Goal: Task Accomplishment & Management: Manage account settings

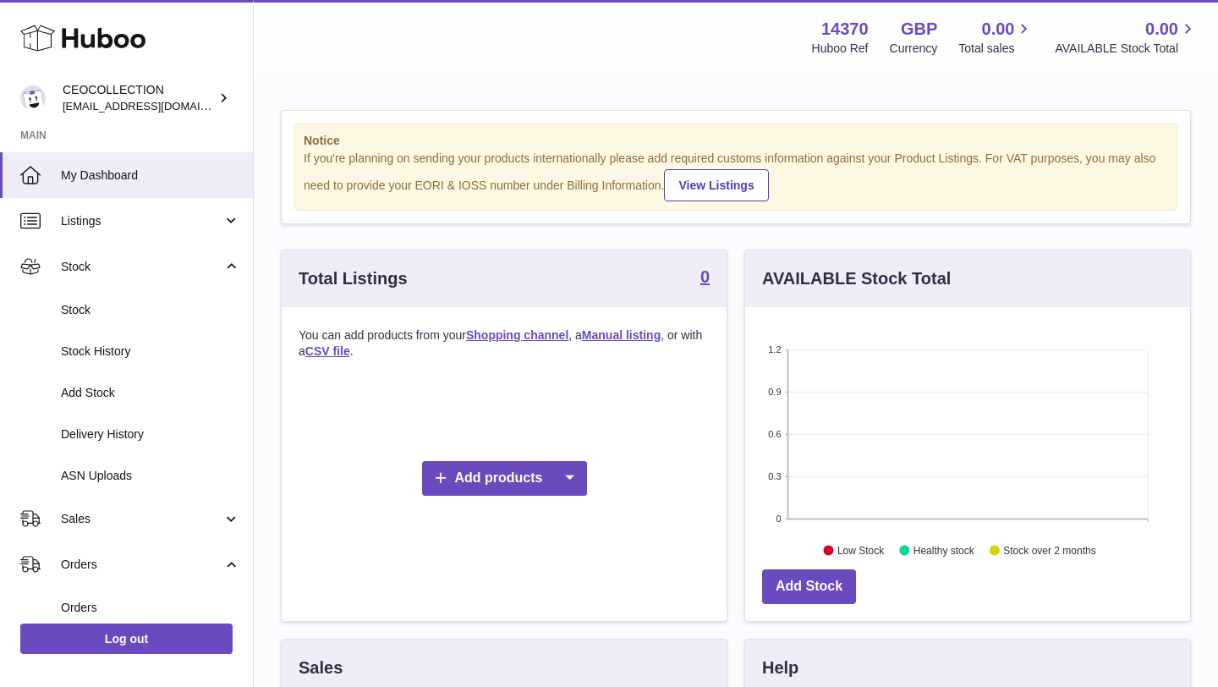
scroll to position [264, 445]
click at [142, 218] on span "Listings" at bounding box center [142, 221] width 162 height 16
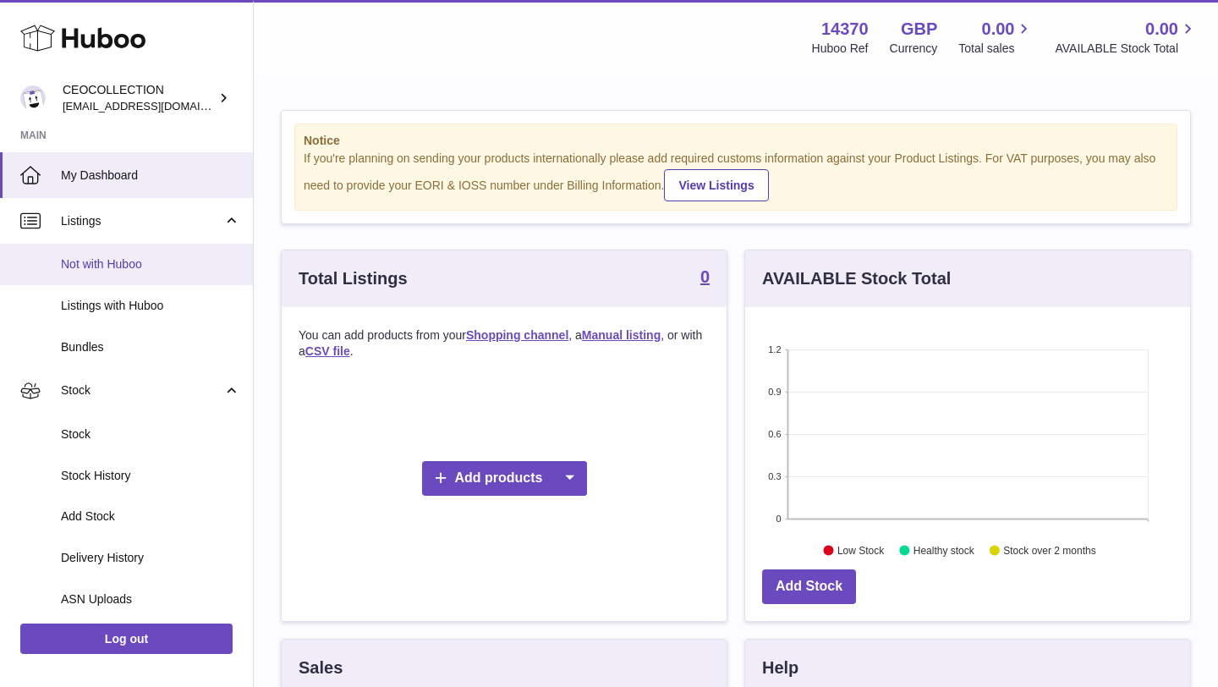
click at [127, 253] on link "Not with Huboo" at bounding box center [126, 264] width 253 height 41
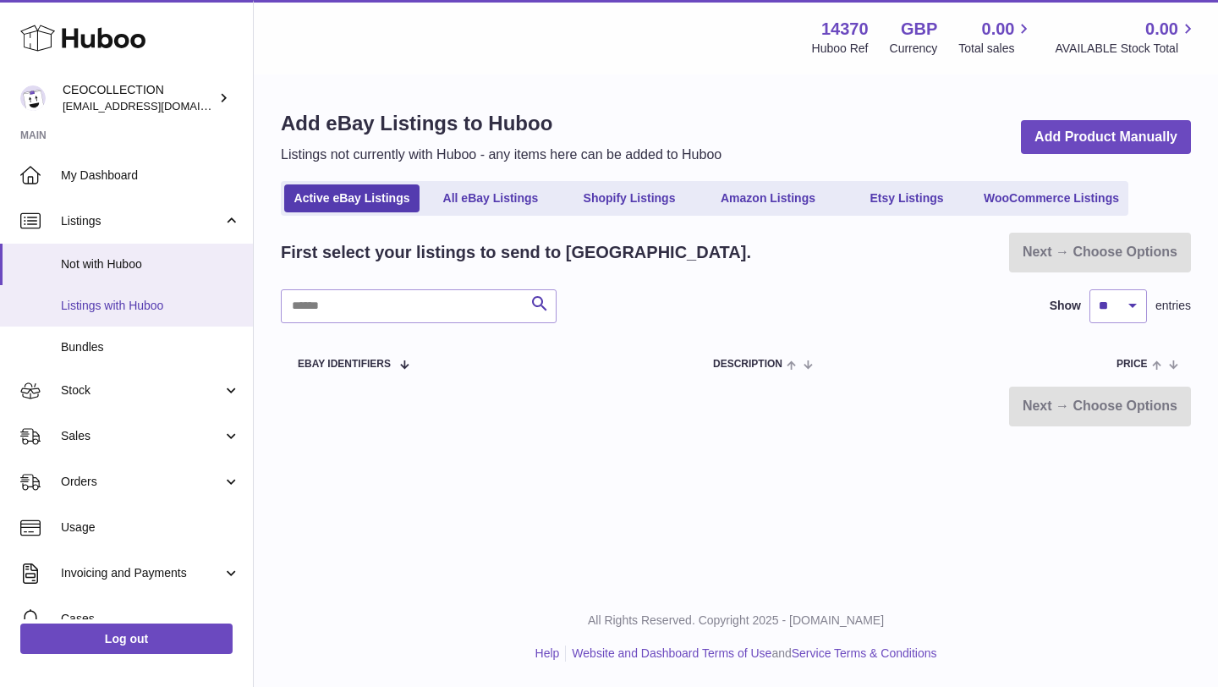
click at [136, 304] on span "Listings with Huboo" at bounding box center [150, 306] width 179 height 16
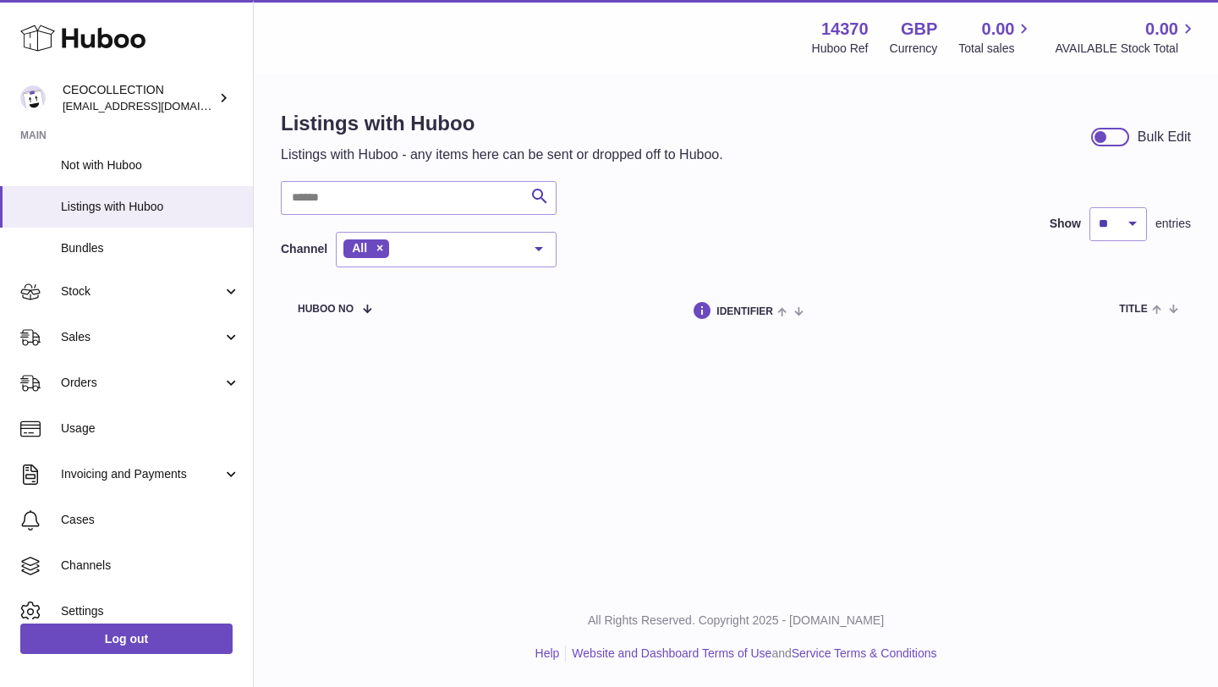
scroll to position [159, 0]
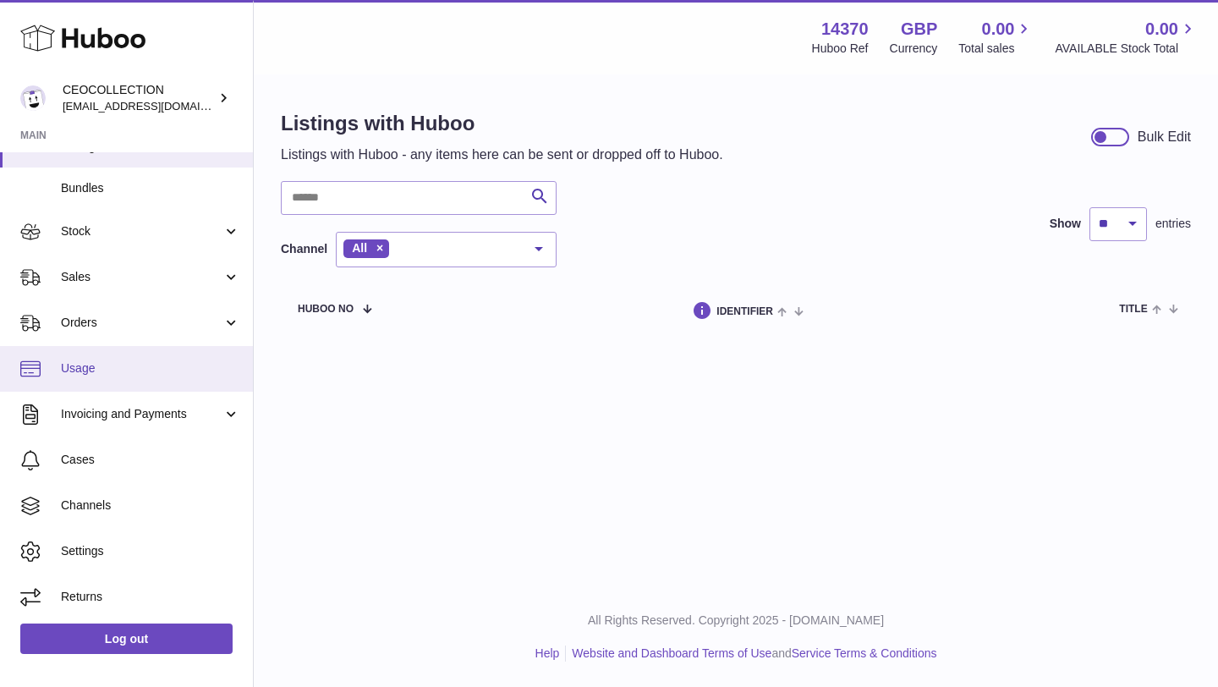
click at [59, 365] on link "Usage" at bounding box center [126, 369] width 253 height 46
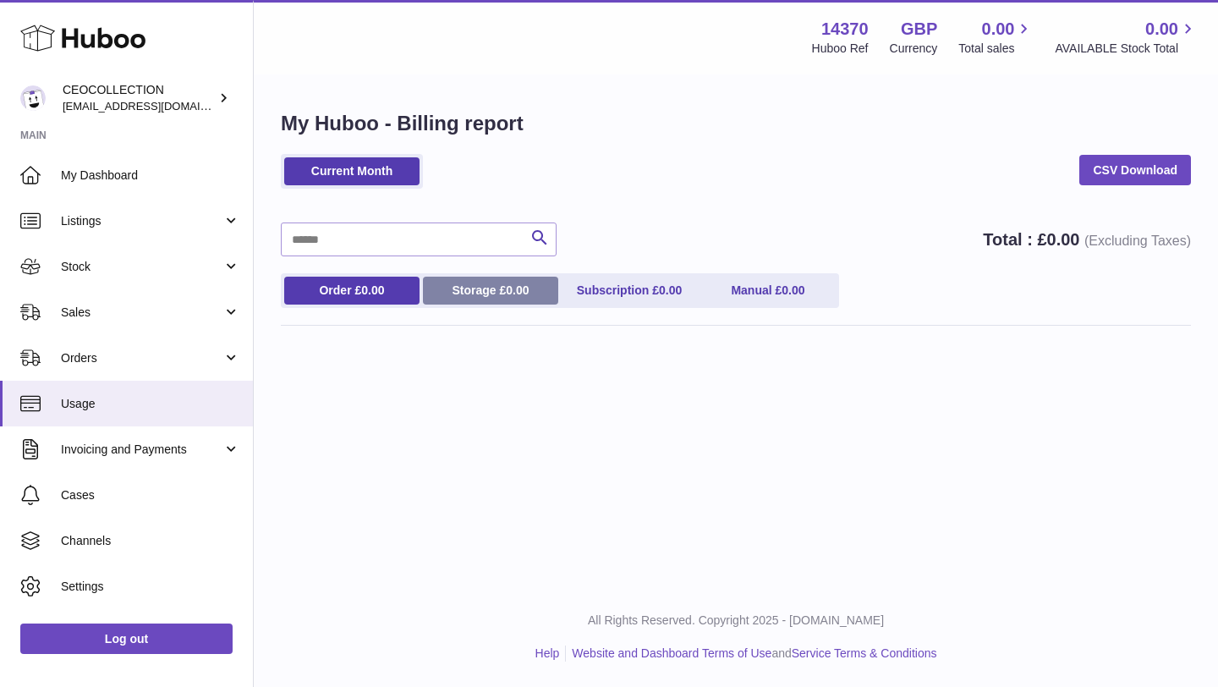
click at [504, 294] on link "Storage £ 0.00" at bounding box center [490, 291] width 135 height 28
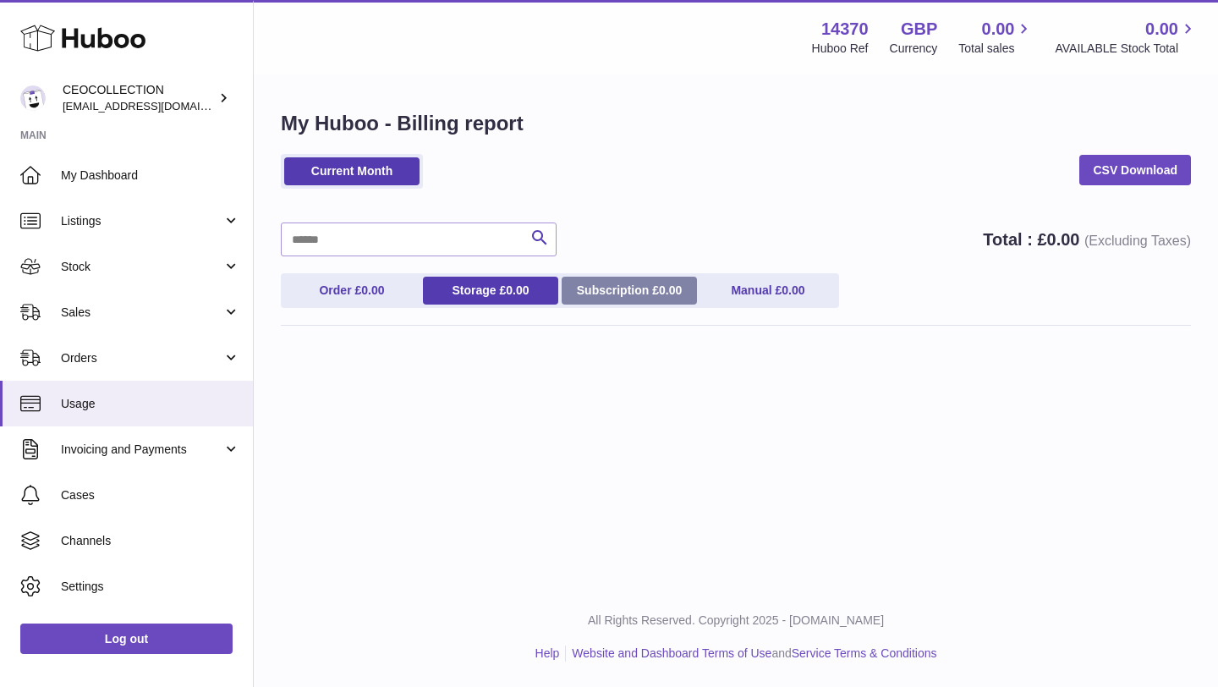
click at [690, 288] on link "Subscription £ 0.00" at bounding box center [629, 291] width 135 height 28
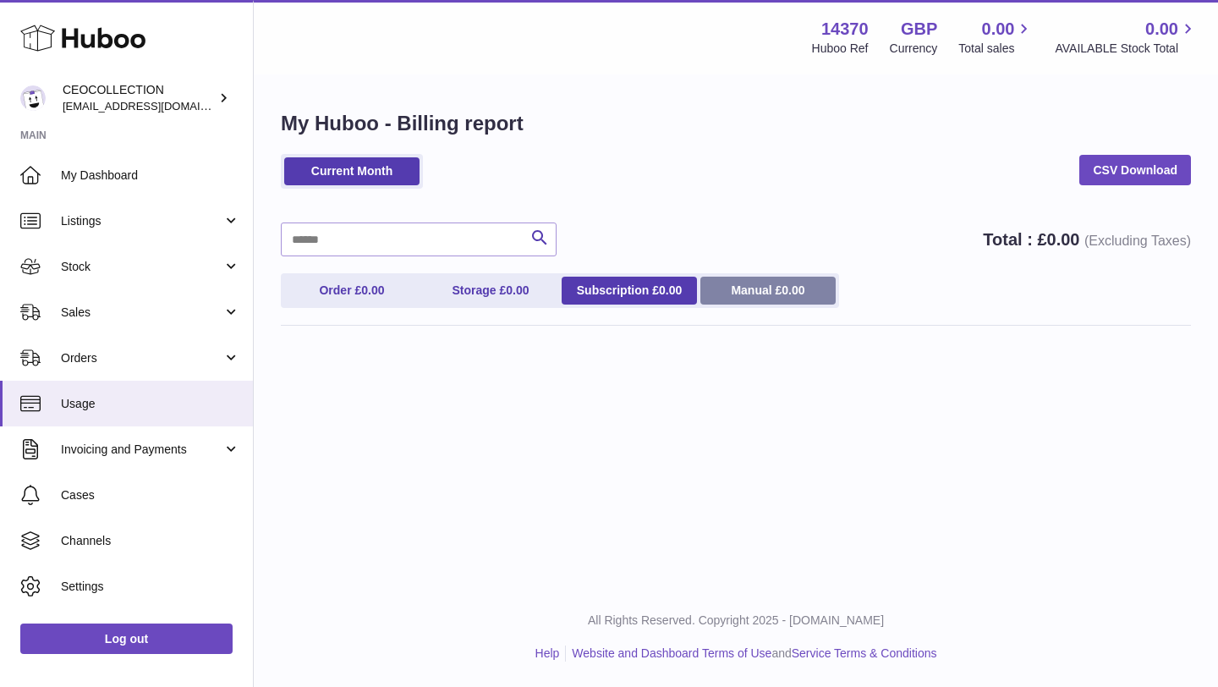
click at [775, 297] on link "Manual £ 0.00" at bounding box center [767, 291] width 135 height 28
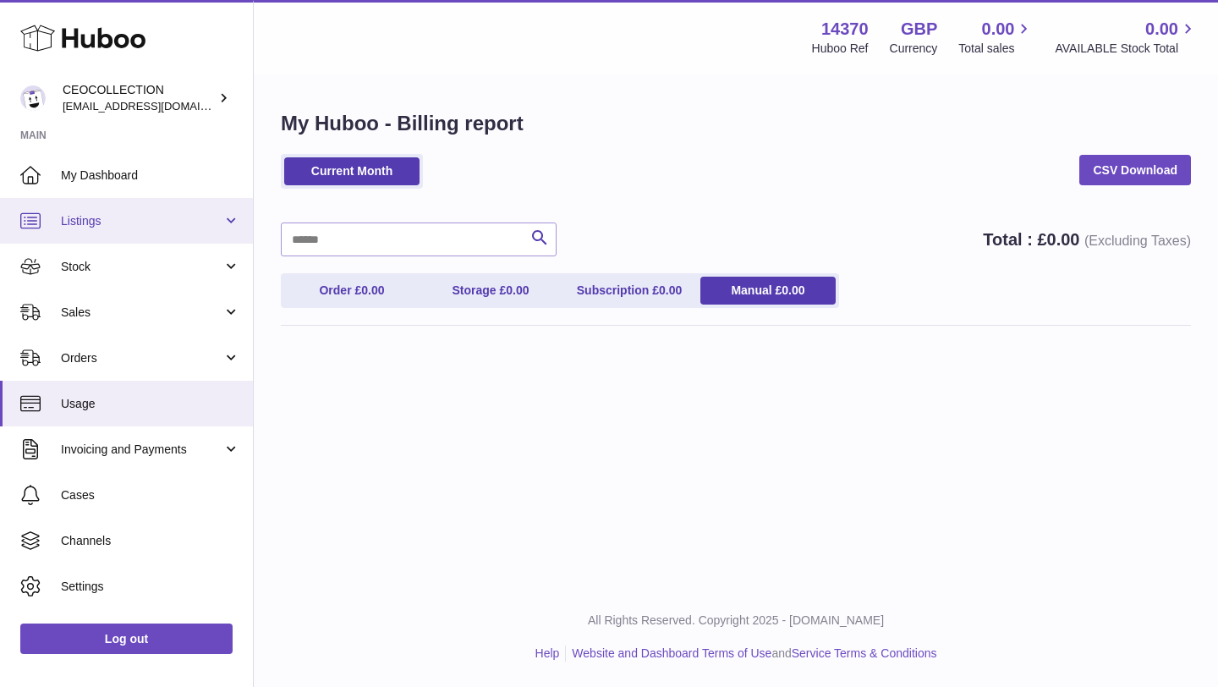
click at [83, 233] on link "Listings" at bounding box center [126, 221] width 253 height 46
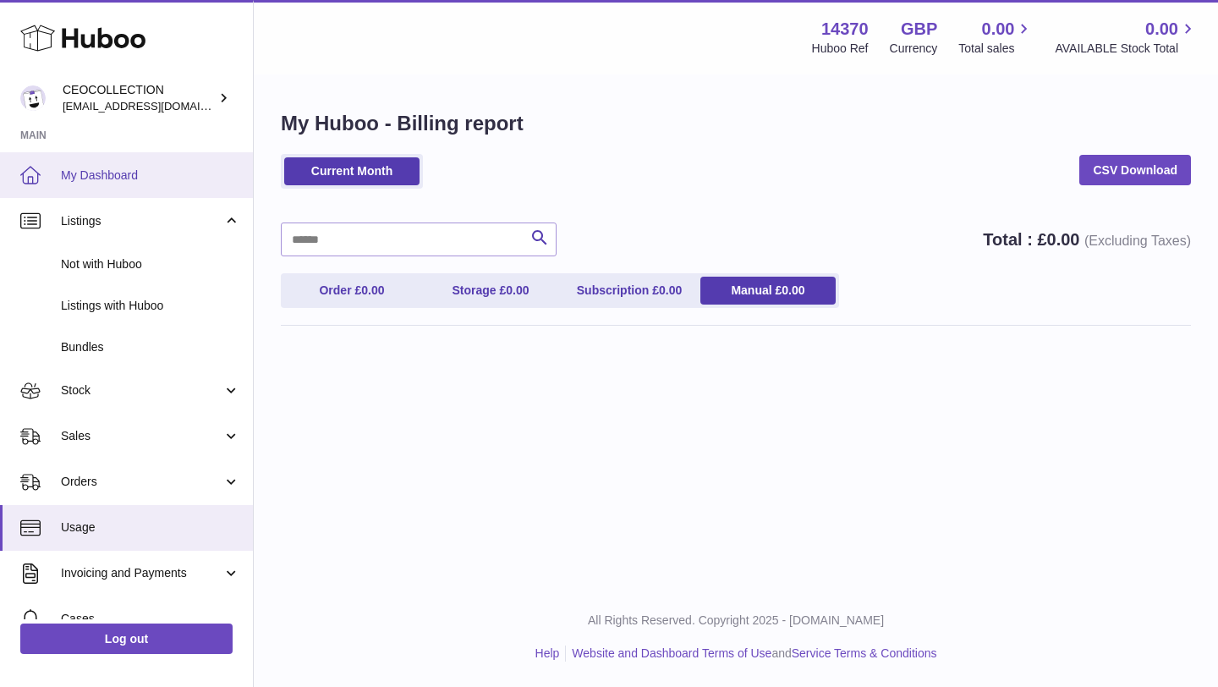
click at [120, 178] on span "My Dashboard" at bounding box center [150, 175] width 179 height 16
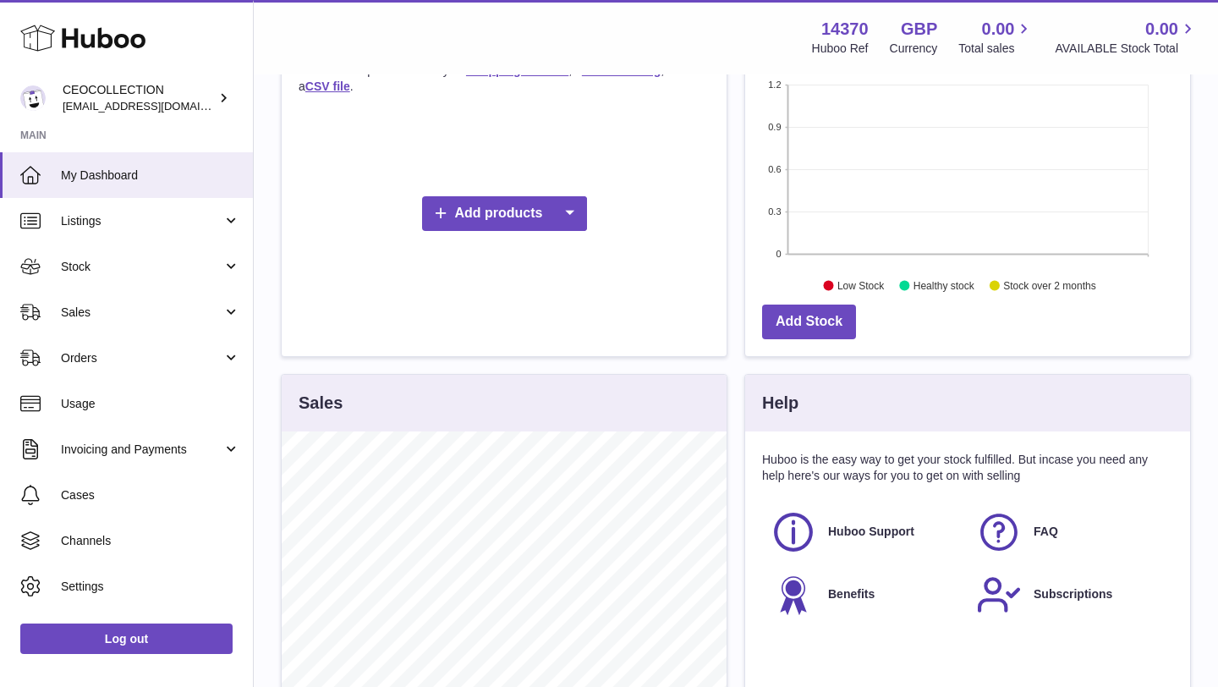
scroll to position [338, 0]
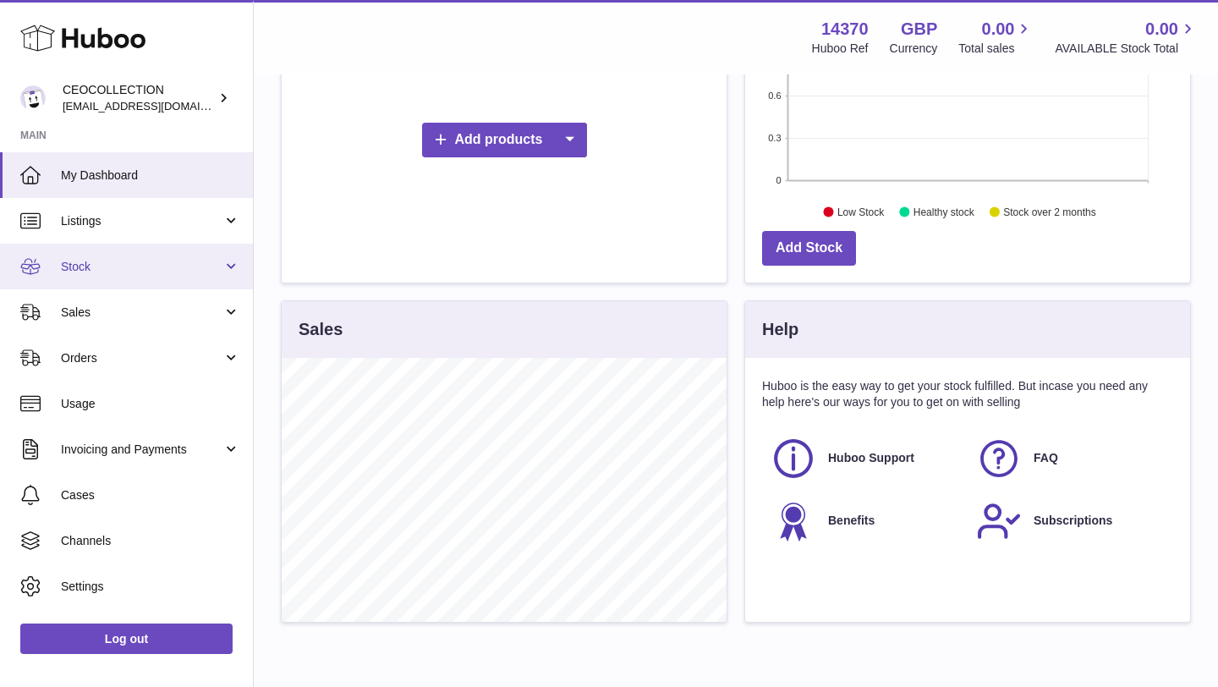
click at [131, 275] on link "Stock" at bounding box center [126, 267] width 253 height 46
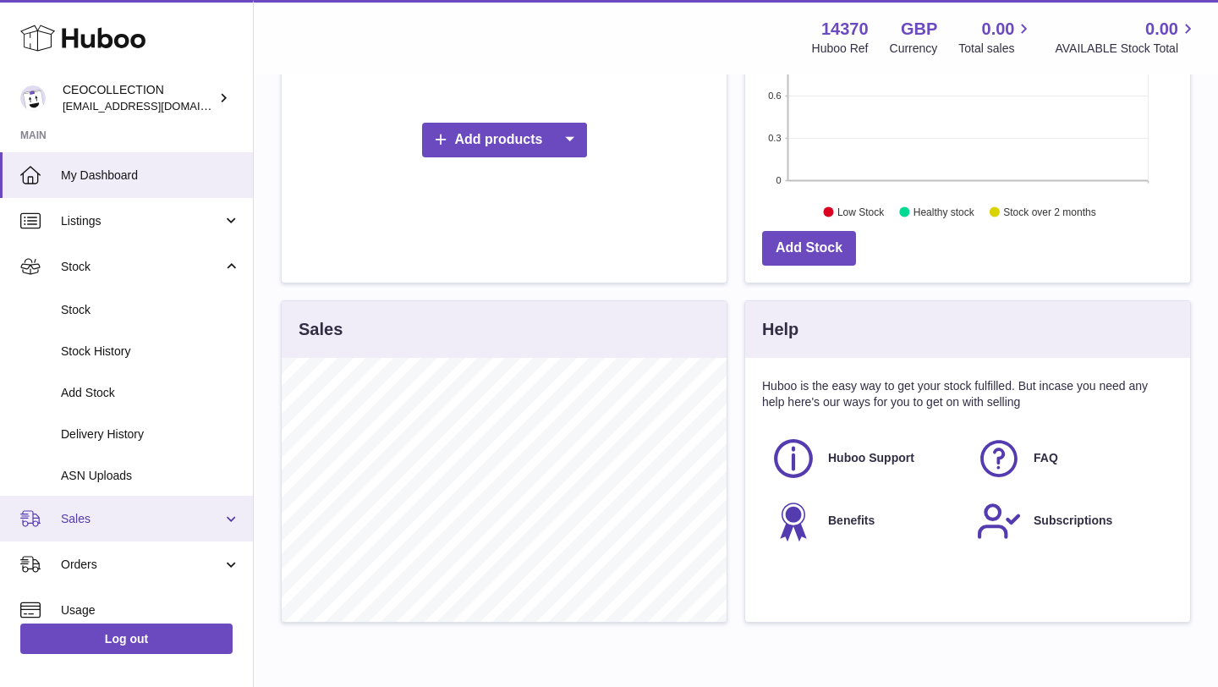
click at [155, 519] on span "Sales" at bounding box center [142, 519] width 162 height 16
click at [203, 527] on link "Sales" at bounding box center [126, 519] width 253 height 46
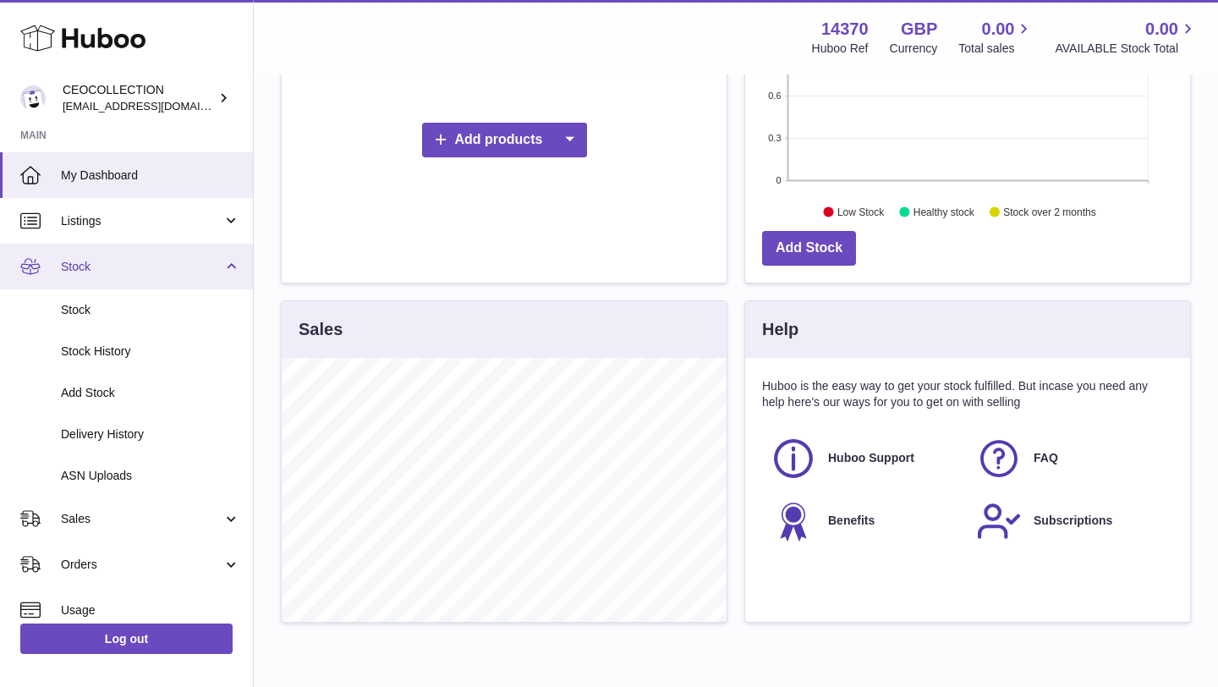
click at [185, 272] on span "Stock" at bounding box center [142, 267] width 162 height 16
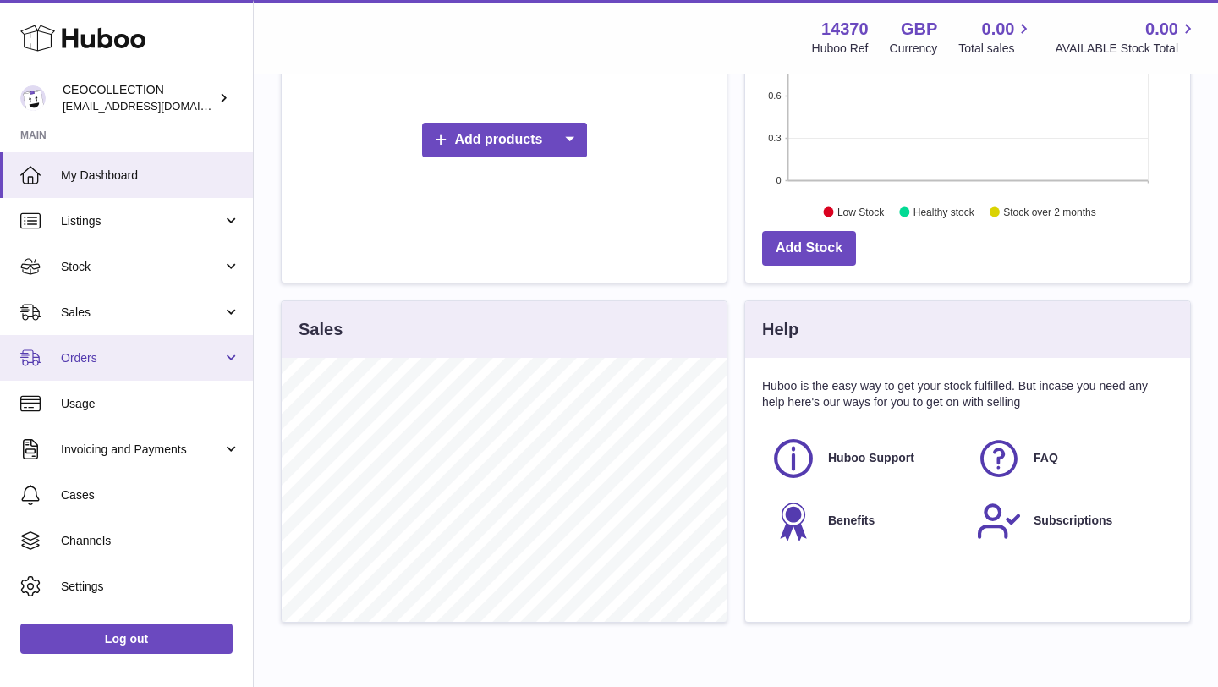
click at [143, 353] on span "Orders" at bounding box center [142, 358] width 162 height 16
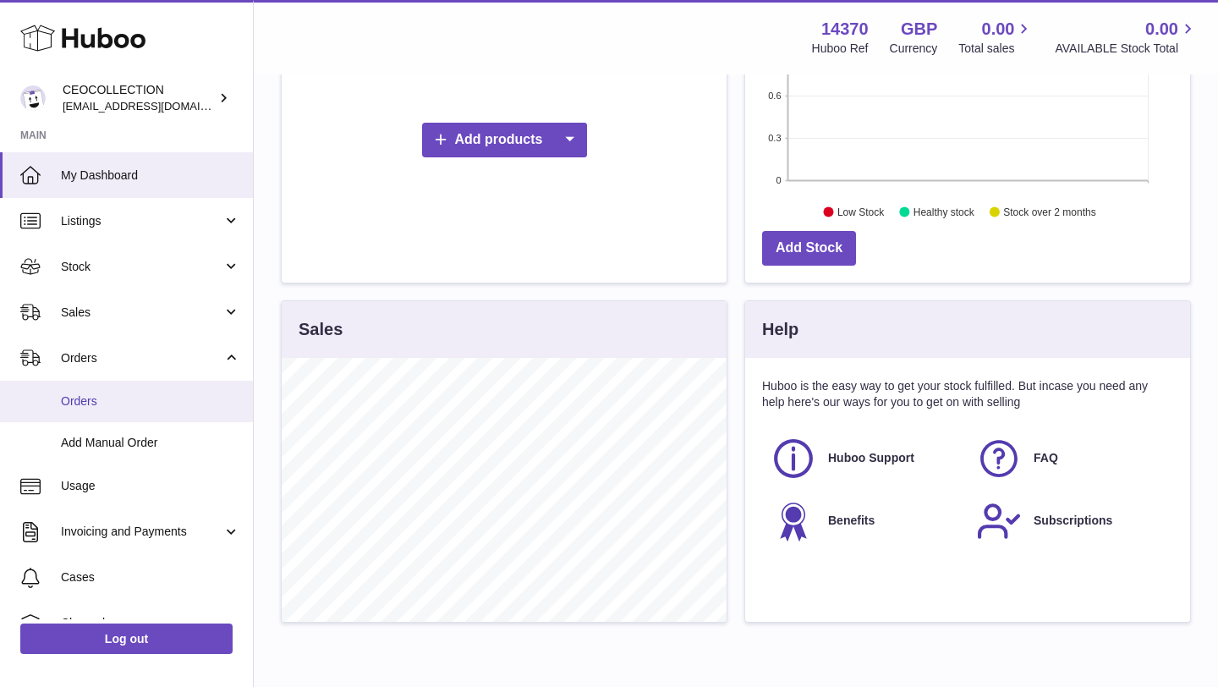
click at [124, 405] on span "Orders" at bounding box center [150, 401] width 179 height 16
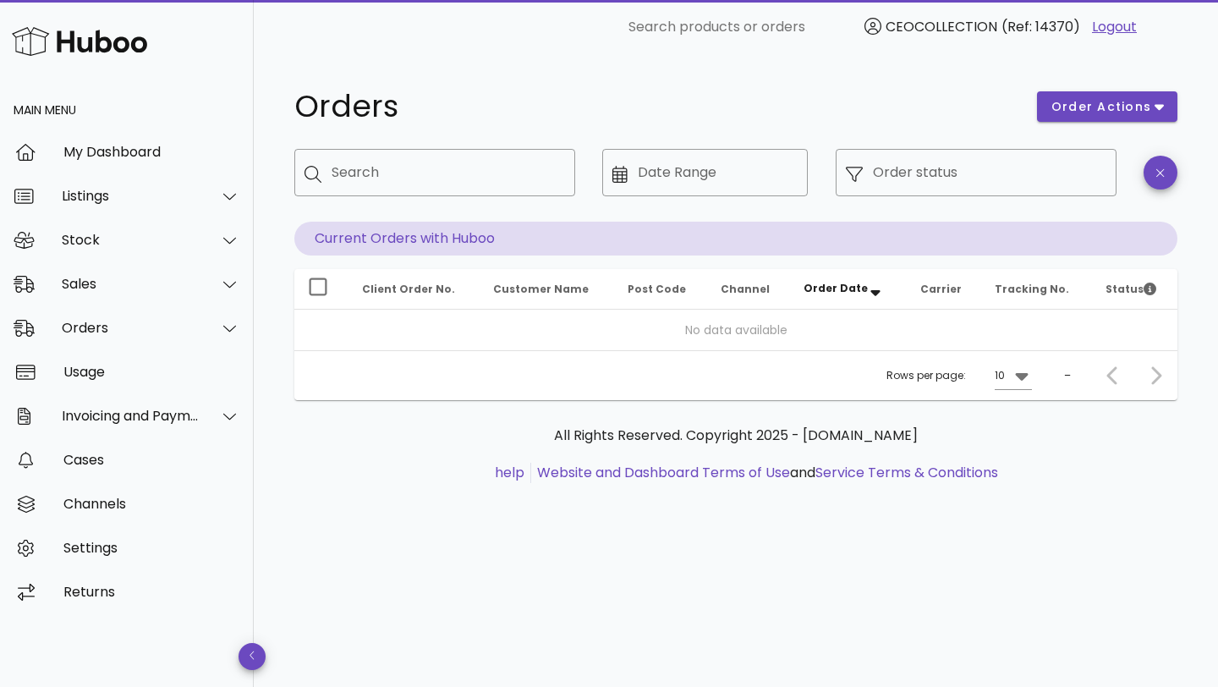
click at [30, 36] on img at bounding box center [79, 41] width 135 height 36
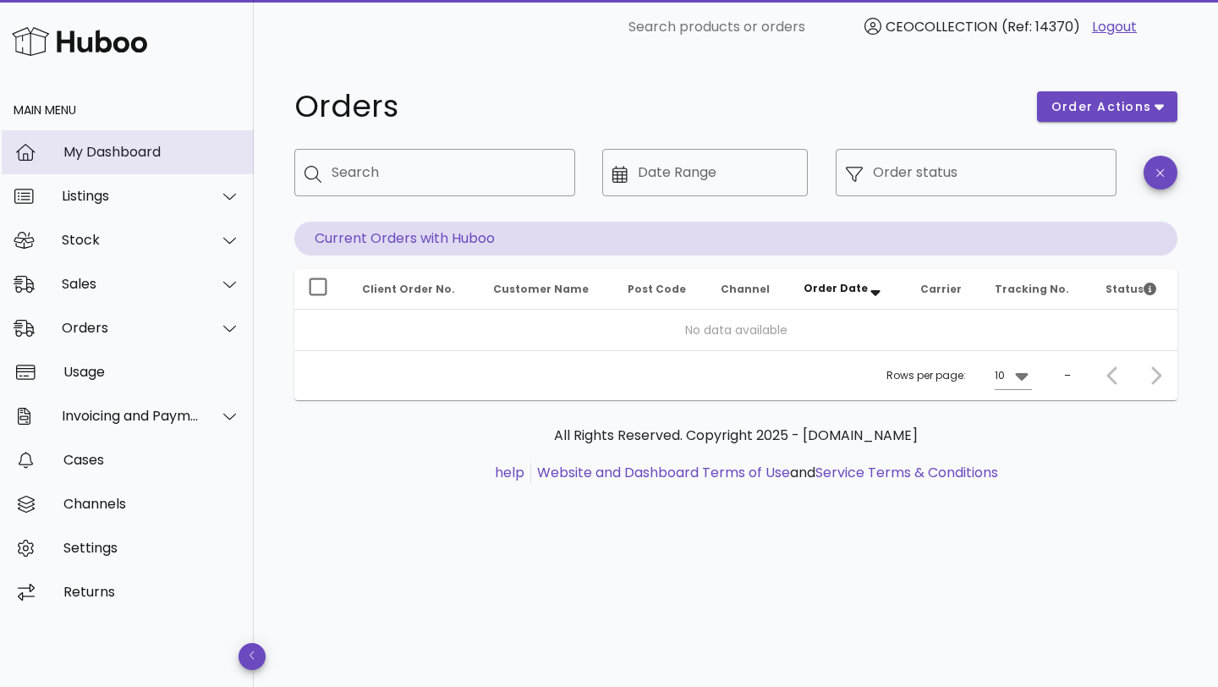
click at [116, 156] on div "My Dashboard" at bounding box center [151, 152] width 177 height 16
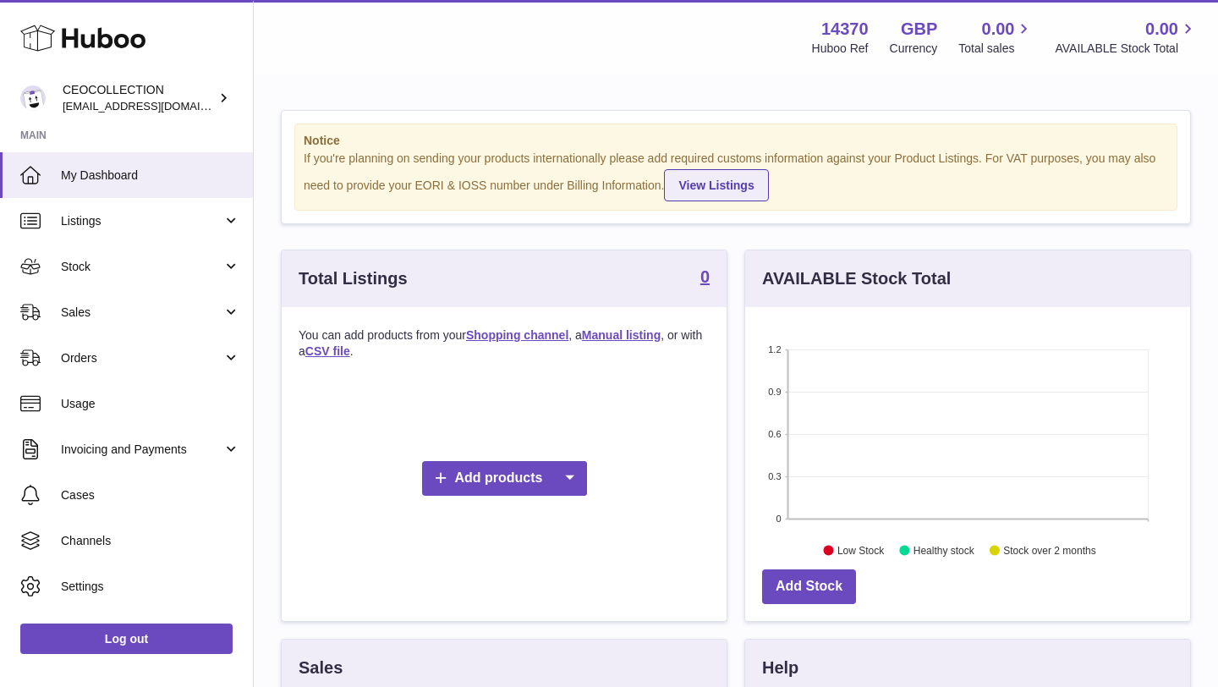
click at [746, 189] on link "View Listings" at bounding box center [716, 185] width 104 height 32
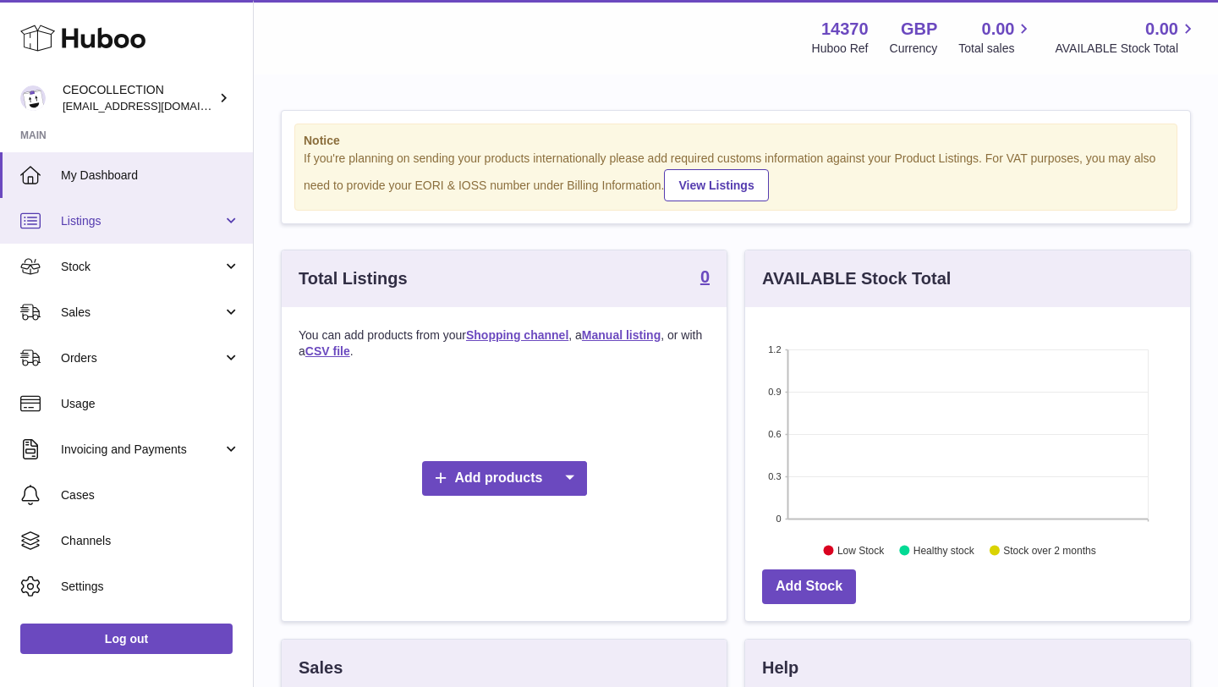
click at [221, 229] on link "Listings" at bounding box center [126, 221] width 253 height 46
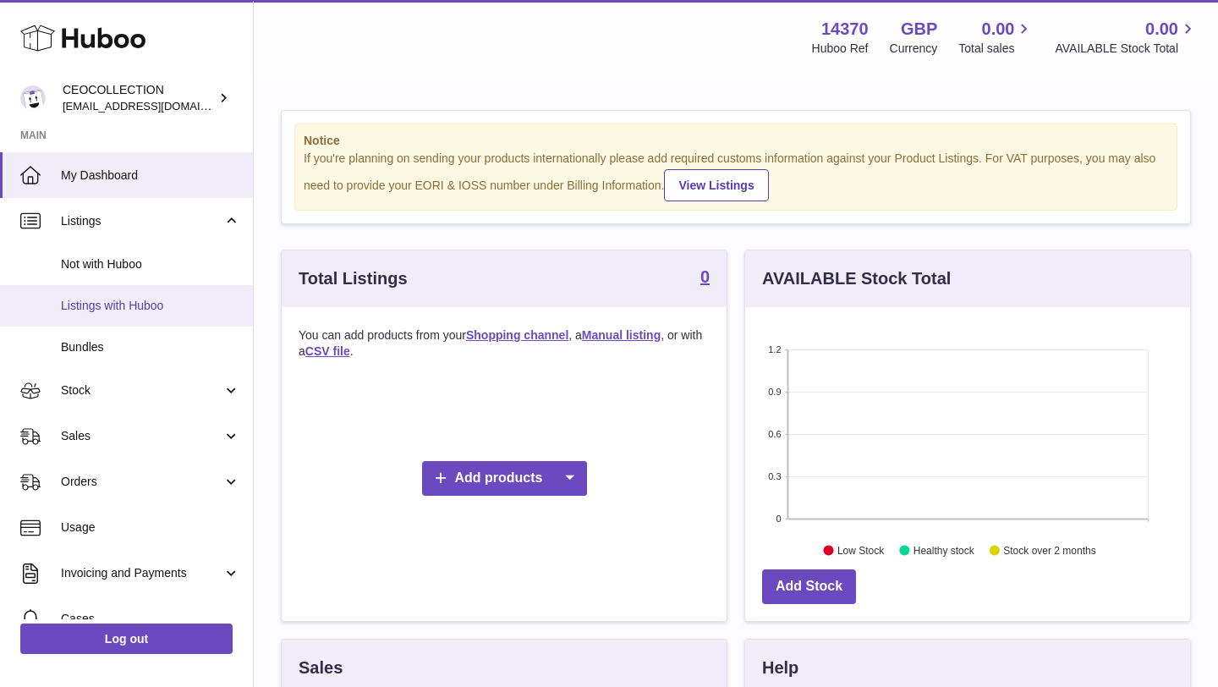
click at [142, 310] on span "Listings with Huboo" at bounding box center [150, 306] width 179 height 16
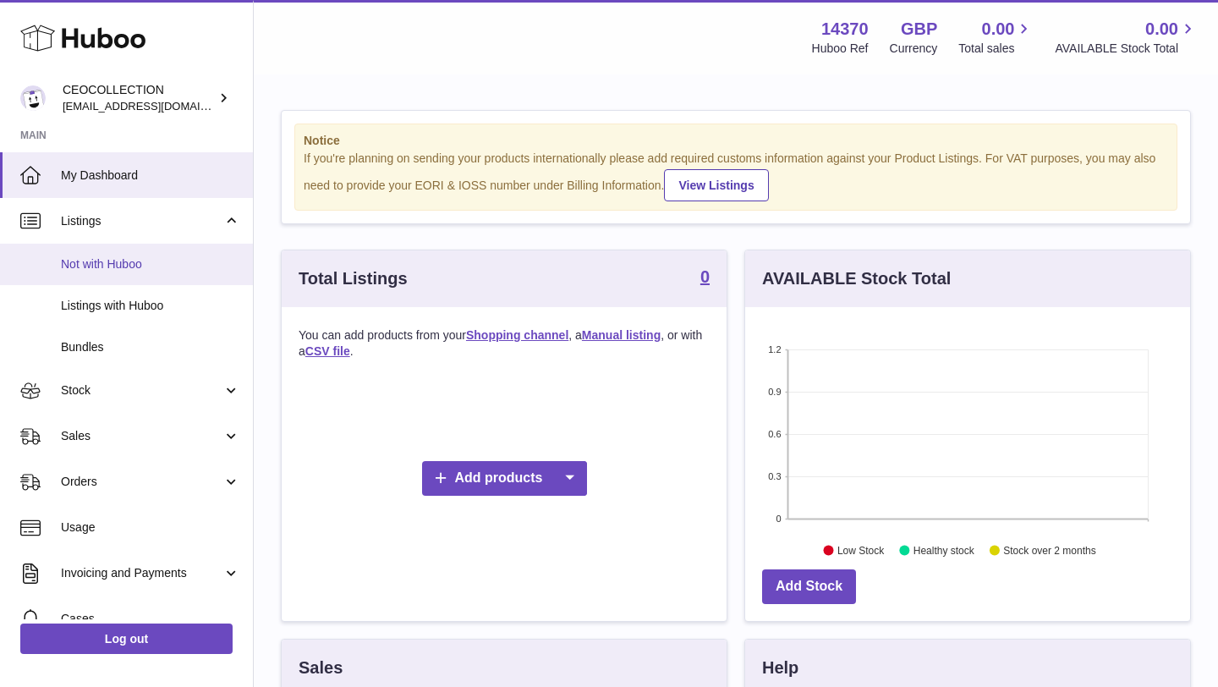
click at [167, 270] on span "Not with Huboo" at bounding box center [150, 264] width 179 height 16
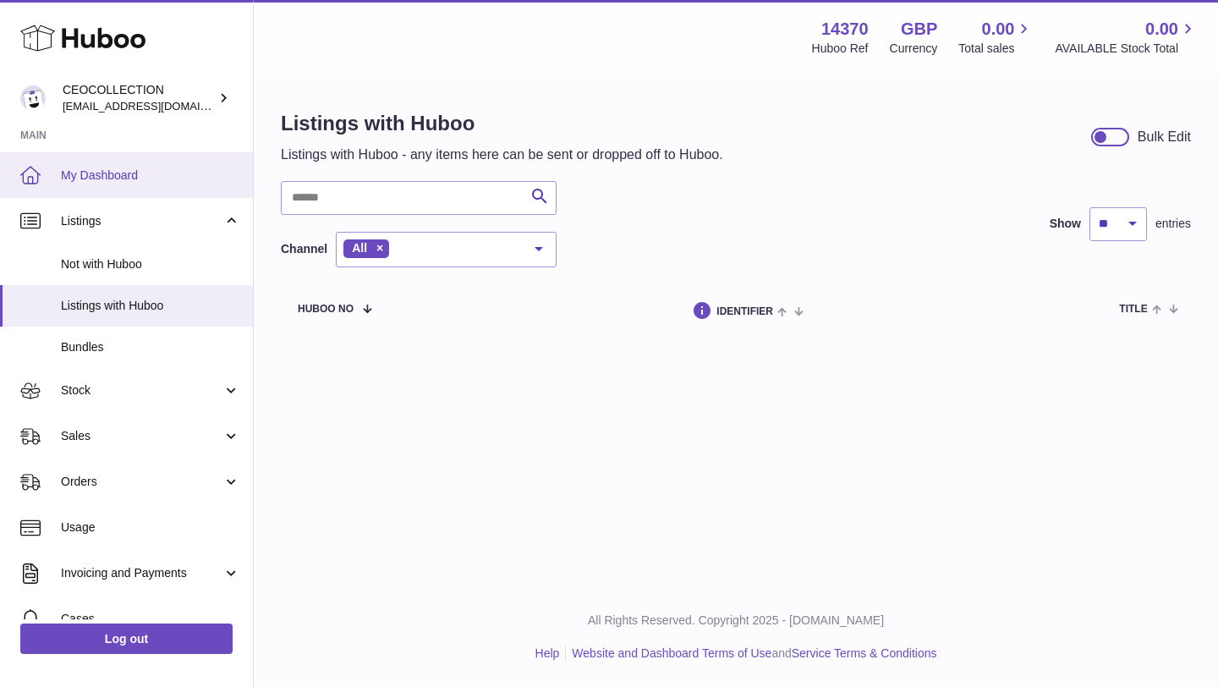
click at [135, 152] on link "My Dashboard" at bounding box center [126, 175] width 253 height 46
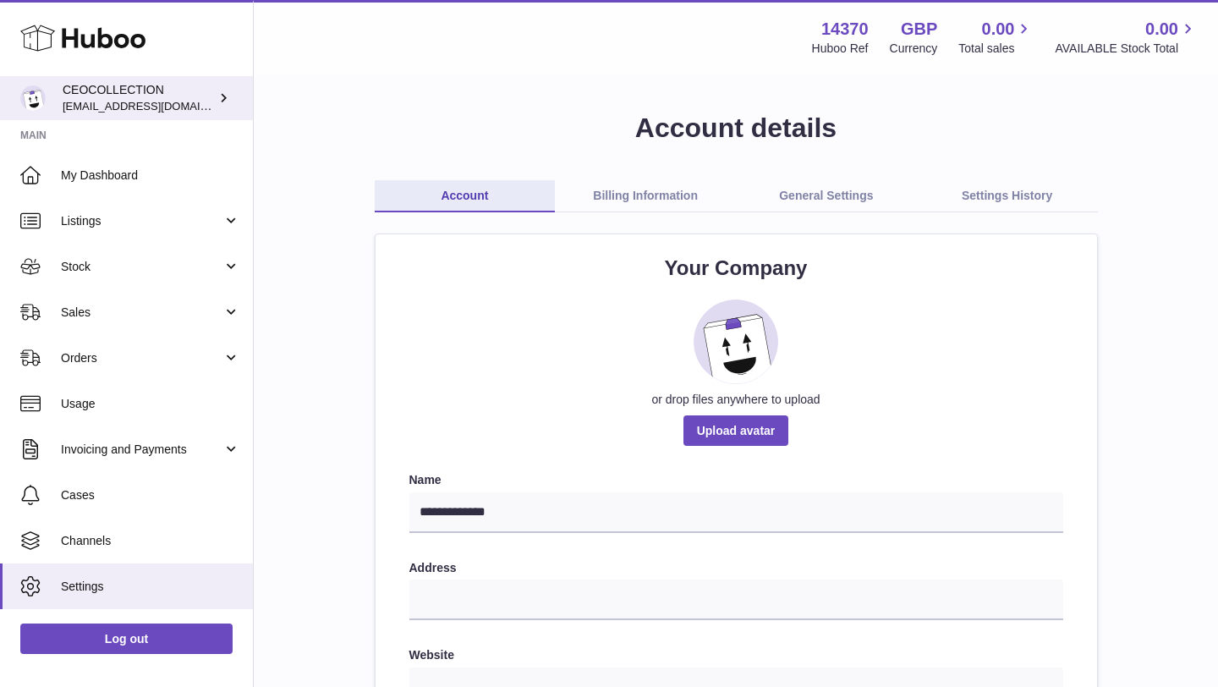
click at [227, 96] on icon at bounding box center [224, 98] width 18 height 18
click at [646, 191] on link "Billing Information" at bounding box center [645, 196] width 181 height 32
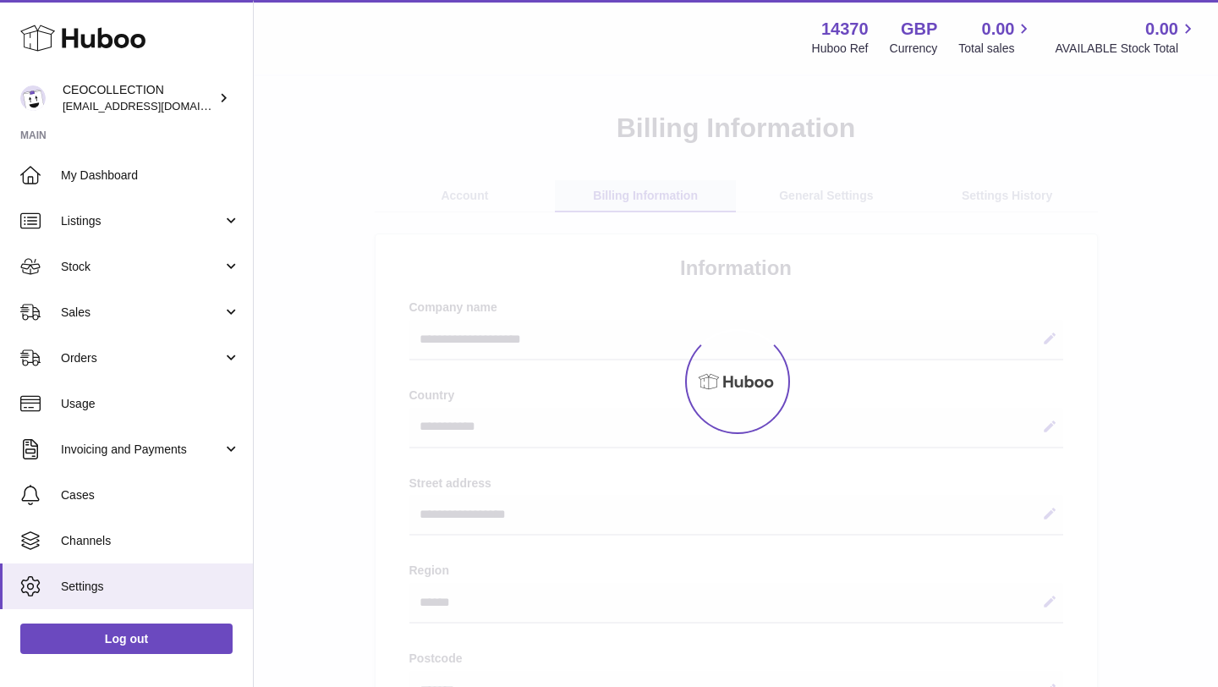
select select "**"
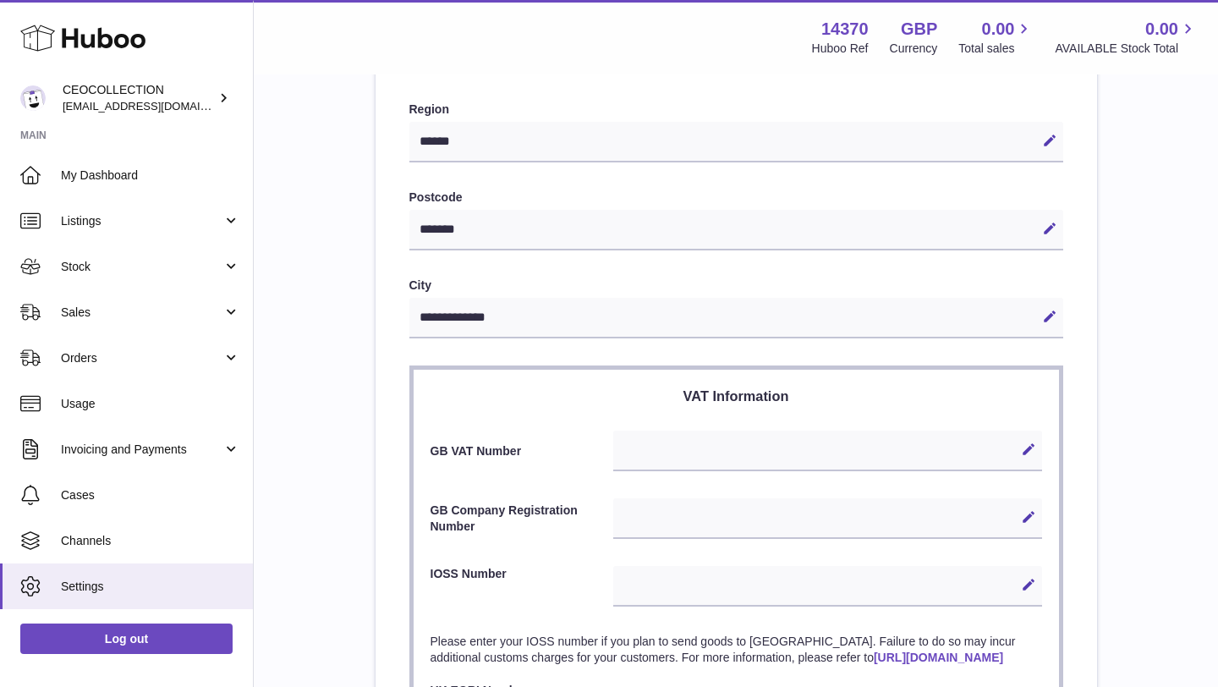
scroll to position [459, 0]
click at [645, 514] on div "Edit Cancel Save" at bounding box center [827, 520] width 428 height 41
click at [645, 533] on div "Edit Cancel Save" at bounding box center [827, 520] width 428 height 41
click at [1029, 523] on icon at bounding box center [1028, 518] width 15 height 15
paste input "********"
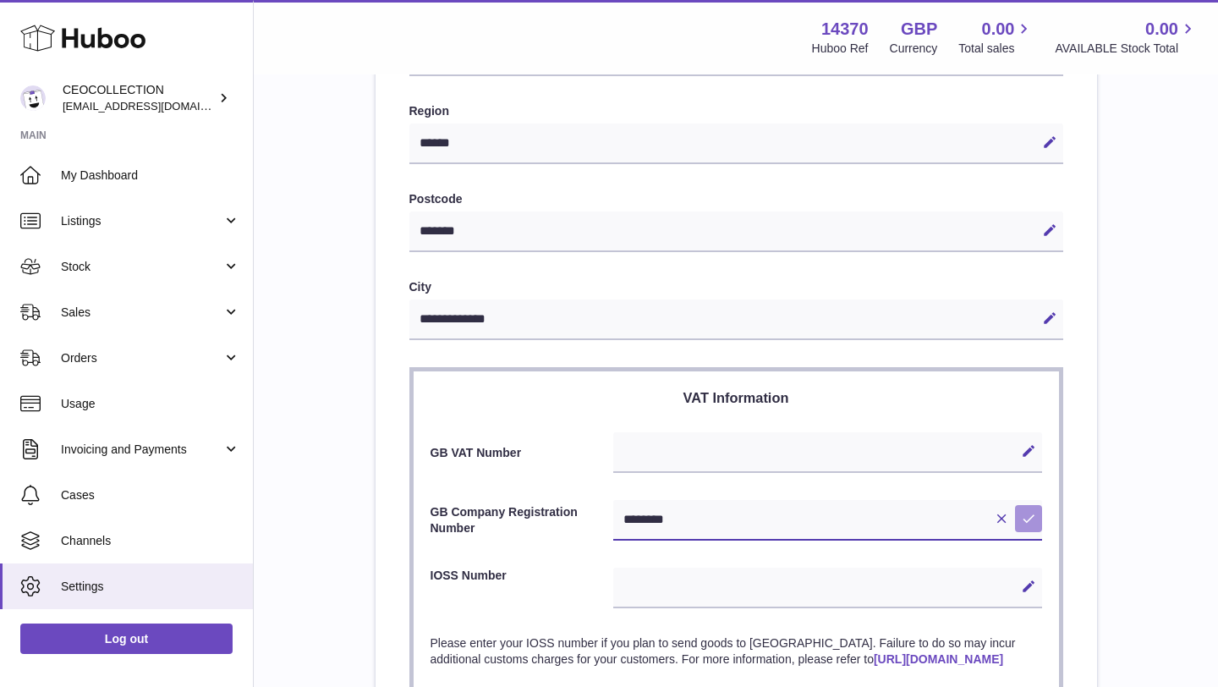
type input "********"
click at [1030, 519] on icon at bounding box center [1028, 518] width 15 height 15
click at [1116, 473] on div "**********" at bounding box center [736, 280] width 910 height 1259
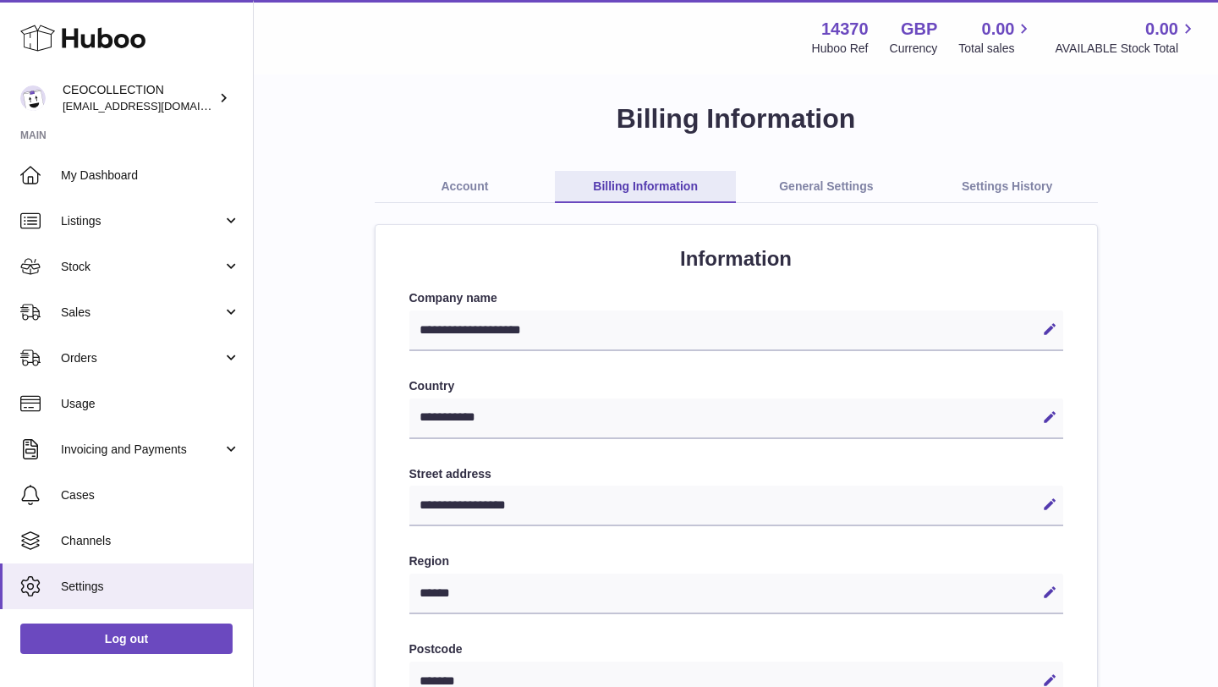
scroll to position [0, 0]
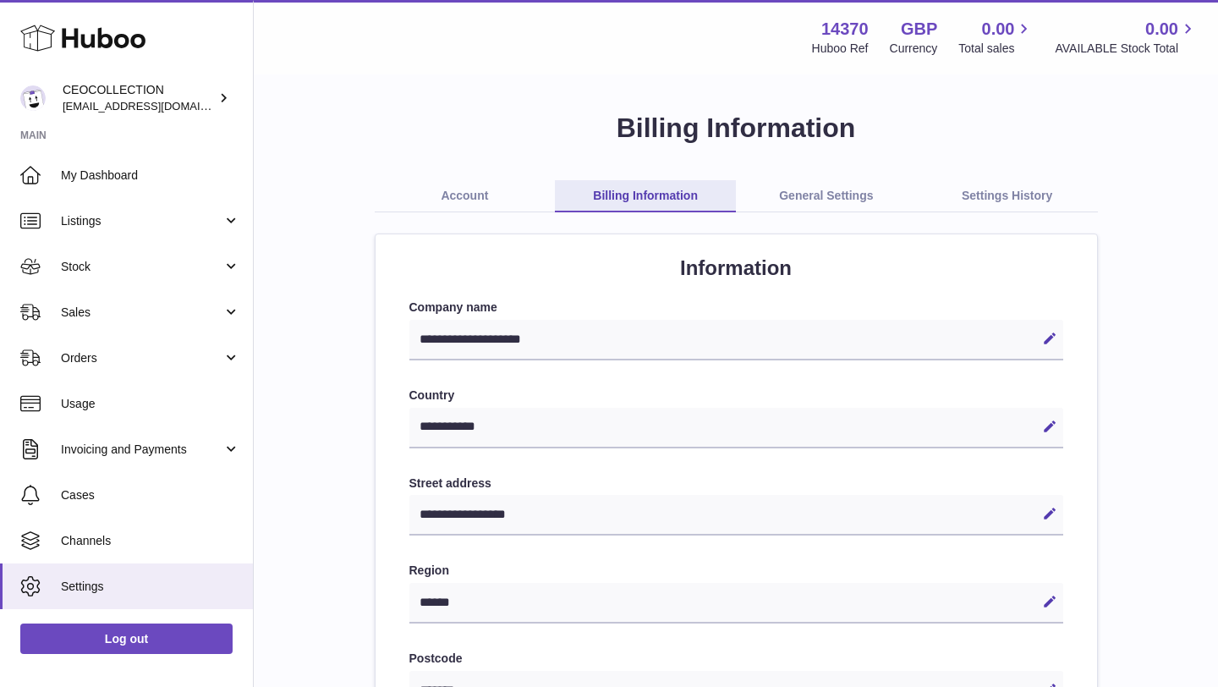
click at [852, 200] on link "General Settings" at bounding box center [826, 196] width 181 height 32
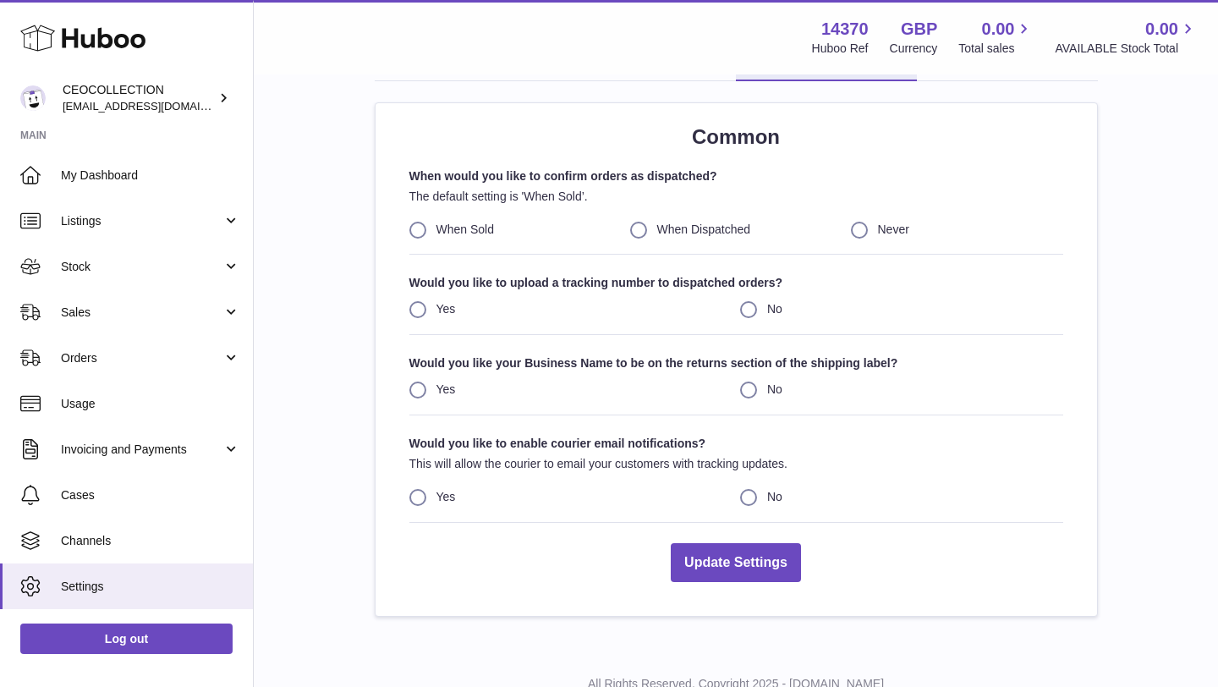
scroll to position [135, 0]
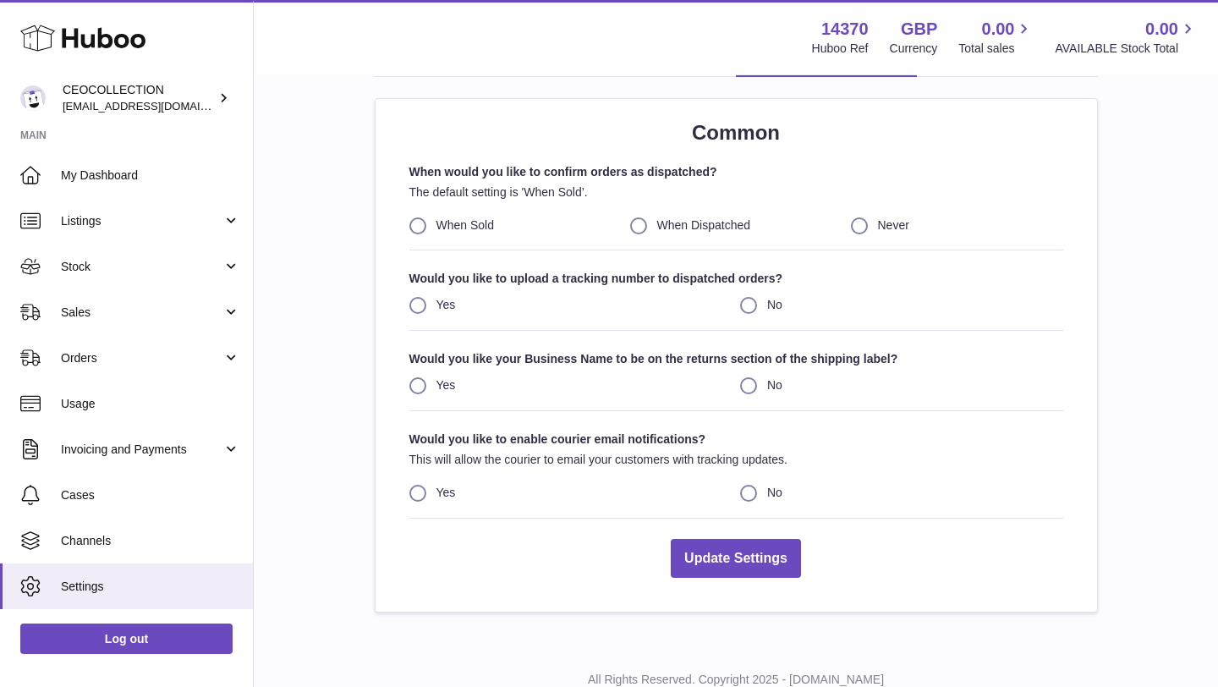
click at [632, 230] on label "When Dispatched" at bounding box center [736, 225] width 212 height 16
click at [838, 149] on div "Common When would you like to confirm orders as dispatched? The default setting…" at bounding box center [736, 355] width 721 height 513
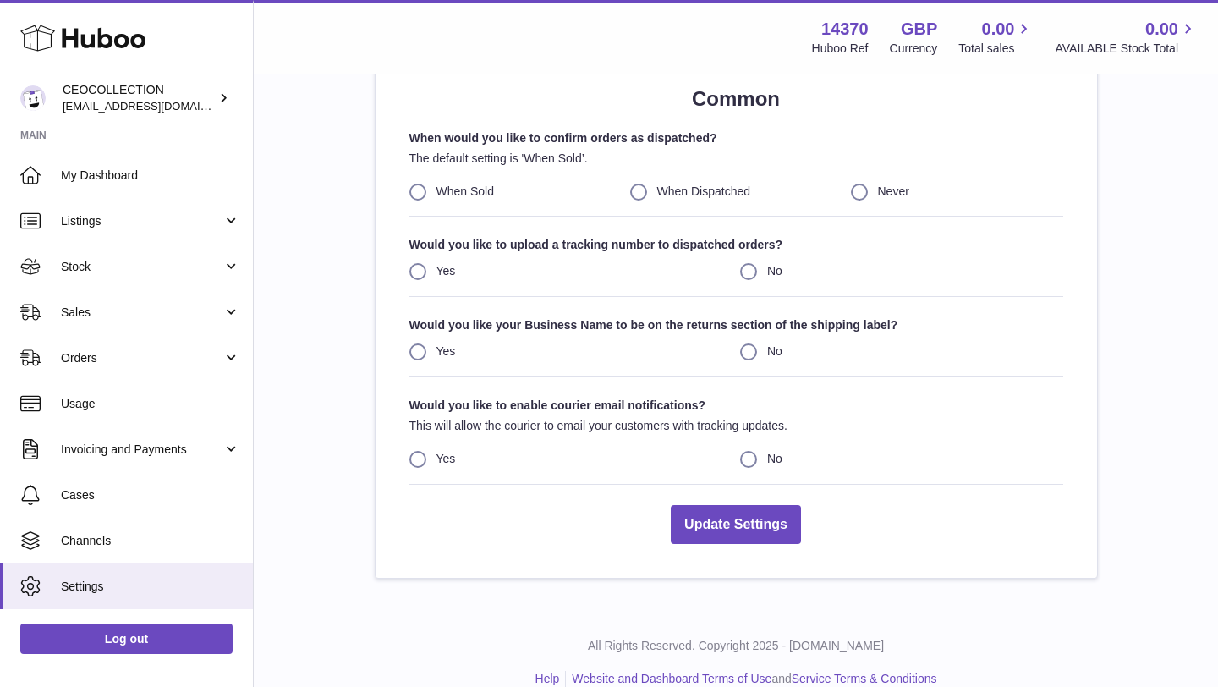
click at [424, 350] on label "Yes" at bounding box center [570, 351] width 323 height 16
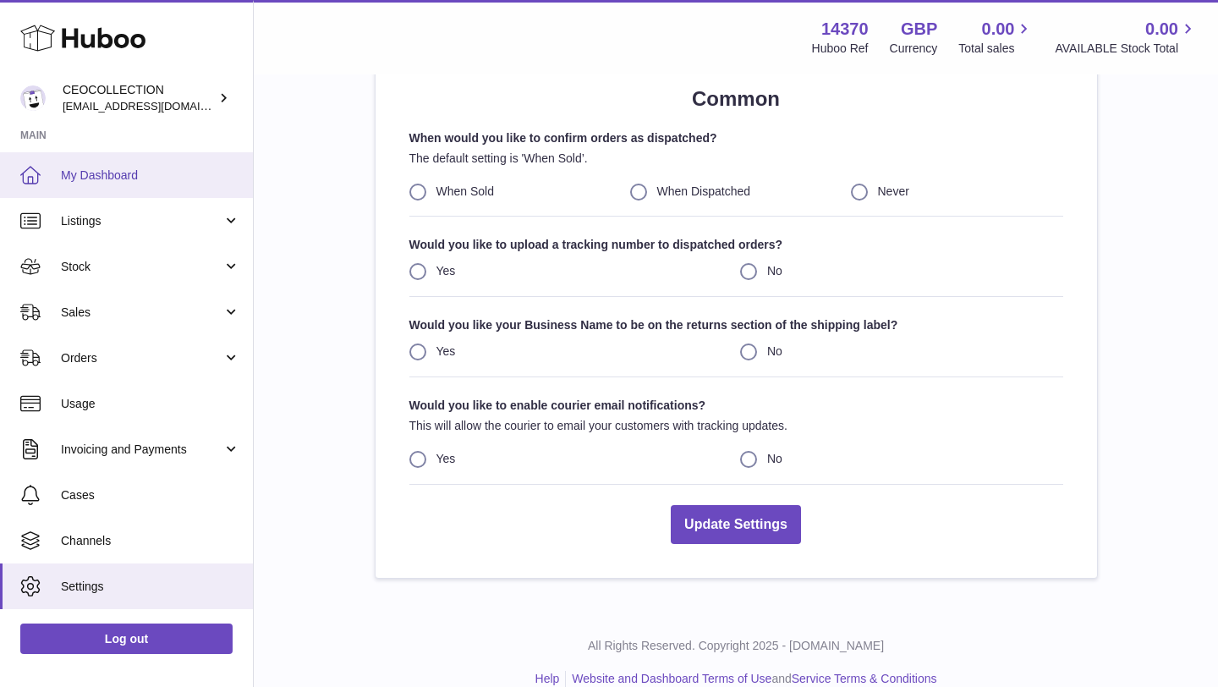
click at [79, 183] on link "My Dashboard" at bounding box center [126, 175] width 253 height 46
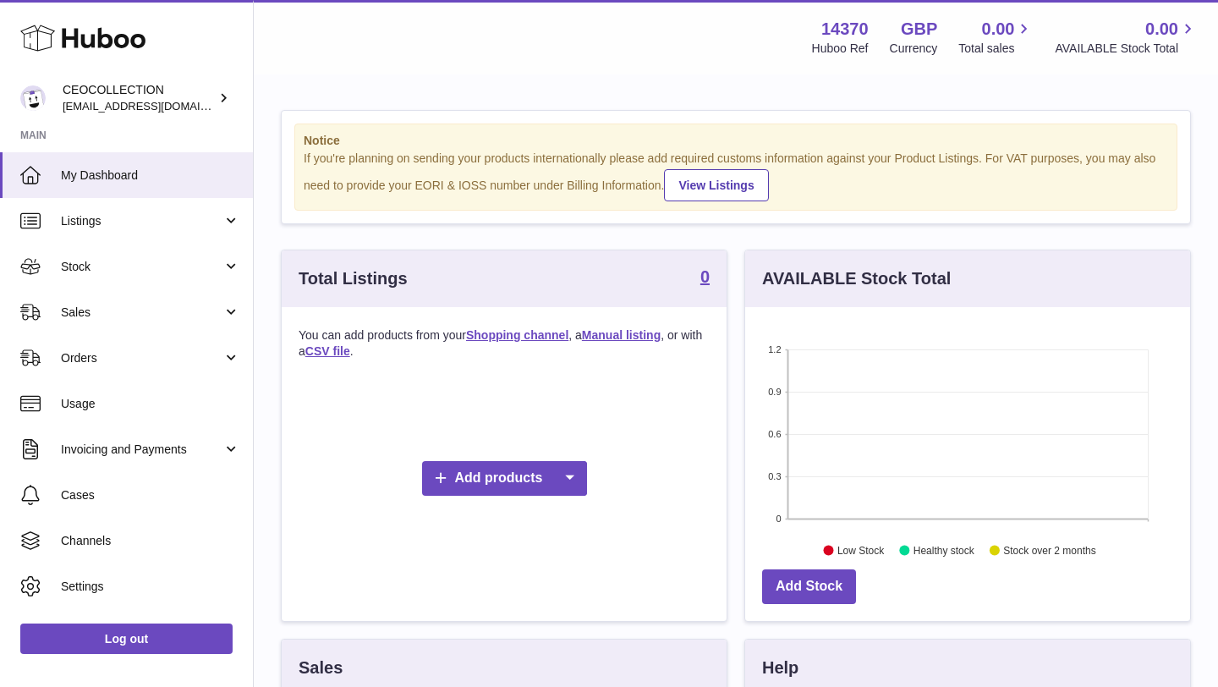
scroll to position [264, 445]
click at [77, 548] on link "Channels" at bounding box center [126, 541] width 253 height 46
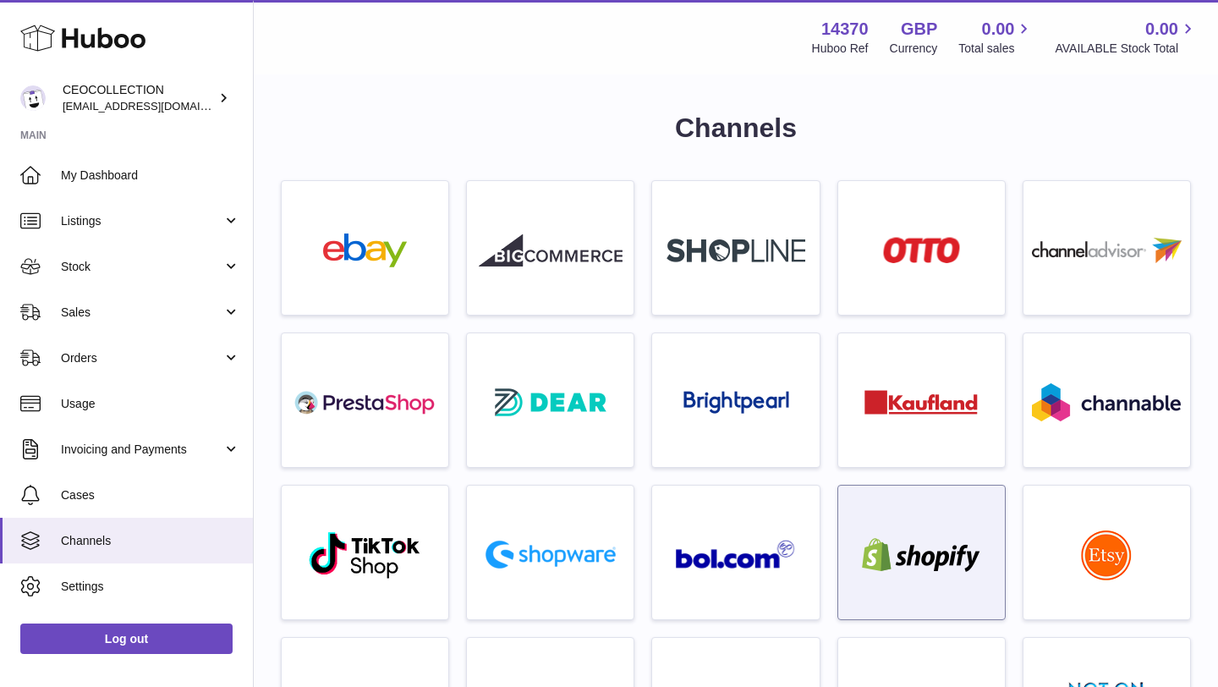
click at [933, 538] on img at bounding box center [921, 555] width 144 height 34
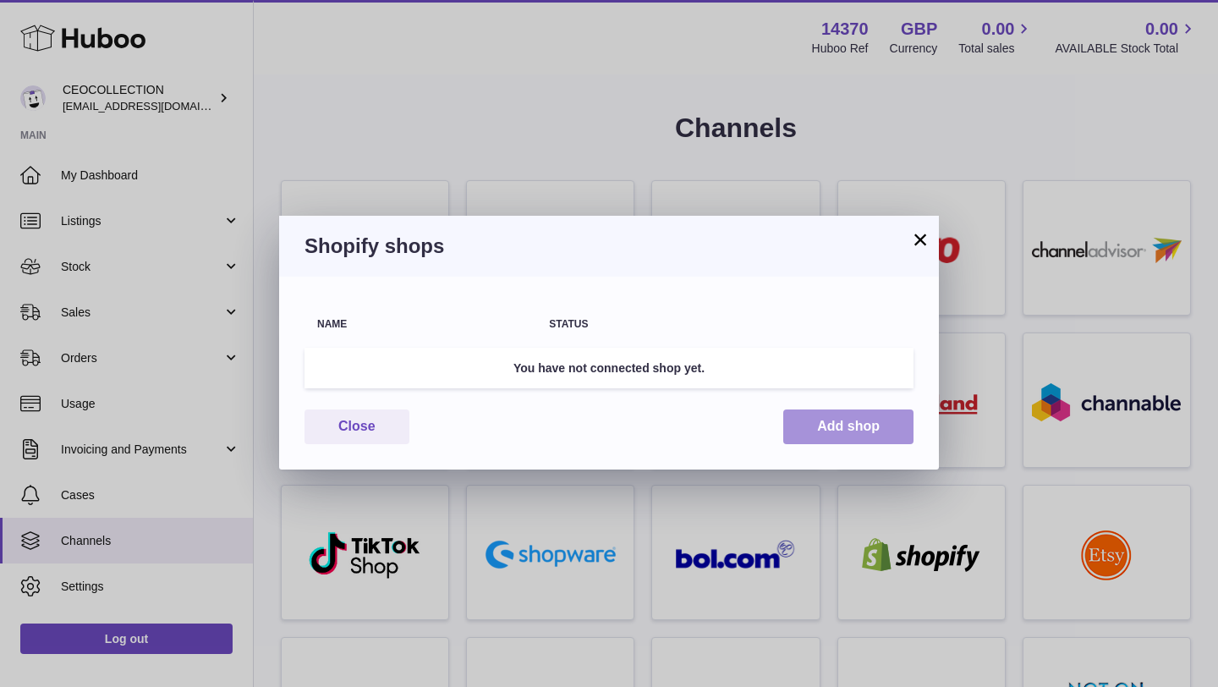
click at [818, 435] on button "Add shop" at bounding box center [848, 426] width 130 height 35
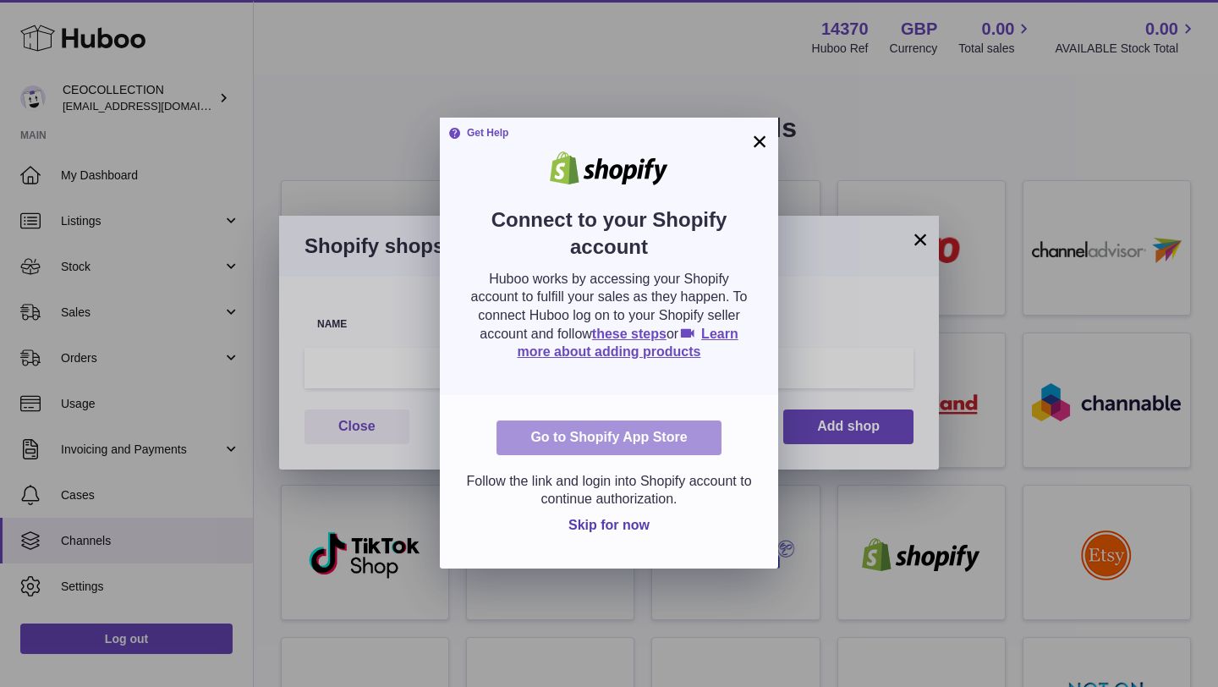
click at [668, 436] on link "Go to Shopify App Store" at bounding box center [609, 437] width 224 height 35
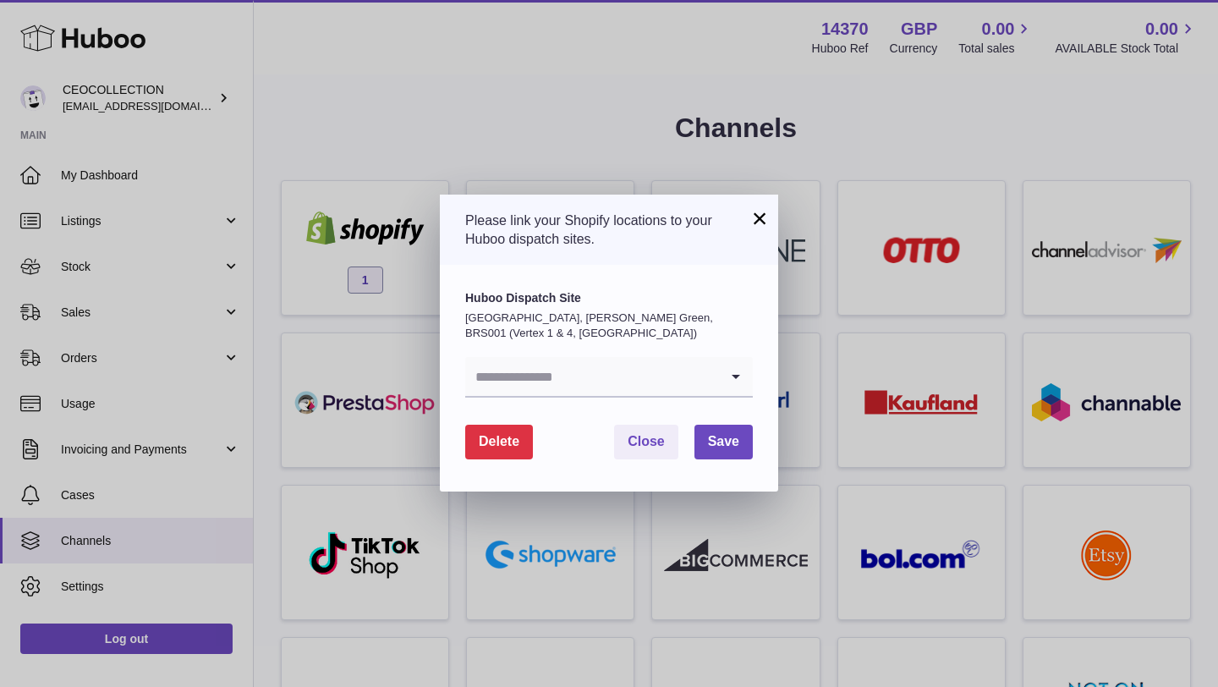
click at [702, 360] on input "Search for option" at bounding box center [592, 376] width 254 height 39
click at [703, 376] on input "Search for option" at bounding box center [592, 376] width 254 height 39
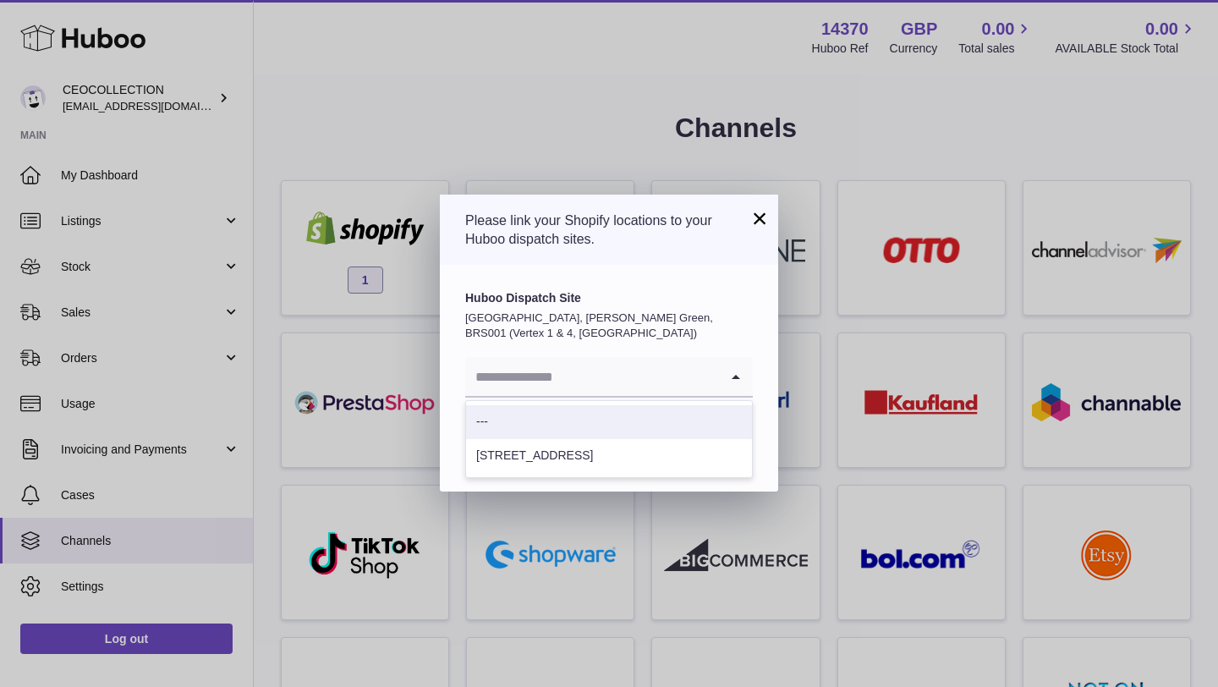
click at [625, 423] on li "---" at bounding box center [609, 422] width 286 height 34
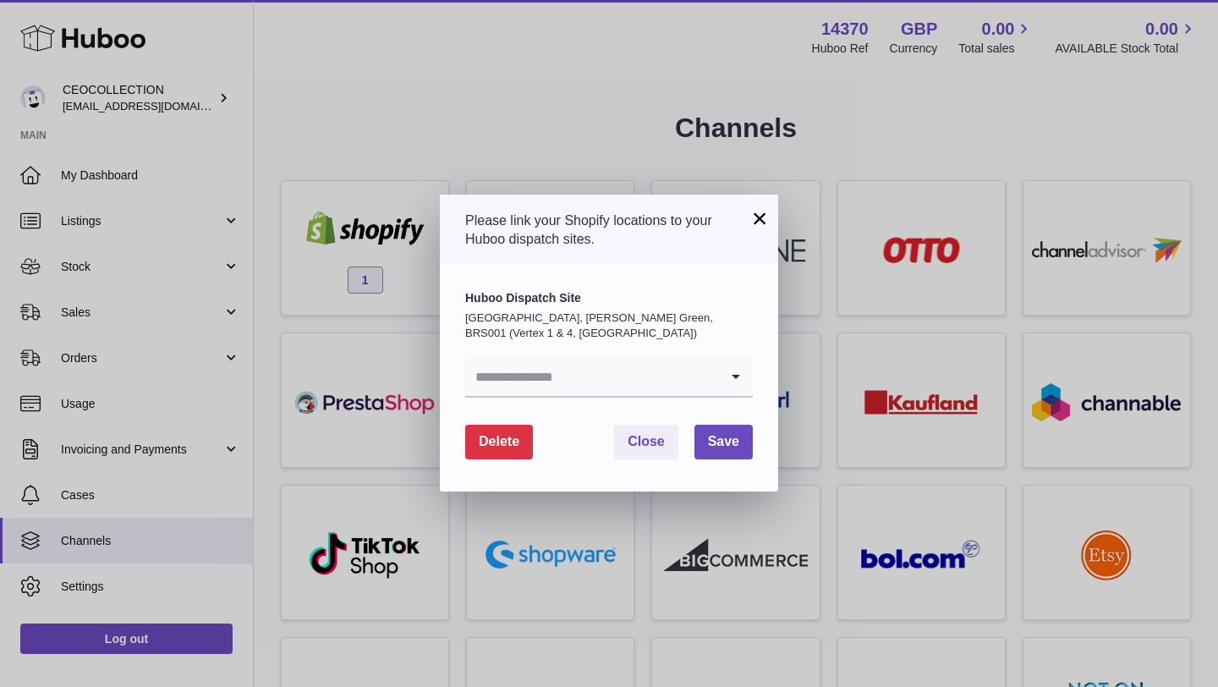
click at [721, 392] on div "Loading..." at bounding box center [736, 376] width 34 height 39
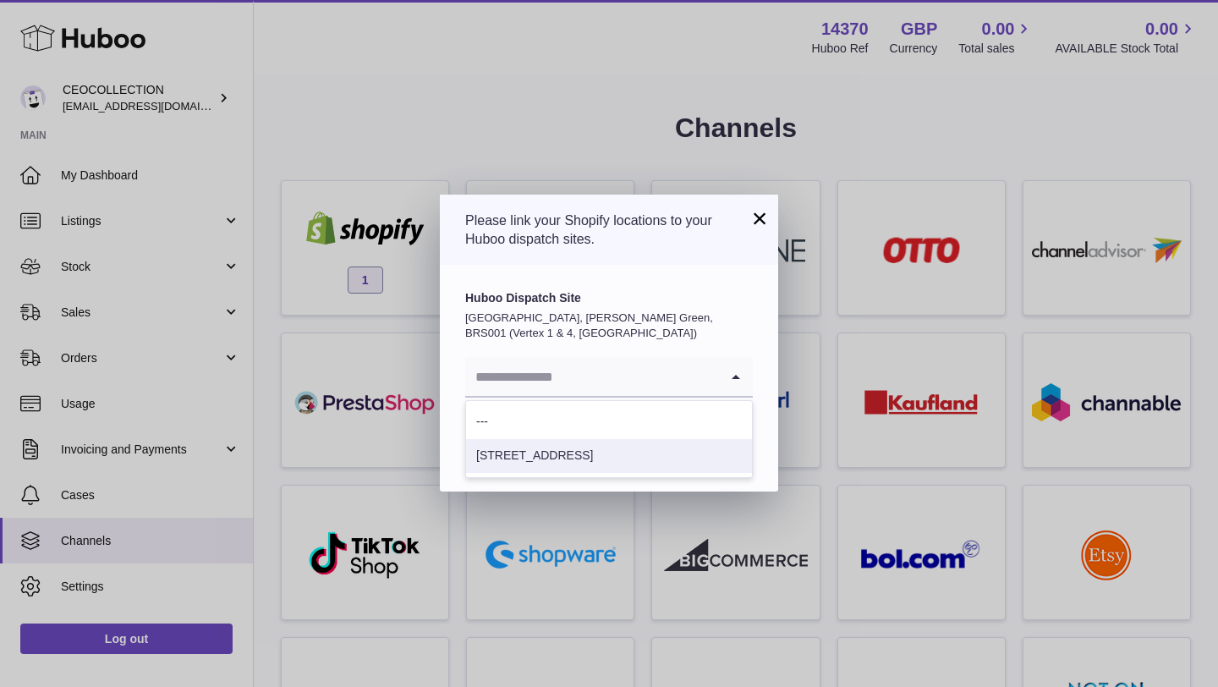
click at [648, 447] on li "127 limpsfield Rd" at bounding box center [609, 456] width 286 height 34
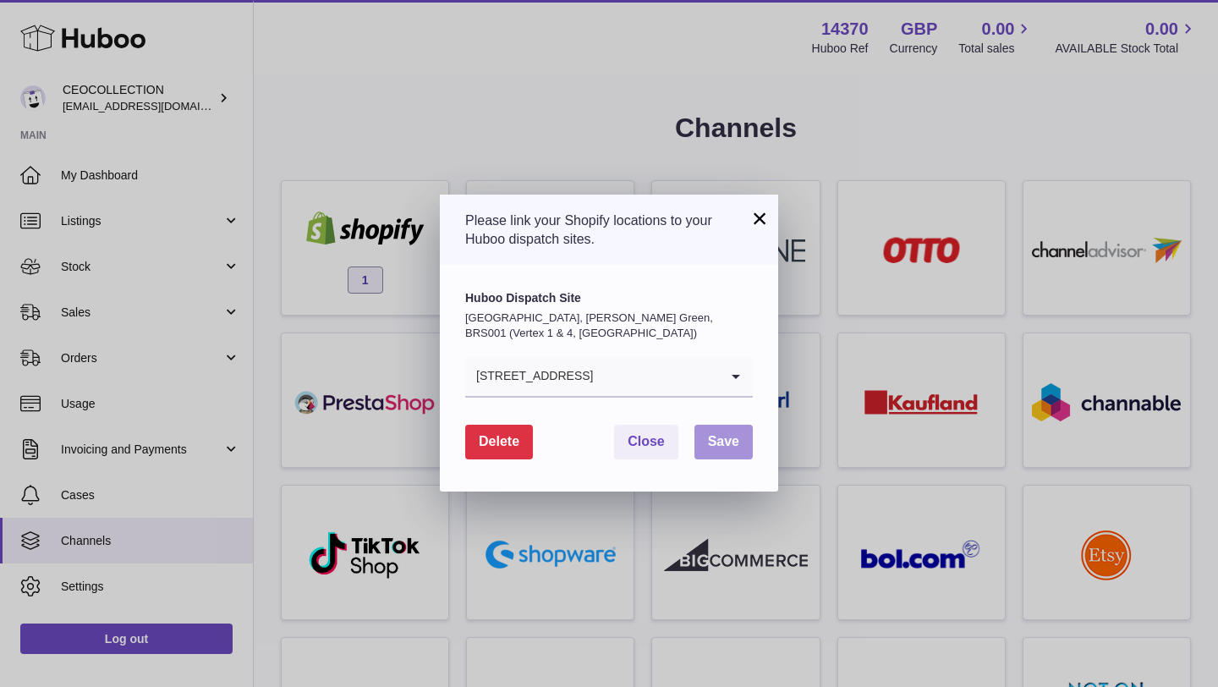
click at [740, 441] on button "Save" at bounding box center [723, 442] width 58 height 35
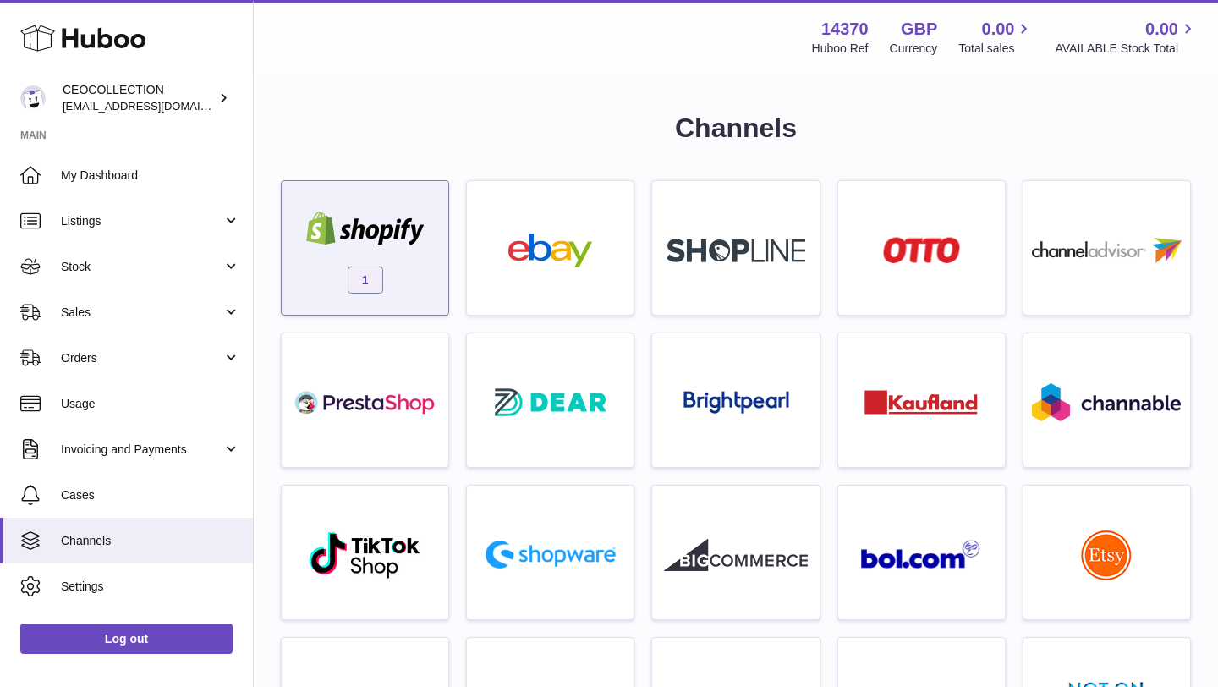
click at [353, 253] on div "1" at bounding box center [365, 252] width 150 height 108
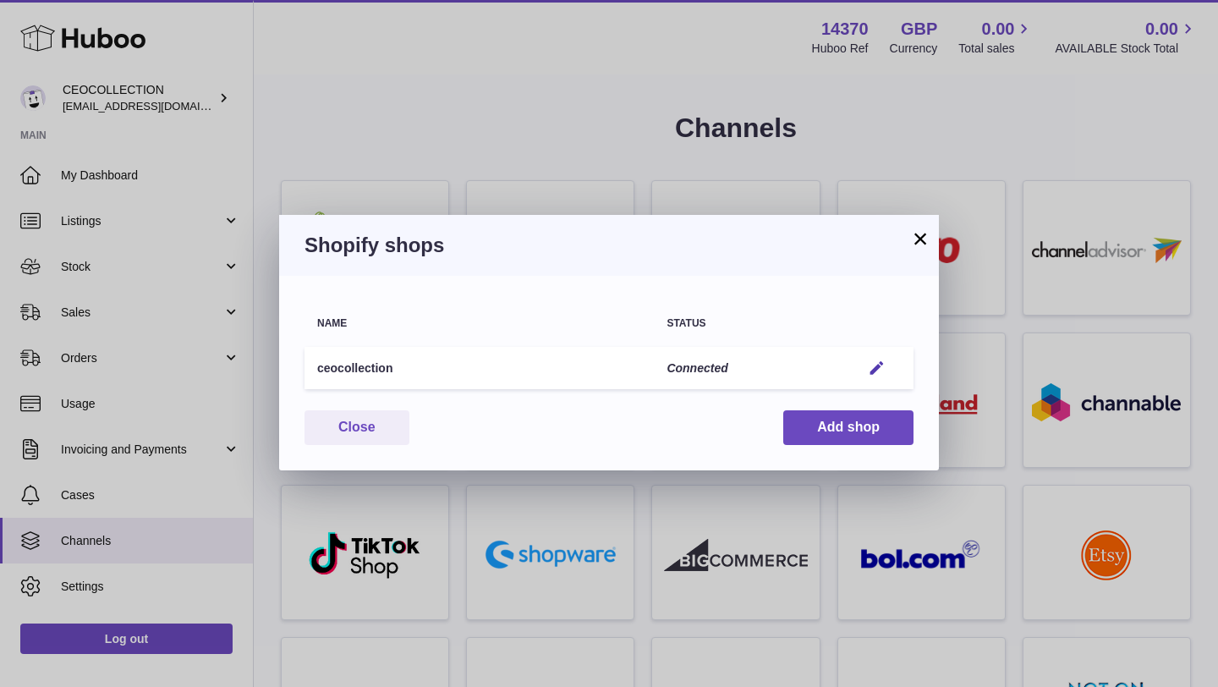
click at [916, 239] on button "×" at bounding box center [920, 238] width 20 height 20
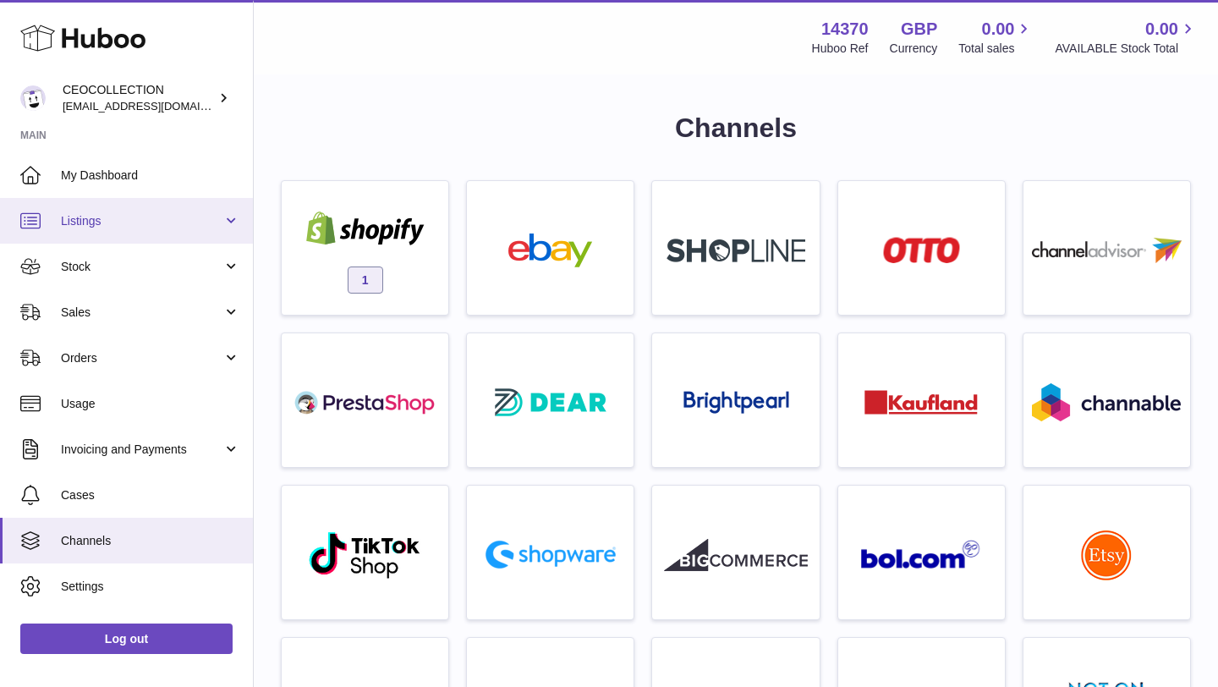
click at [87, 230] on link "Listings" at bounding box center [126, 221] width 253 height 46
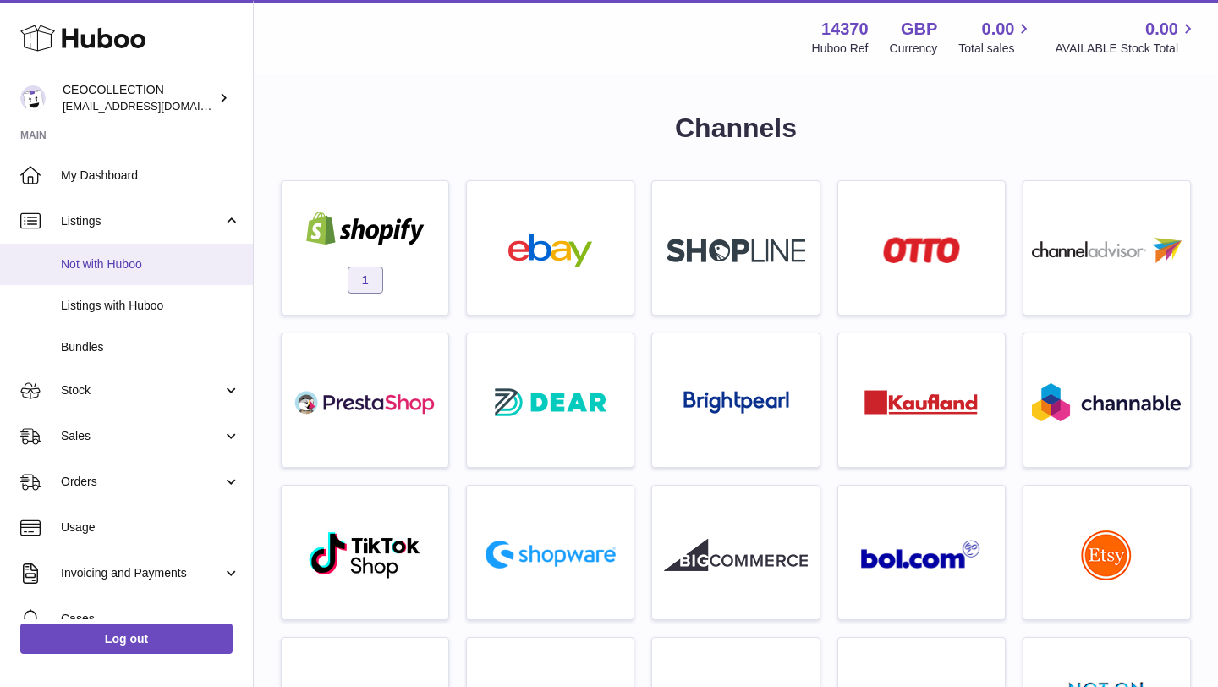
click at [94, 258] on span "Not with Huboo" at bounding box center [150, 264] width 179 height 16
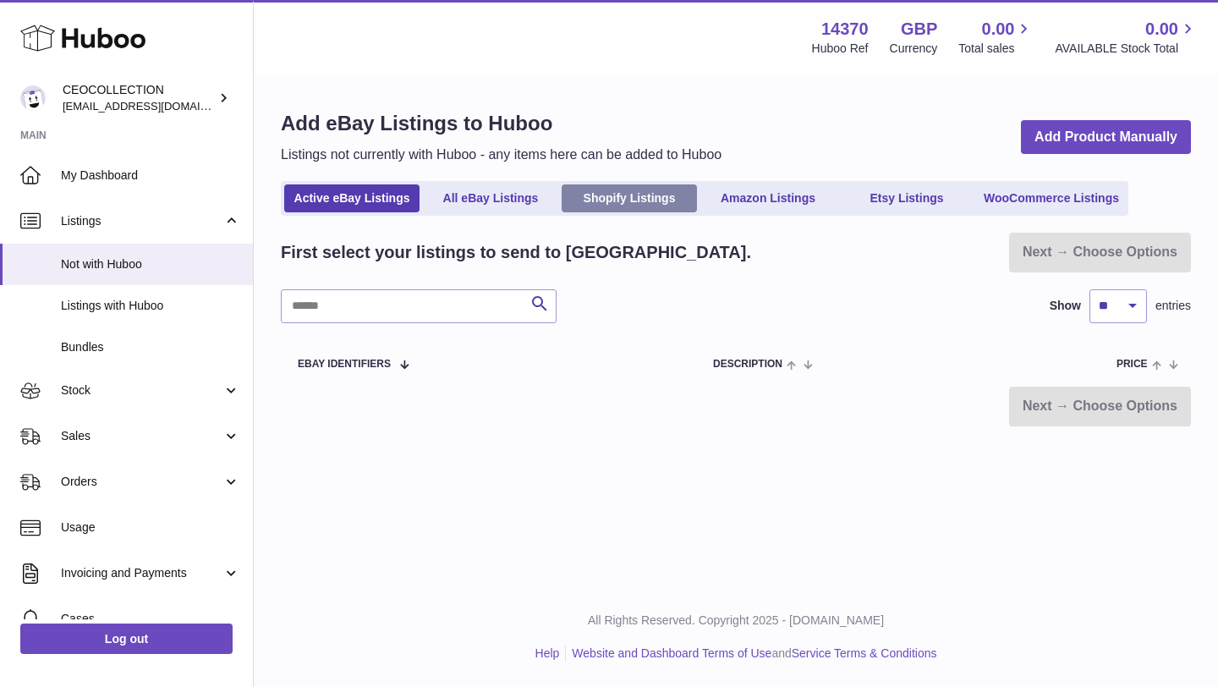
click at [661, 195] on link "Shopify Listings" at bounding box center [629, 198] width 135 height 28
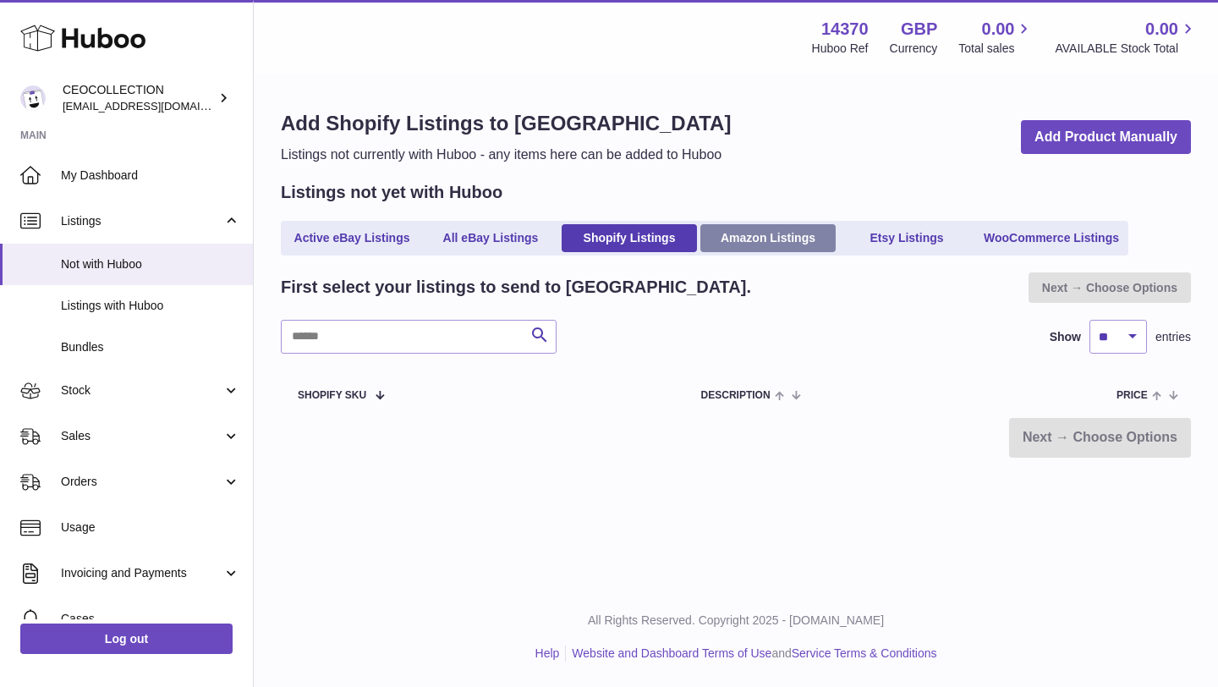
click at [767, 245] on link "Amazon Listings" at bounding box center [767, 238] width 135 height 28
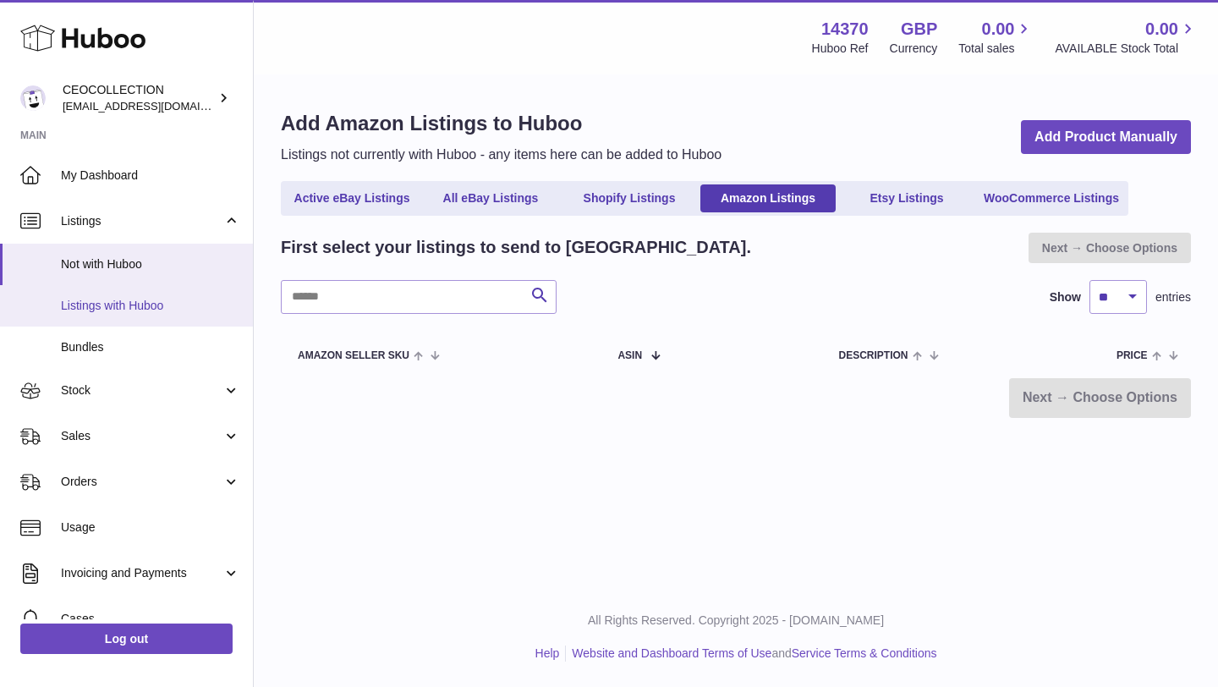
click at [166, 305] on span "Listings with Huboo" at bounding box center [150, 306] width 179 height 16
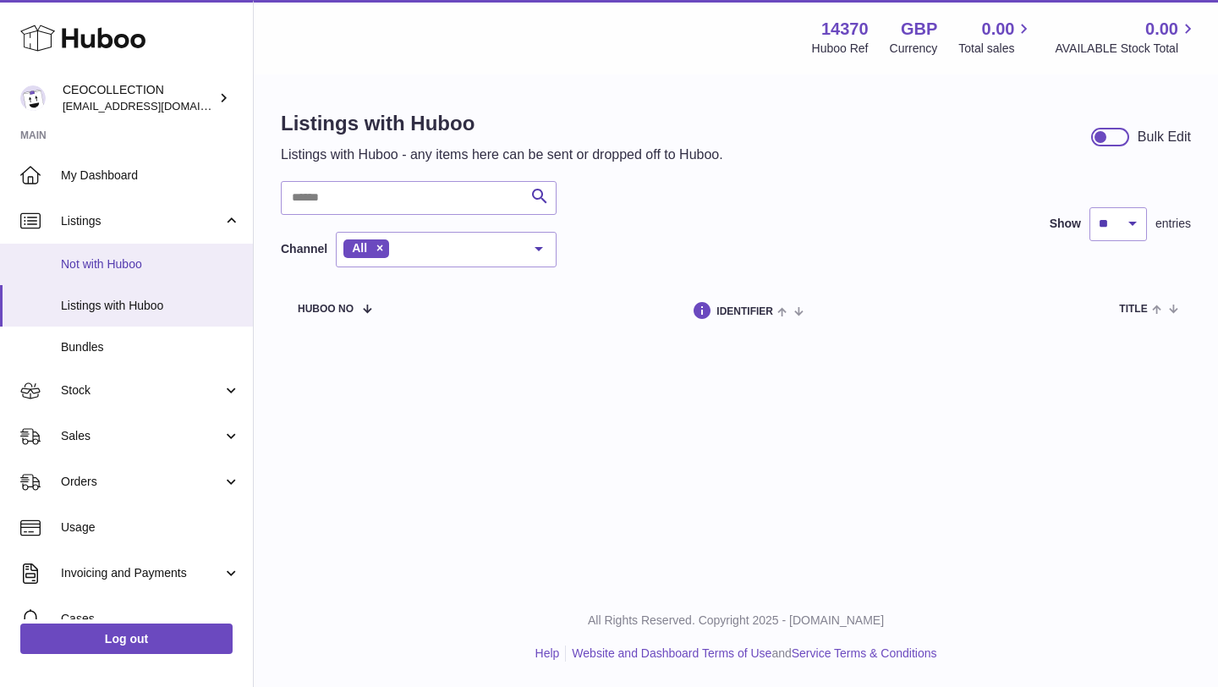
click at [190, 259] on span "Not with Huboo" at bounding box center [150, 264] width 179 height 16
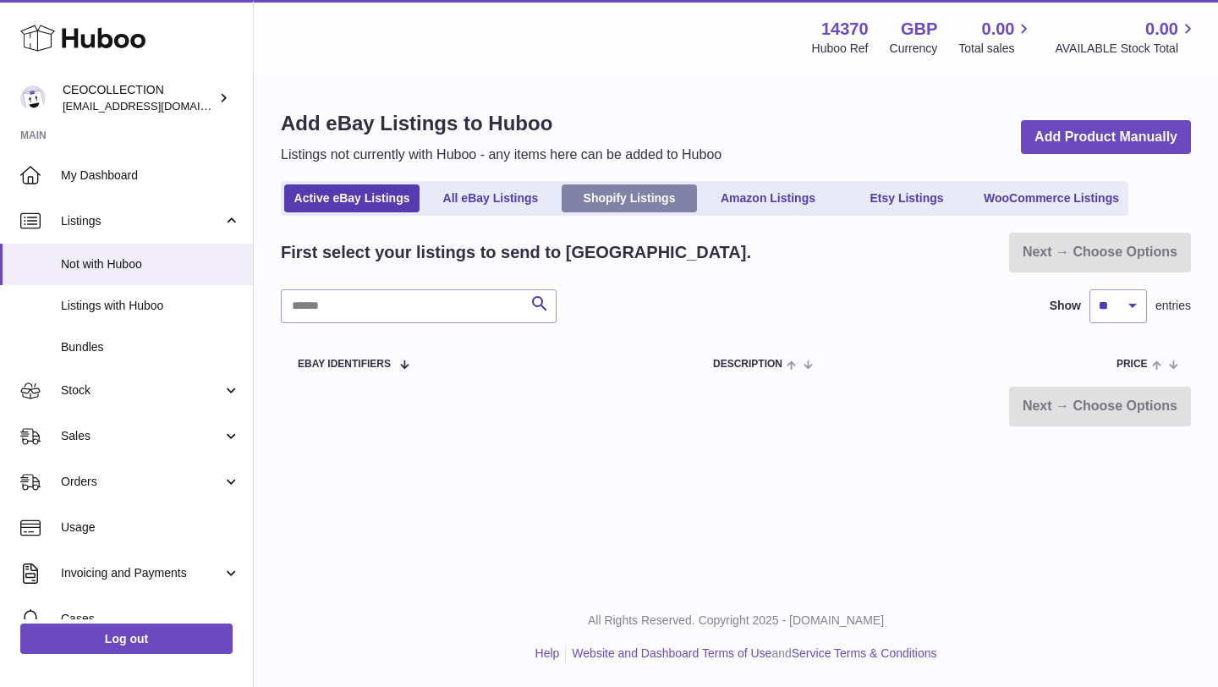
click at [650, 196] on link "Shopify Listings" at bounding box center [629, 198] width 135 height 28
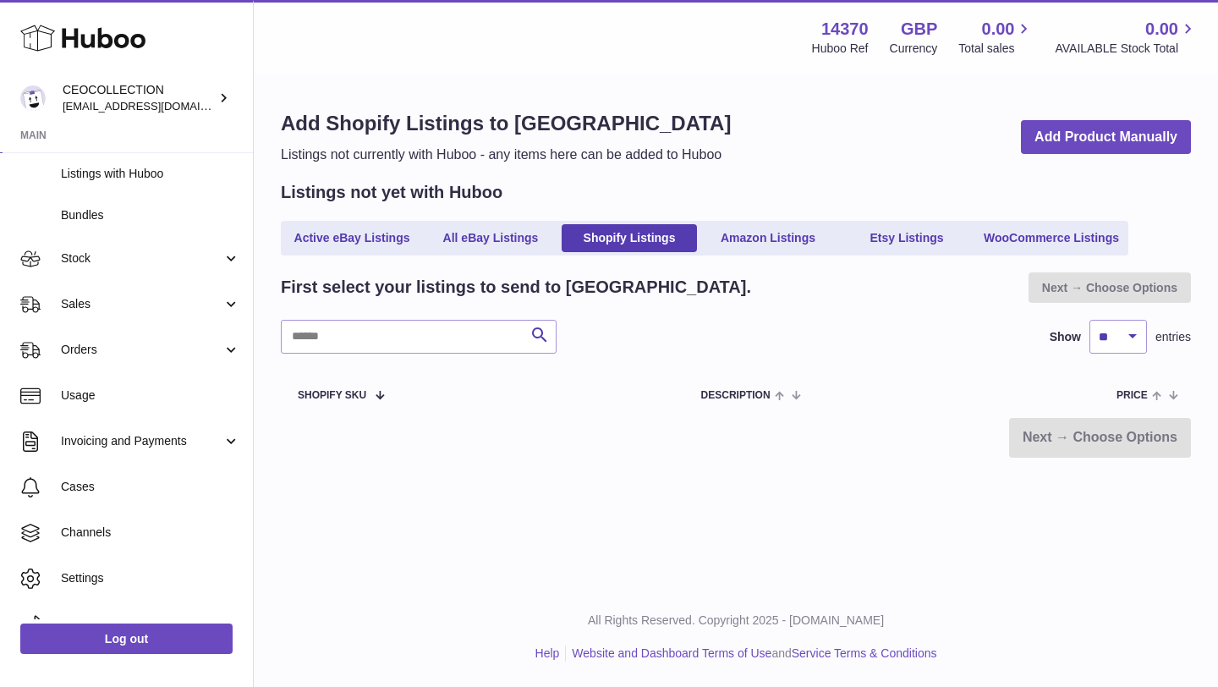
scroll to position [131, 0]
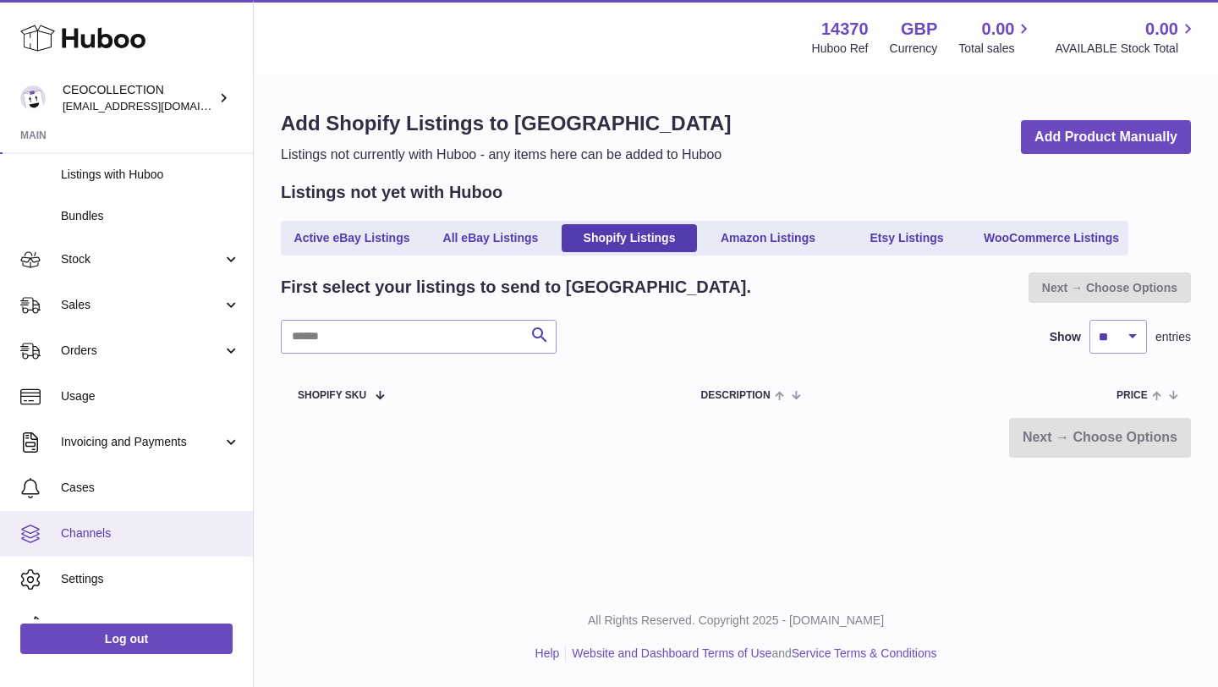
click at [150, 529] on span "Channels" at bounding box center [150, 533] width 179 height 16
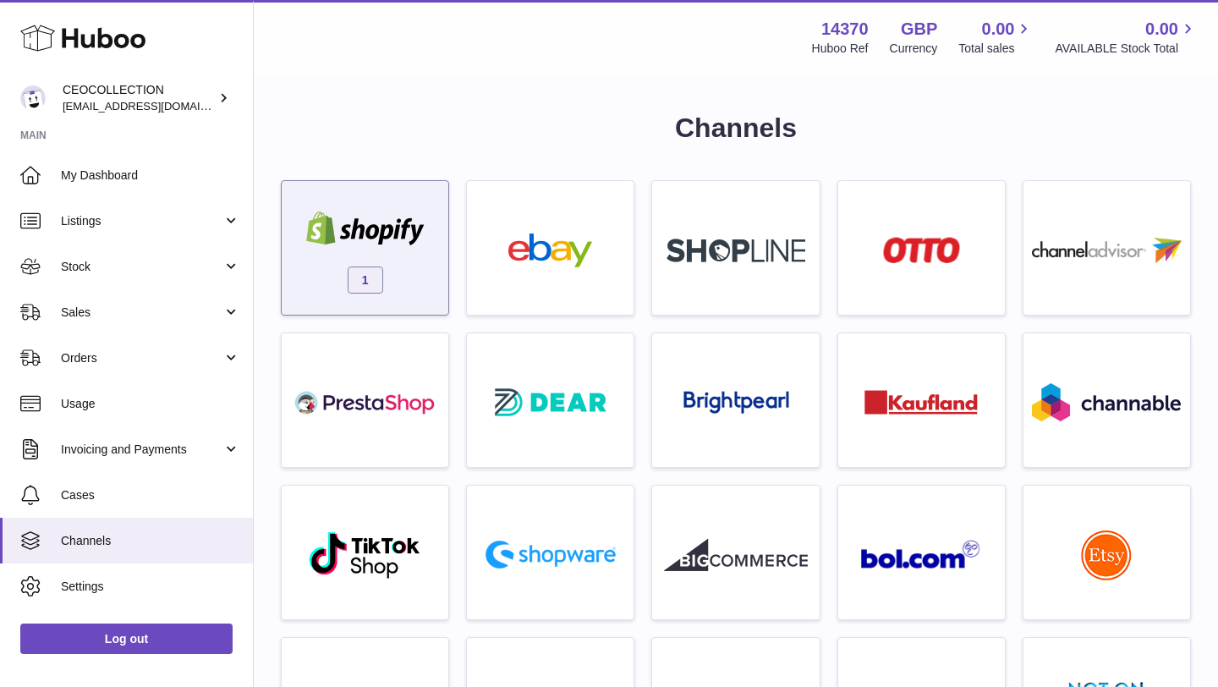
click at [384, 254] on div "1" at bounding box center [365, 252] width 150 height 108
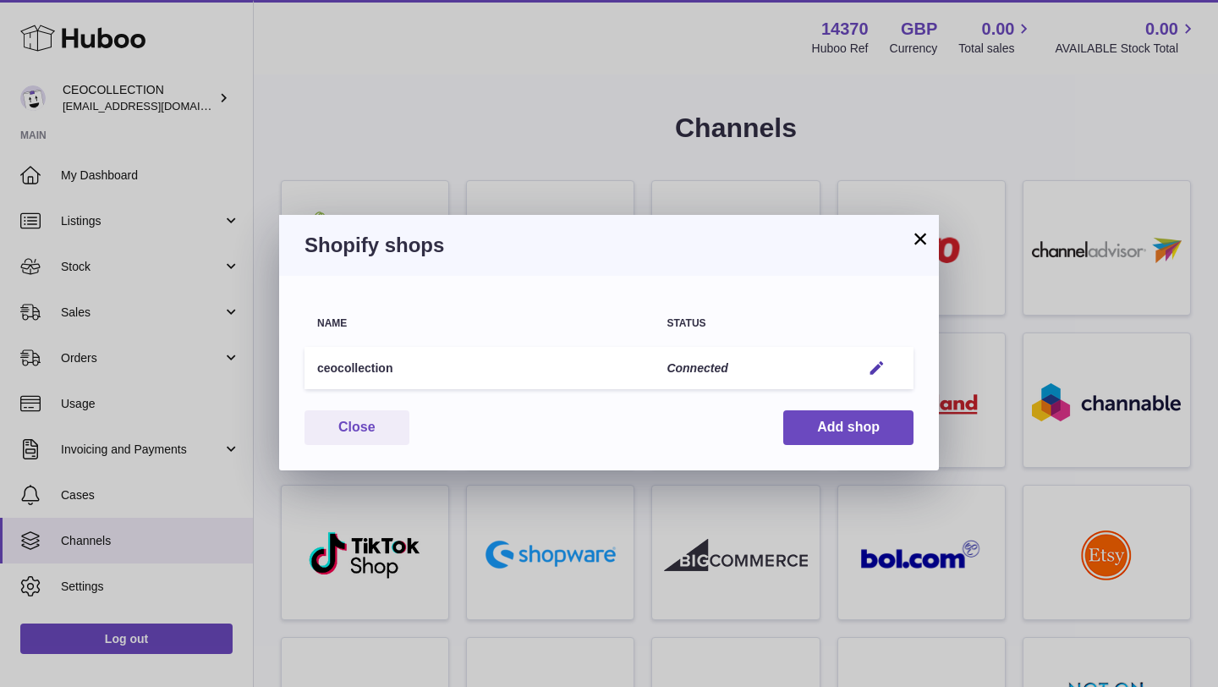
click at [778, 362] on td "Connected" at bounding box center [751, 368] width 195 height 43
click at [876, 365] on em "button" at bounding box center [877, 368] width 18 height 18
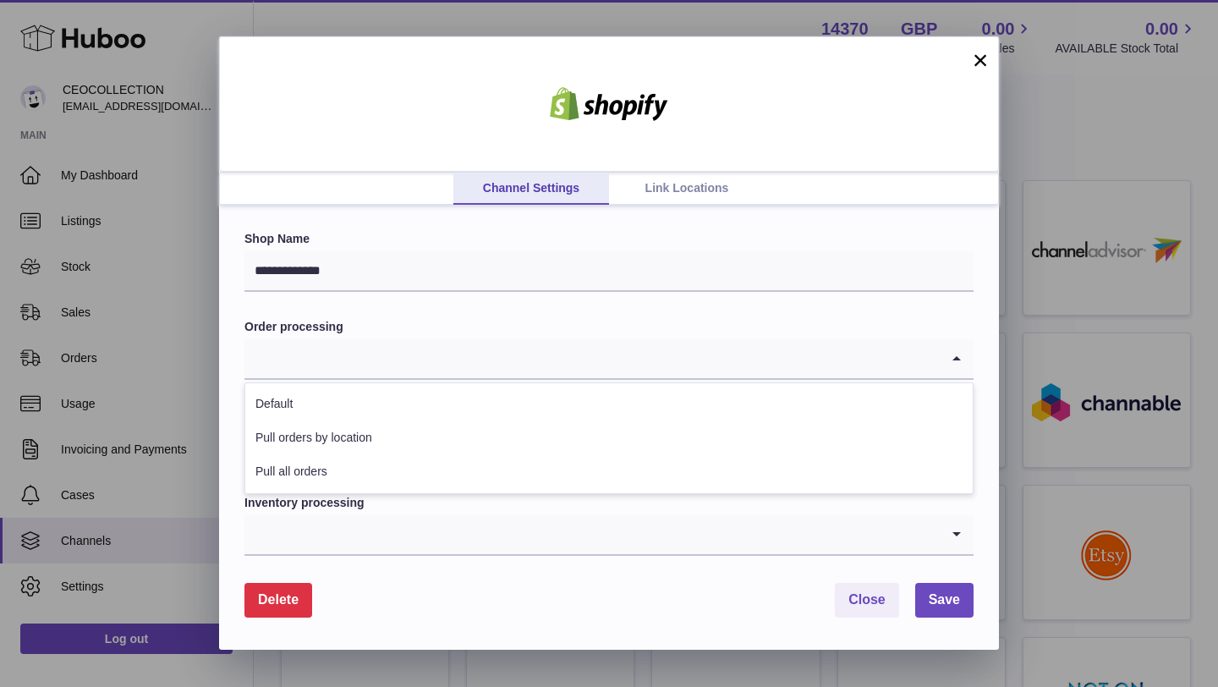
click at [541, 371] on input "Search for option" at bounding box center [591, 358] width 695 height 39
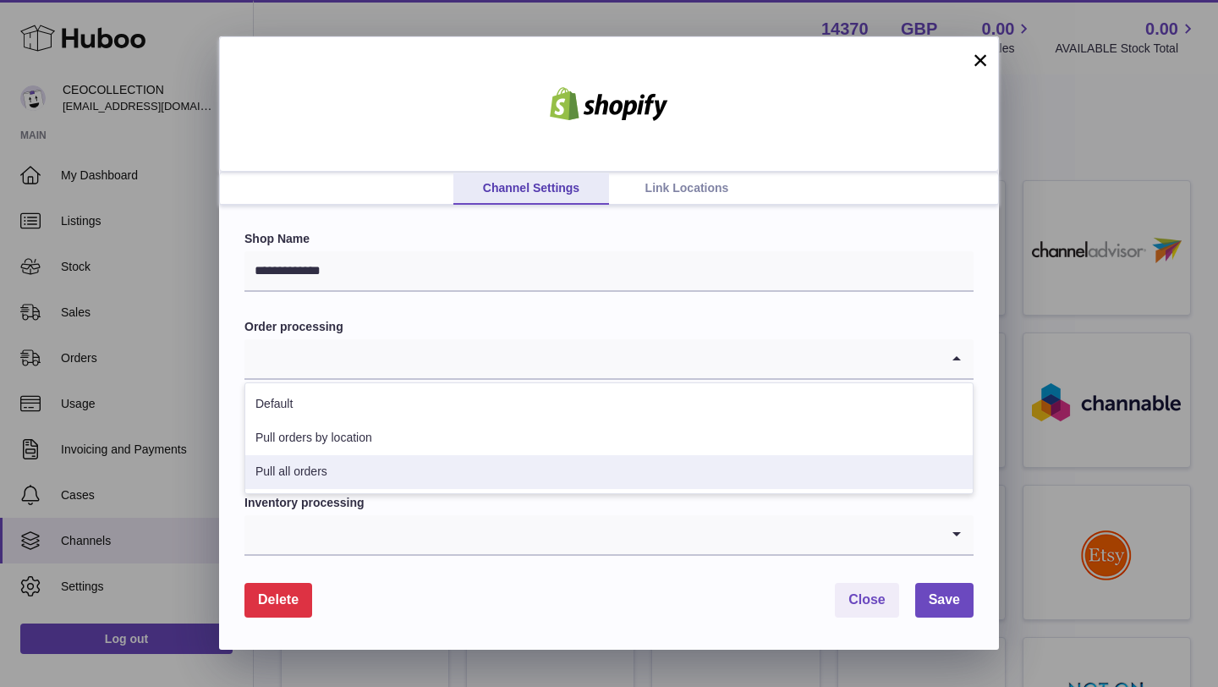
click at [505, 470] on li "Pull all orders" at bounding box center [608, 472] width 727 height 34
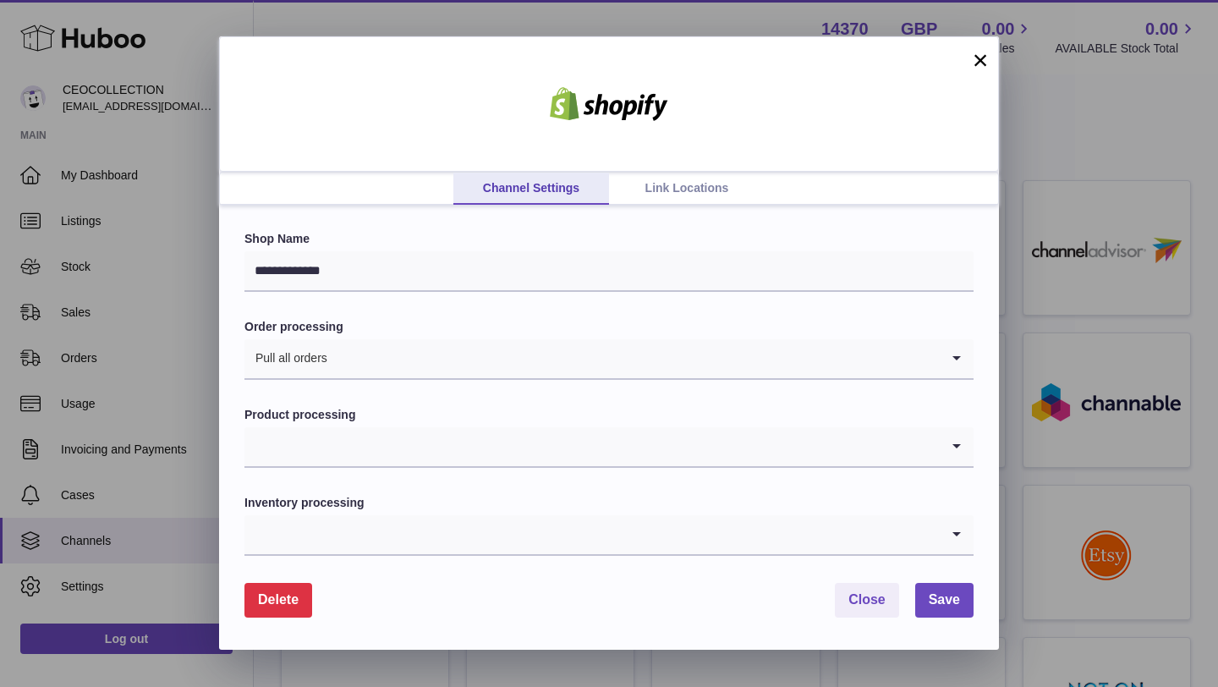
click at [514, 446] on input "Search for option" at bounding box center [591, 446] width 695 height 39
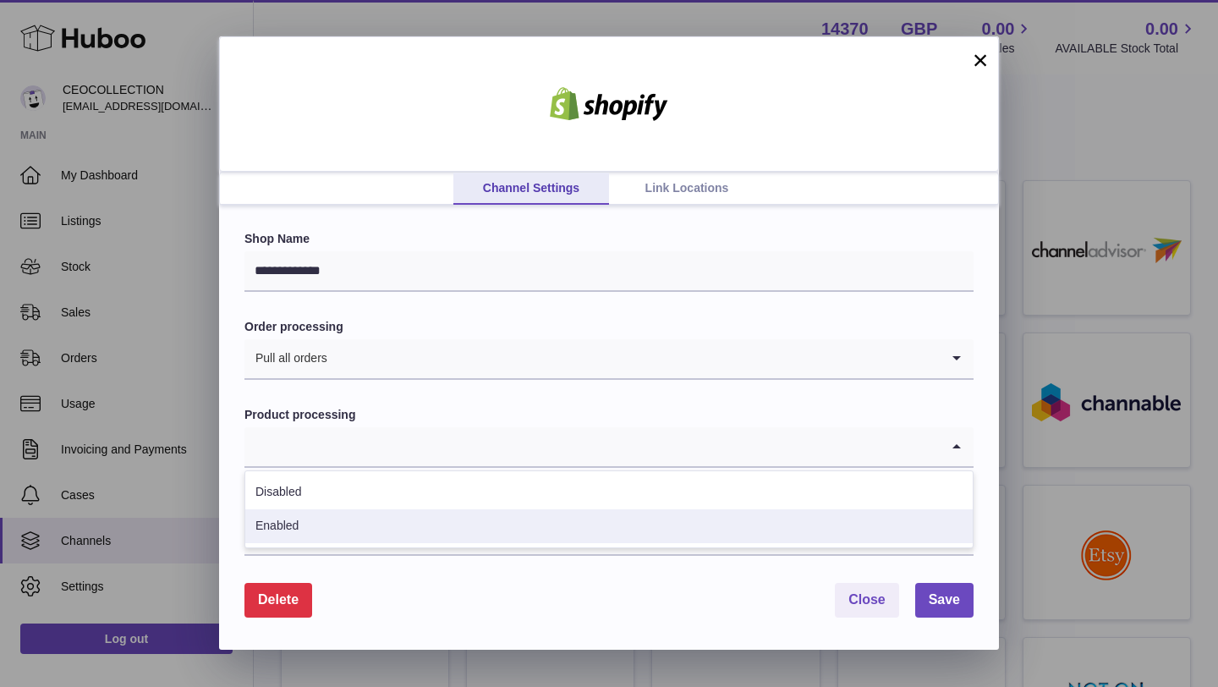
click at [493, 521] on li "Enabled" at bounding box center [608, 526] width 727 height 34
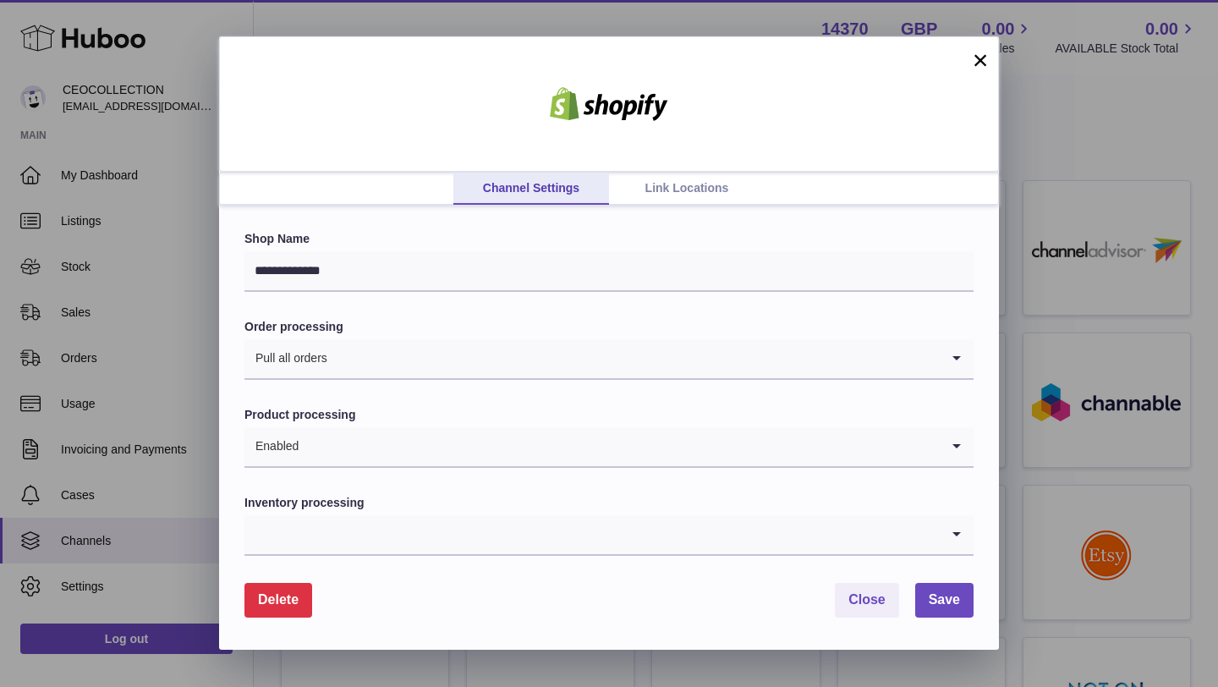
click at [494, 422] on label "Product processing" at bounding box center [608, 415] width 729 height 16
click at [431, 543] on input "Search for option" at bounding box center [591, 534] width 695 height 39
drag, startPoint x: 696, startPoint y: 121, endPoint x: 710, endPoint y: 69, distance: 54.2
click at [710, 69] on div at bounding box center [609, 103] width 780 height 135
drag, startPoint x: 788, startPoint y: 414, endPoint x: 764, endPoint y: 582, distance: 169.3
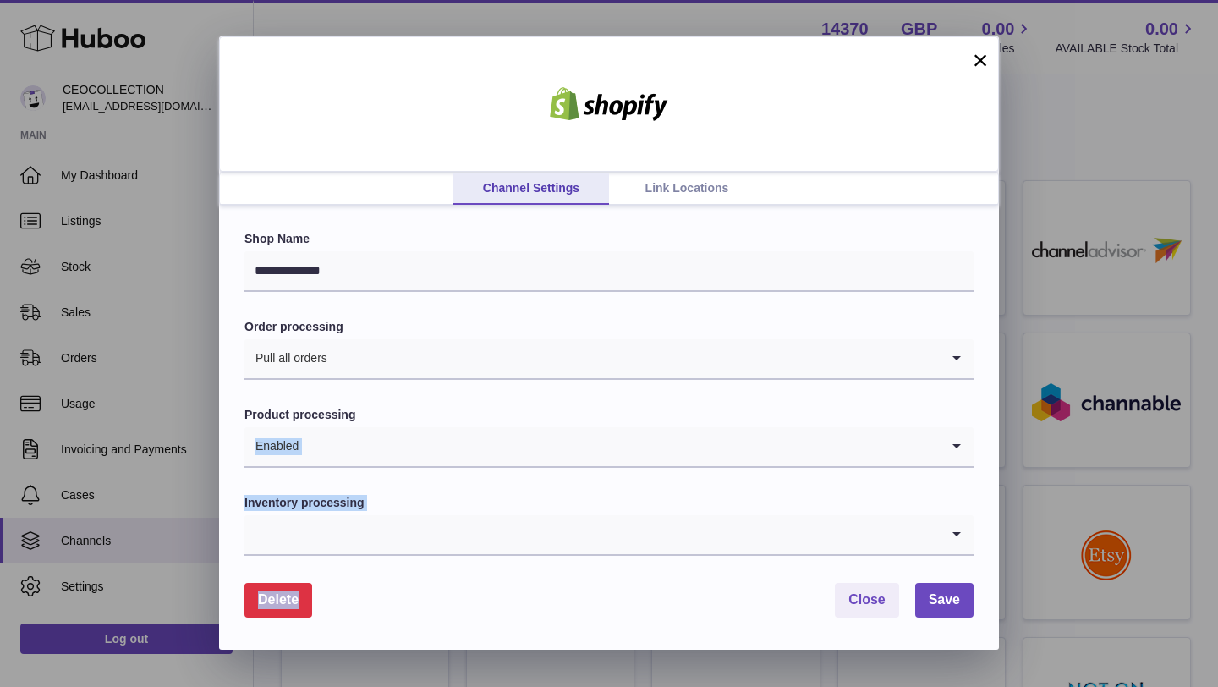
click at [765, 583] on form "**********" at bounding box center [608, 424] width 729 height 386
click at [611, 573] on form "**********" at bounding box center [608, 424] width 729 height 386
click at [611, 533] on input "Search for option" at bounding box center [591, 534] width 695 height 39
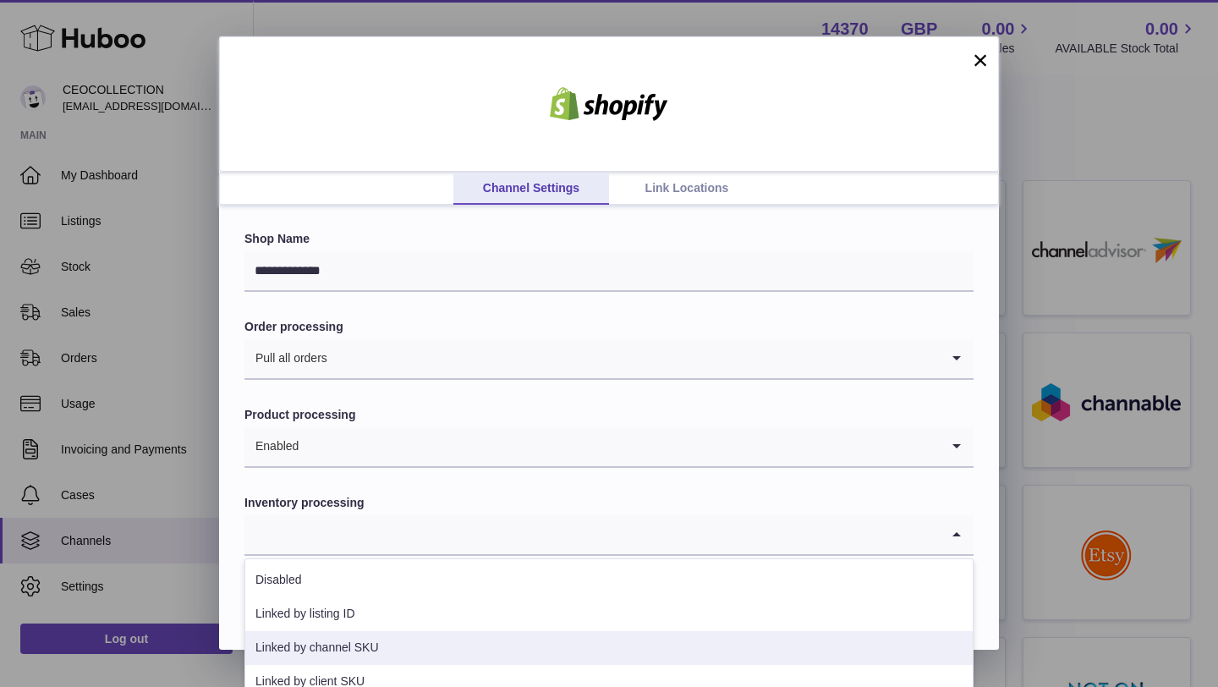
click at [348, 653] on li "Linked by channel SKU" at bounding box center [608, 648] width 727 height 34
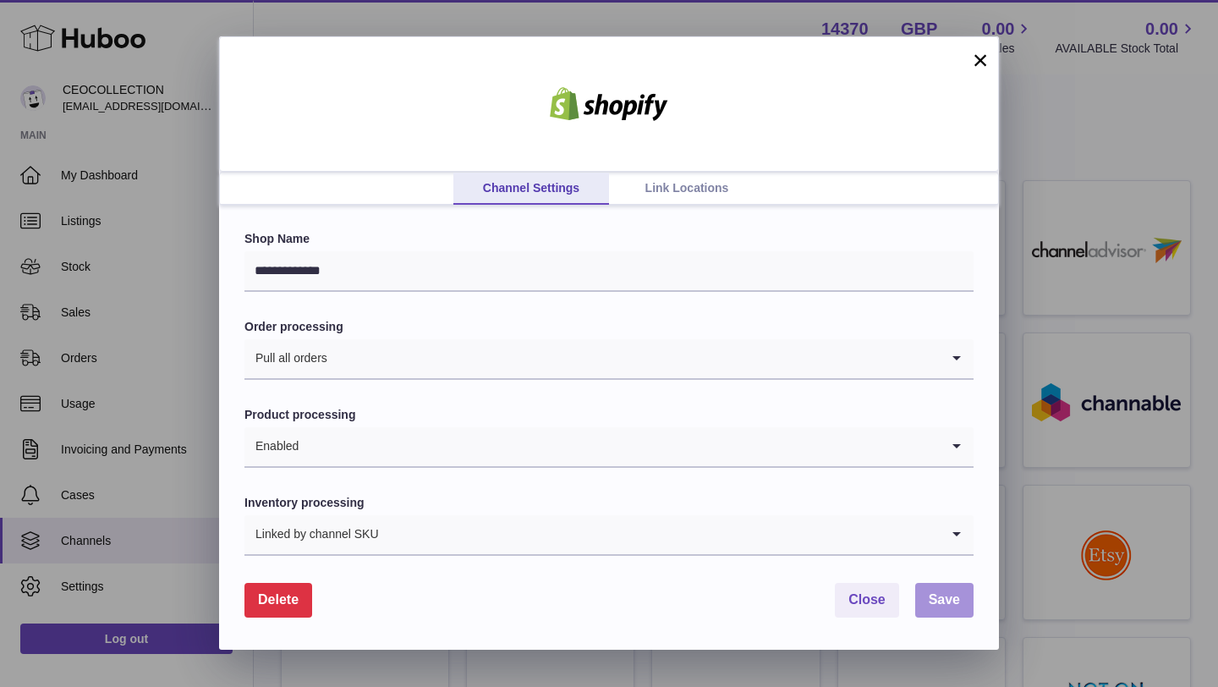
click at [930, 601] on span "Save" at bounding box center [944, 599] width 31 height 14
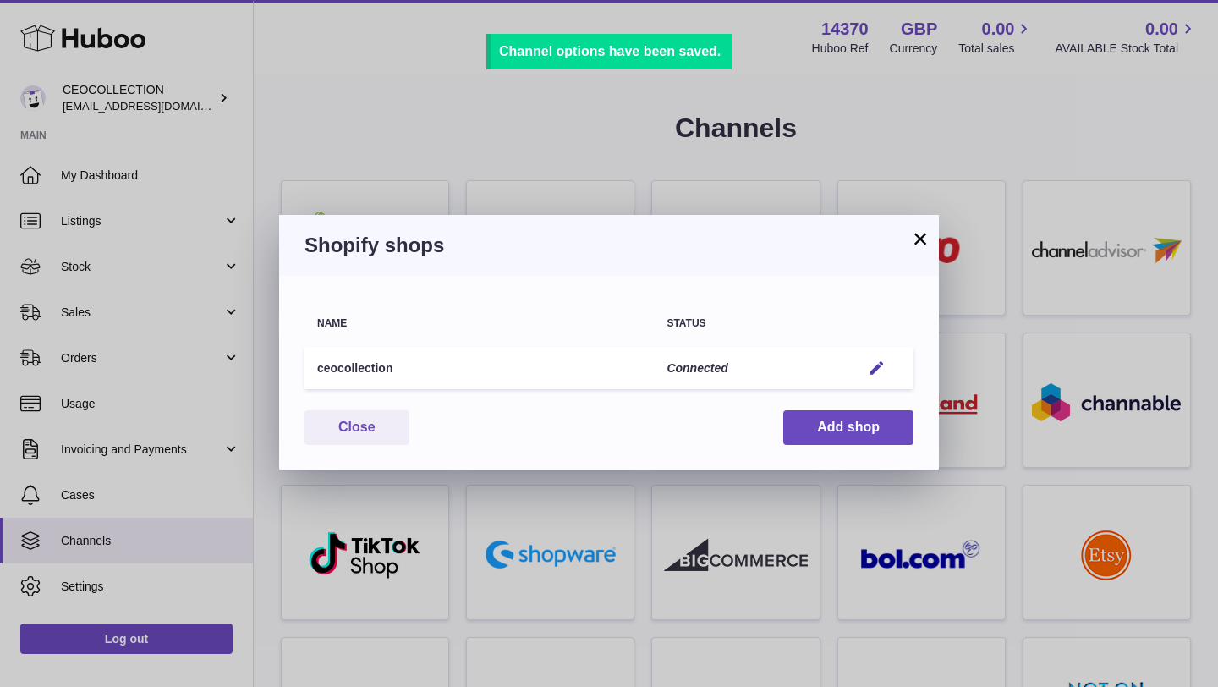
click at [919, 238] on button "×" at bounding box center [920, 238] width 20 height 20
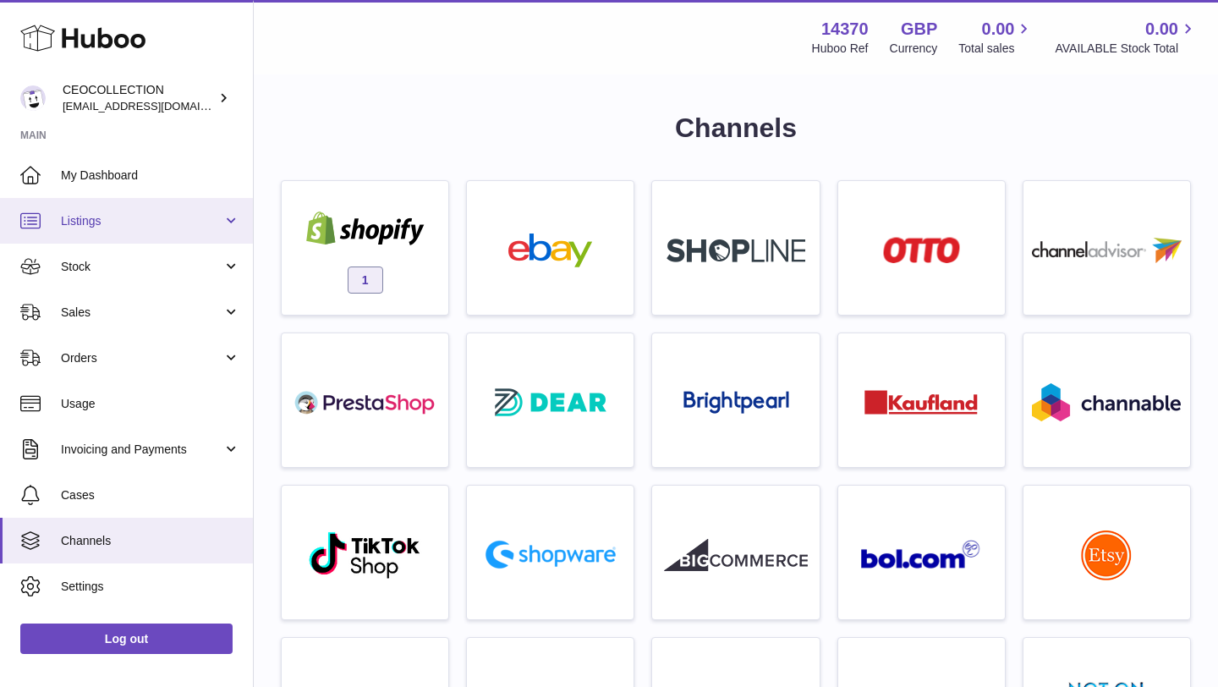
click at [104, 217] on span "Listings" at bounding box center [142, 221] width 162 height 16
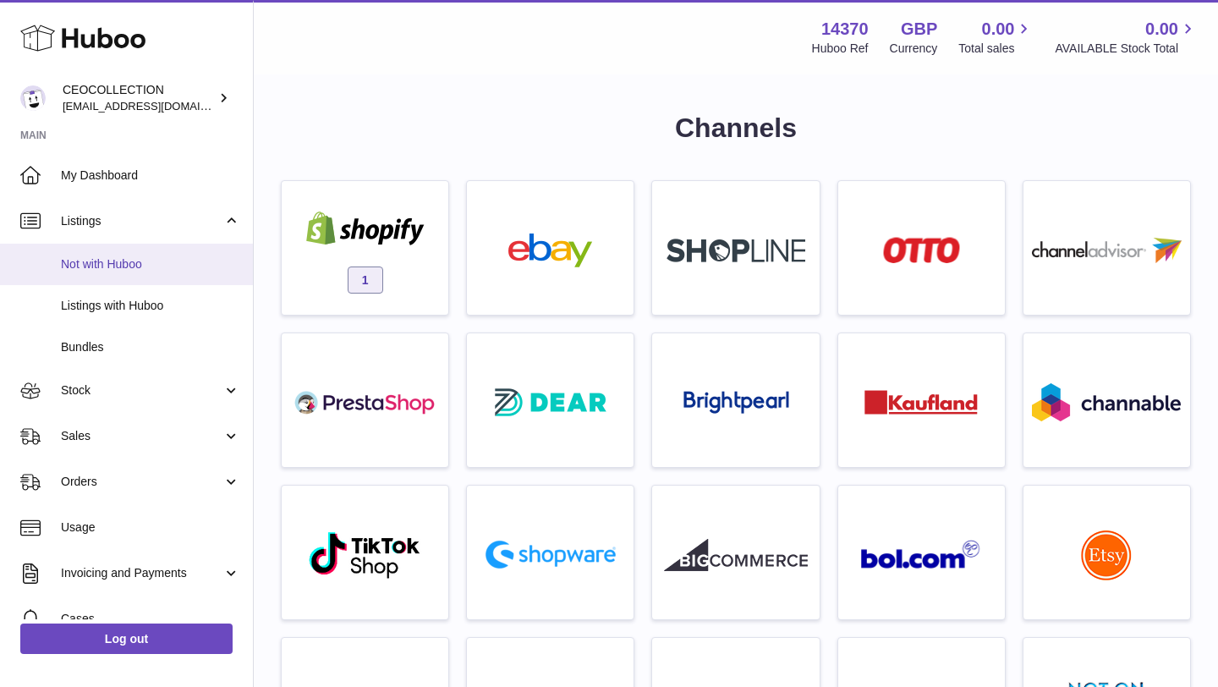
click at [98, 265] on span "Not with Huboo" at bounding box center [150, 264] width 179 height 16
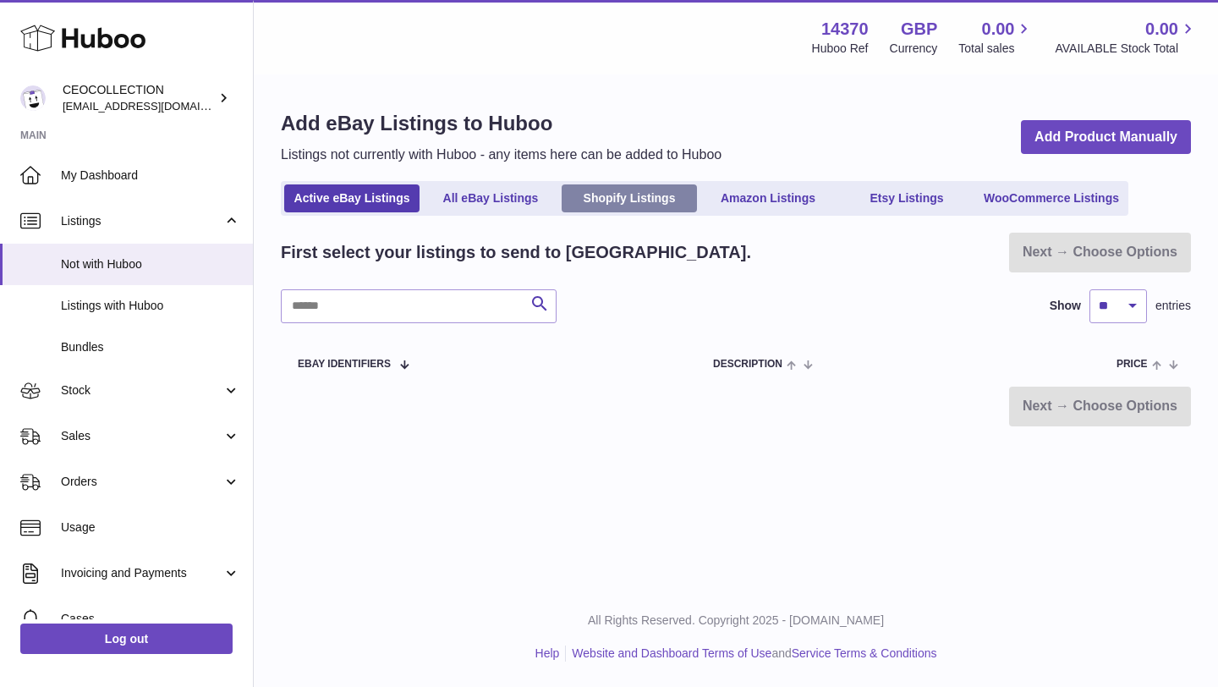
click at [624, 206] on link "Shopify Listings" at bounding box center [629, 198] width 135 height 28
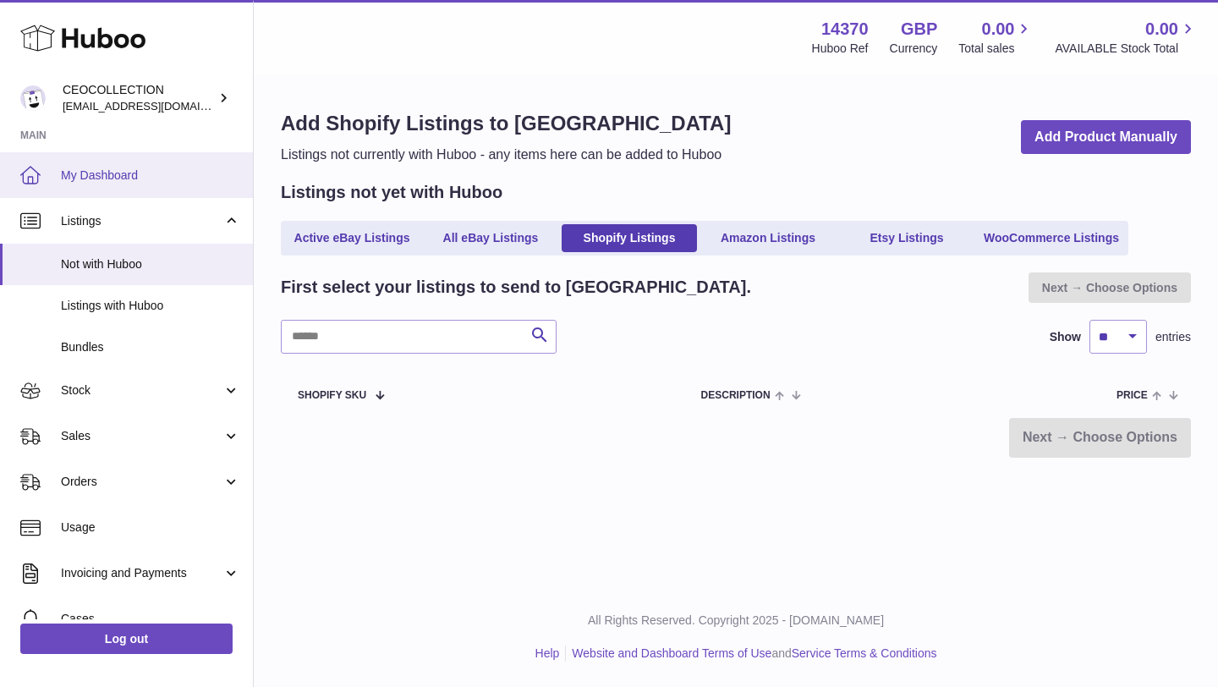
click at [72, 175] on span "My Dashboard" at bounding box center [150, 175] width 179 height 16
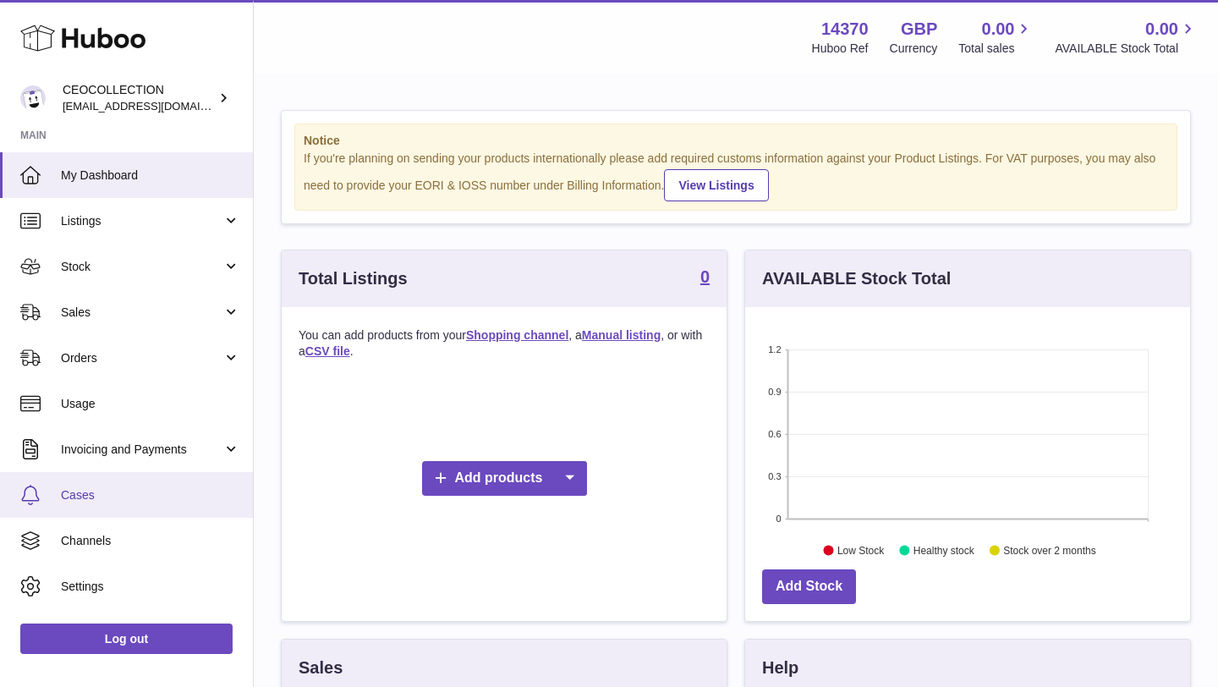
scroll to position [264, 445]
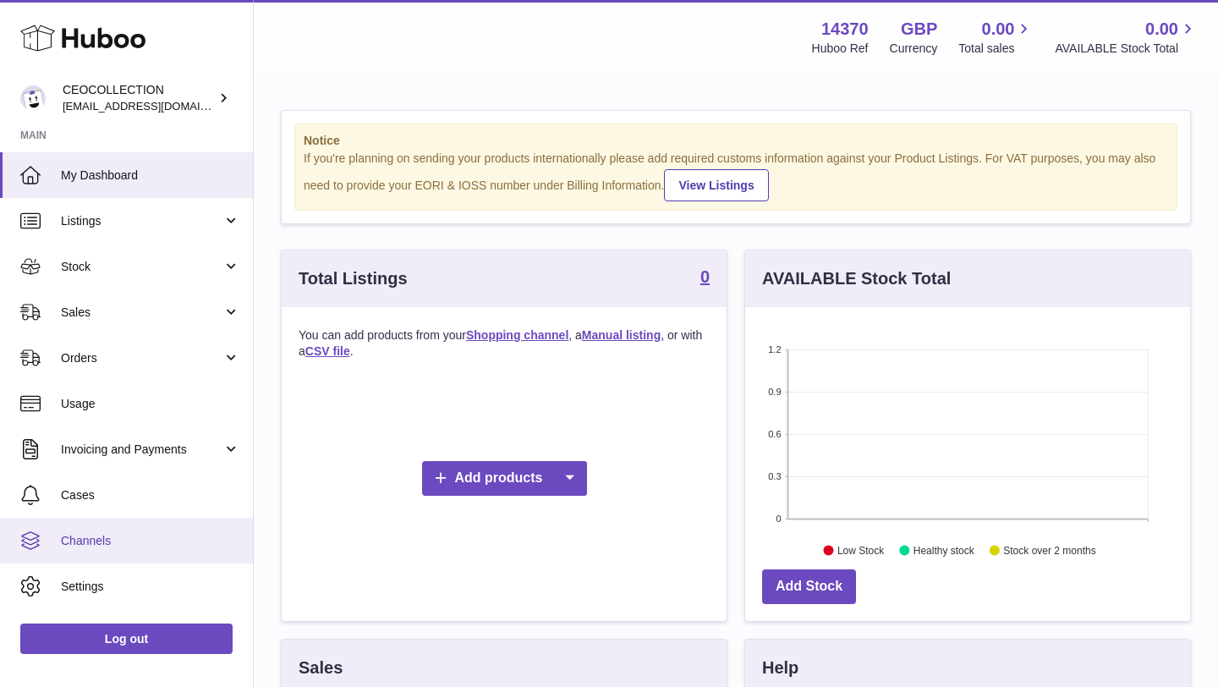
click at [118, 541] on span "Channels" at bounding box center [150, 541] width 179 height 16
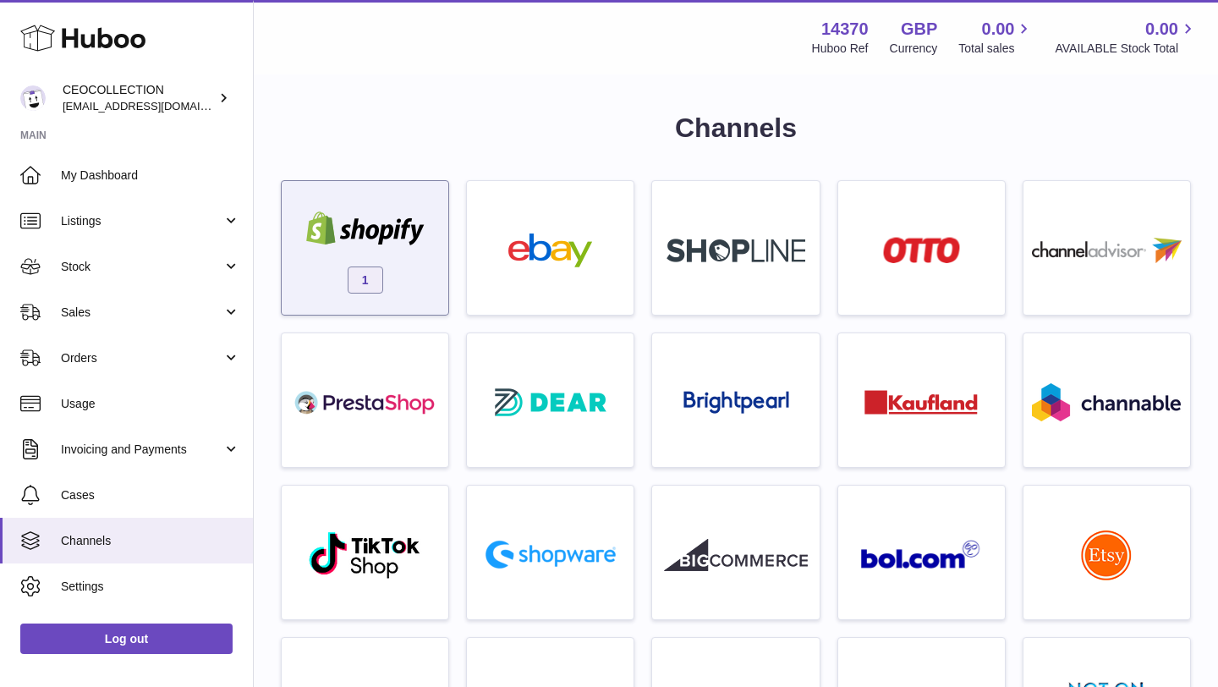
click at [376, 270] on span "1" at bounding box center [366, 279] width 36 height 27
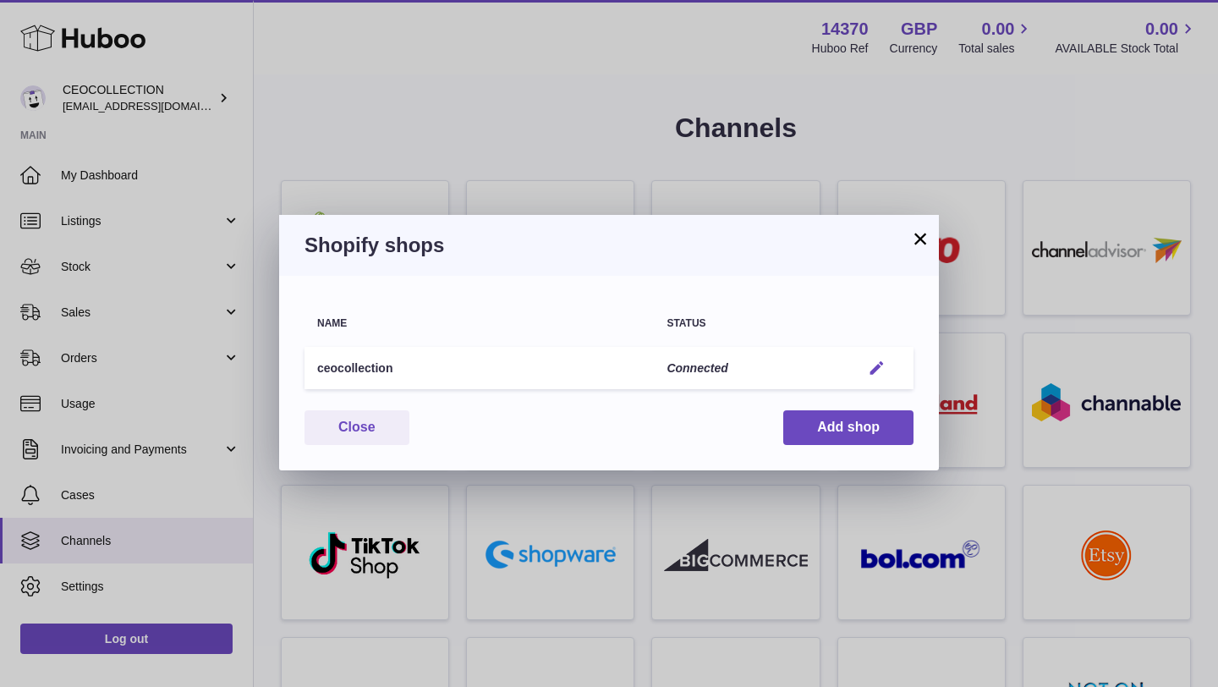
click at [880, 365] on em "button" at bounding box center [877, 368] width 18 height 18
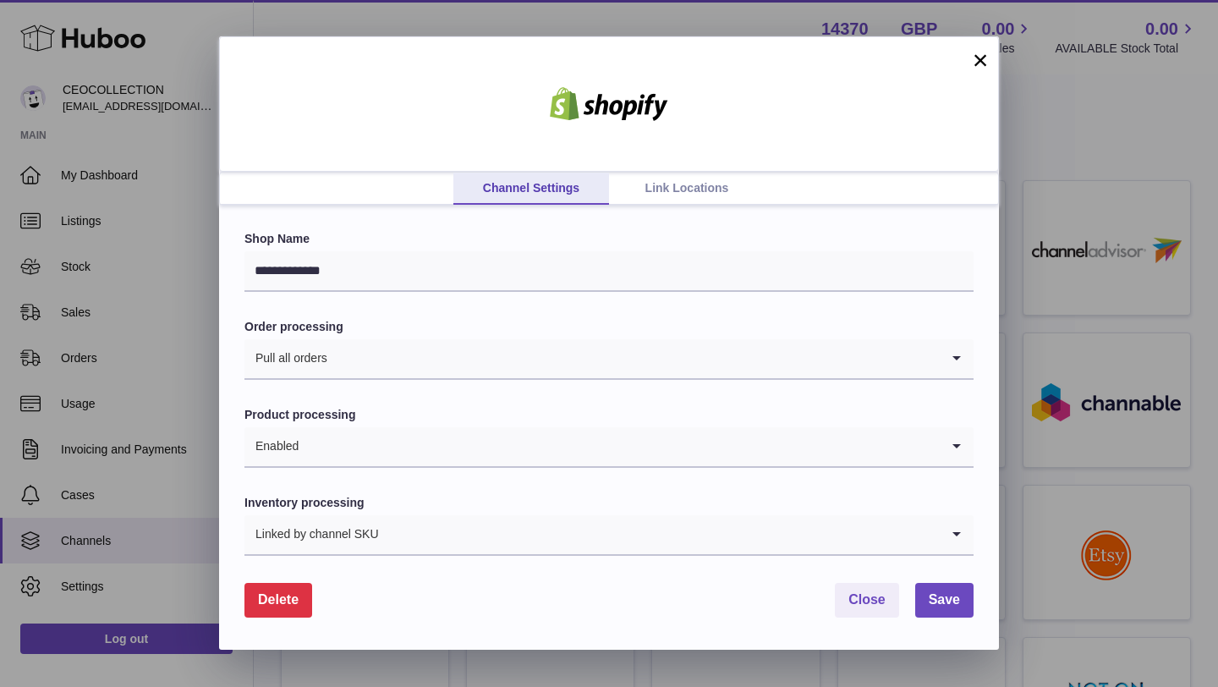
click at [689, 182] on link "Link Locations" at bounding box center [687, 189] width 156 height 32
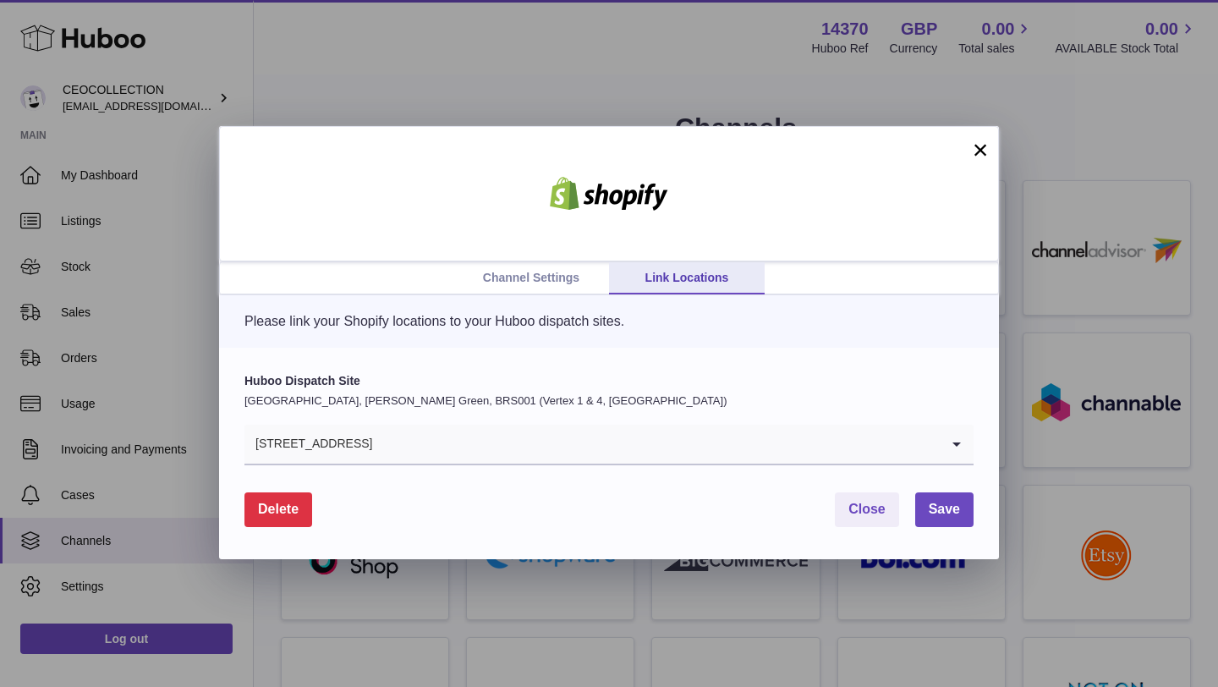
click at [557, 288] on link "Channel Settings" at bounding box center [531, 278] width 156 height 32
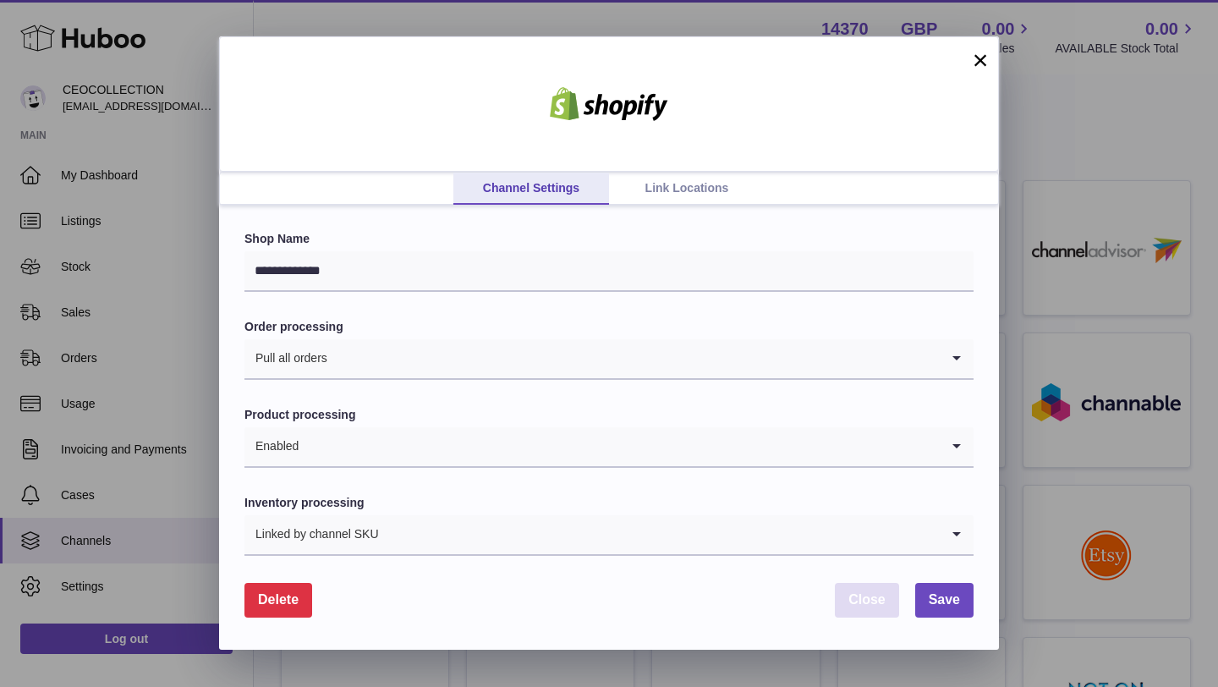
click at [860, 594] on span "Close" at bounding box center [866, 599] width 37 height 14
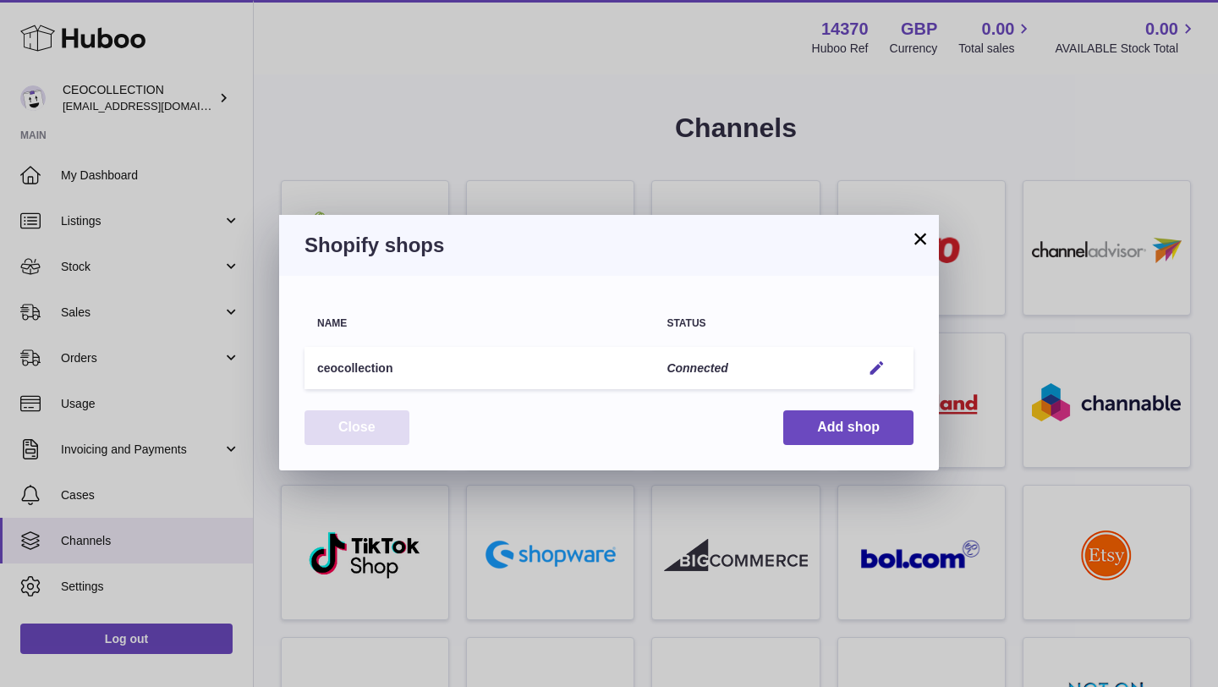
click at [370, 425] on button "Close" at bounding box center [356, 427] width 105 height 35
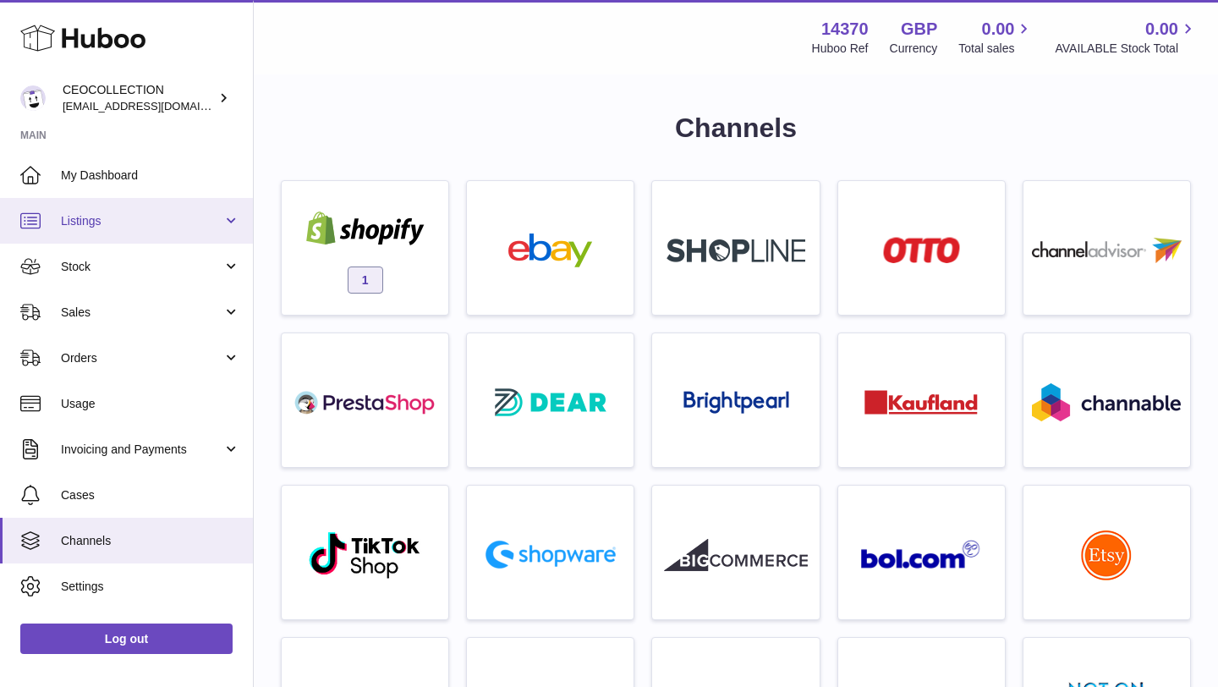
click at [100, 215] on span "Listings" at bounding box center [142, 221] width 162 height 16
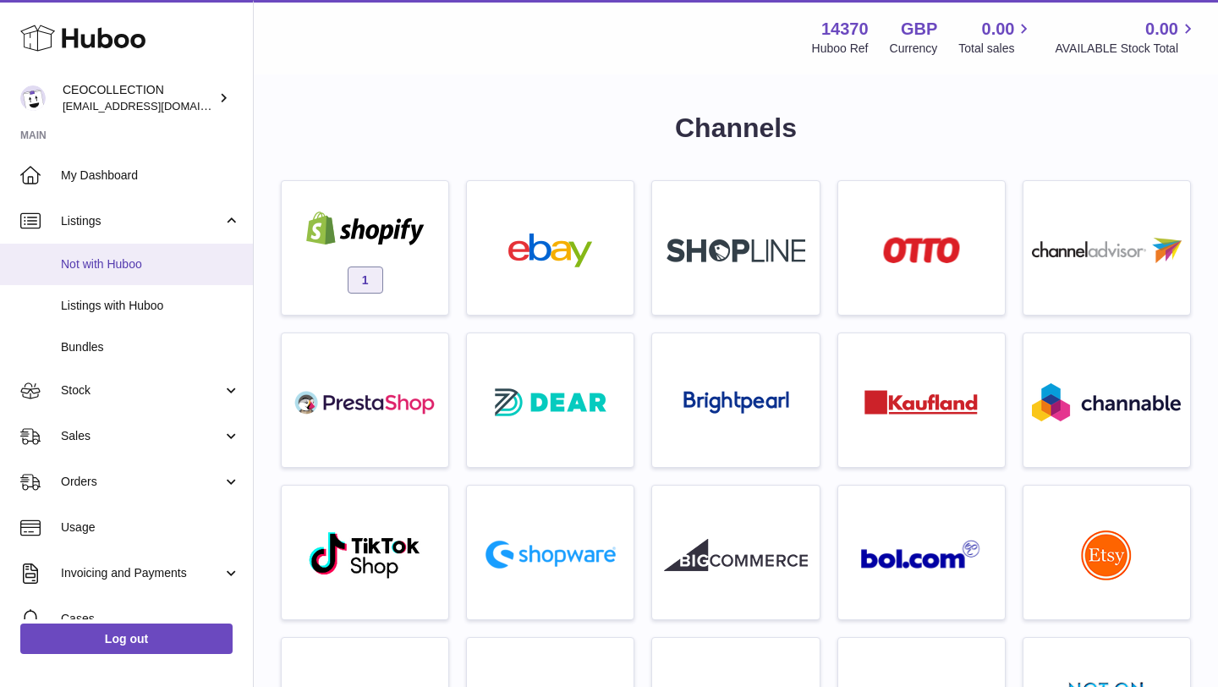
click at [102, 255] on link "Not with Huboo" at bounding box center [126, 264] width 253 height 41
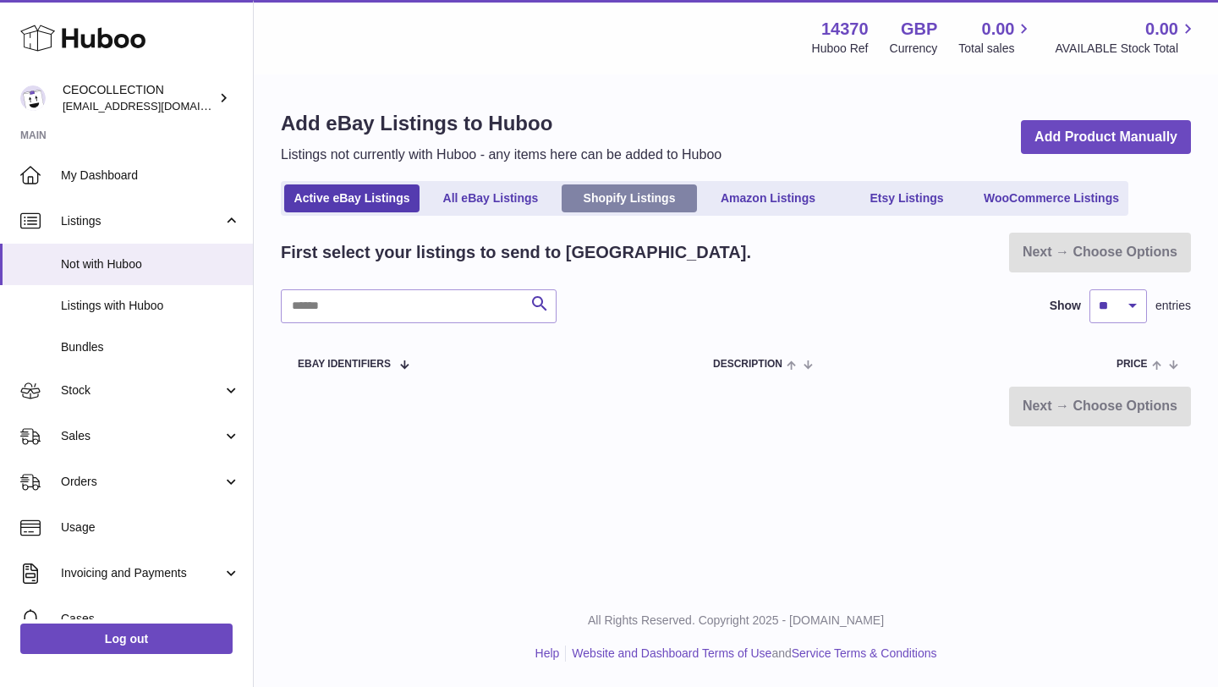
click at [627, 201] on link "Shopify Listings" at bounding box center [629, 198] width 135 height 28
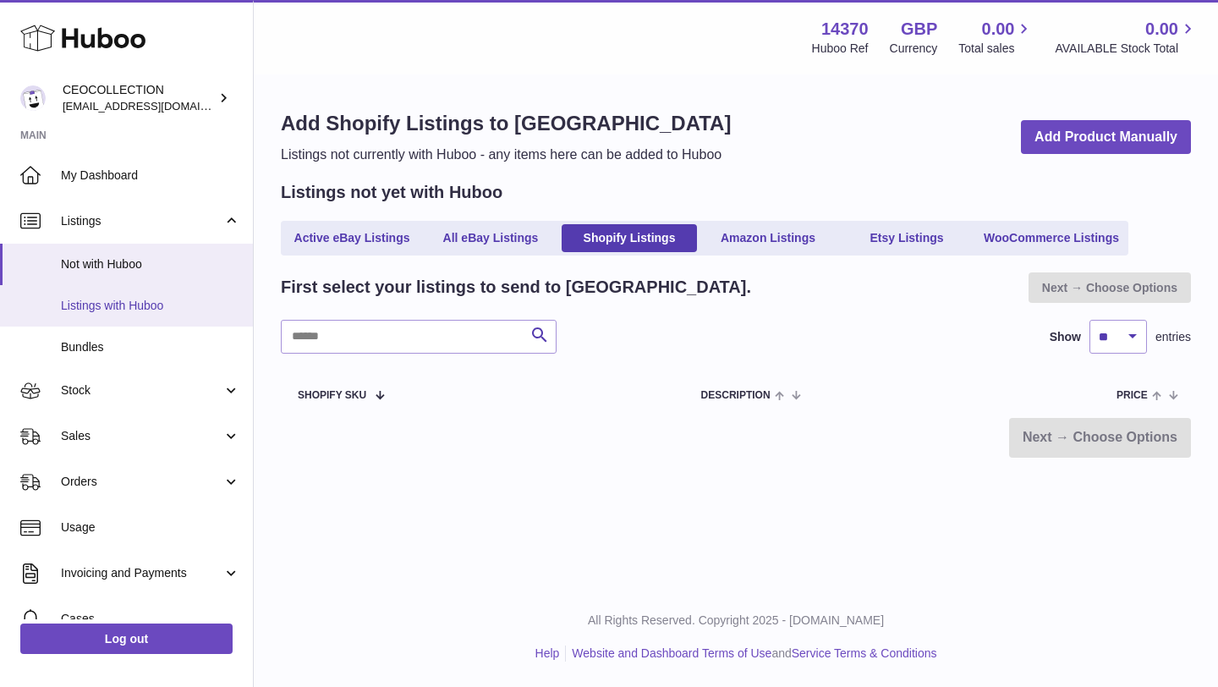
click at [133, 317] on link "Listings with Huboo" at bounding box center [126, 305] width 253 height 41
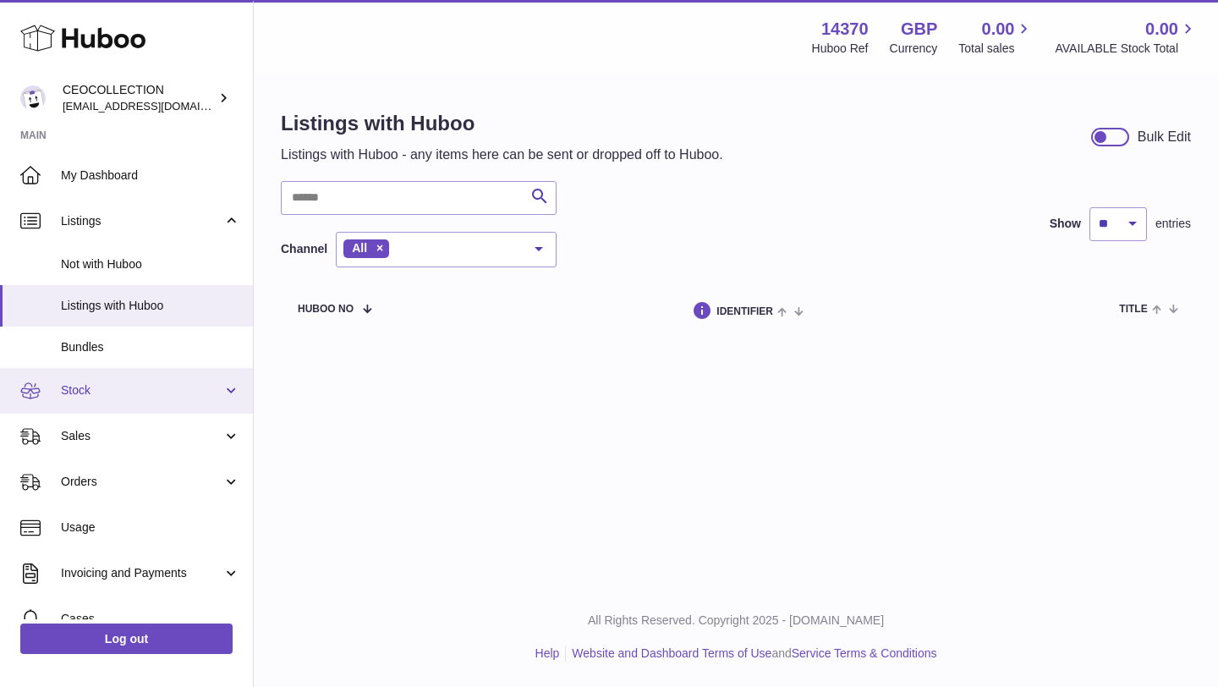
click at [106, 393] on span "Stock" at bounding box center [142, 390] width 162 height 16
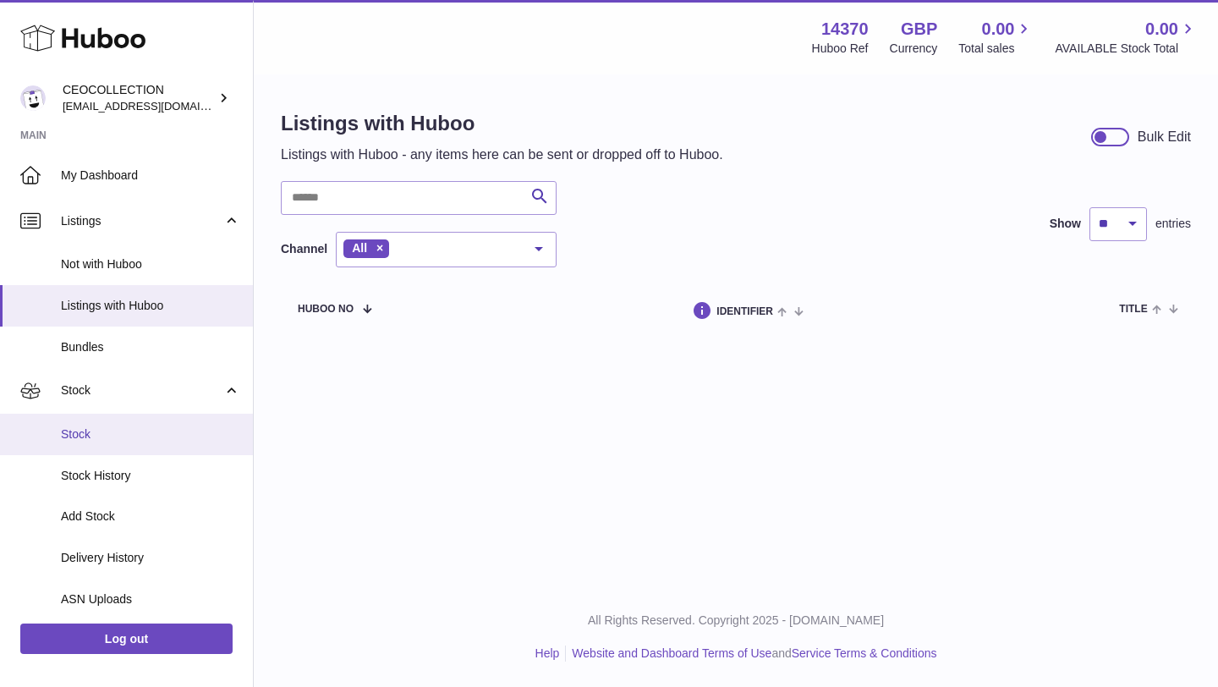
click at [97, 434] on span "Stock" at bounding box center [150, 434] width 179 height 16
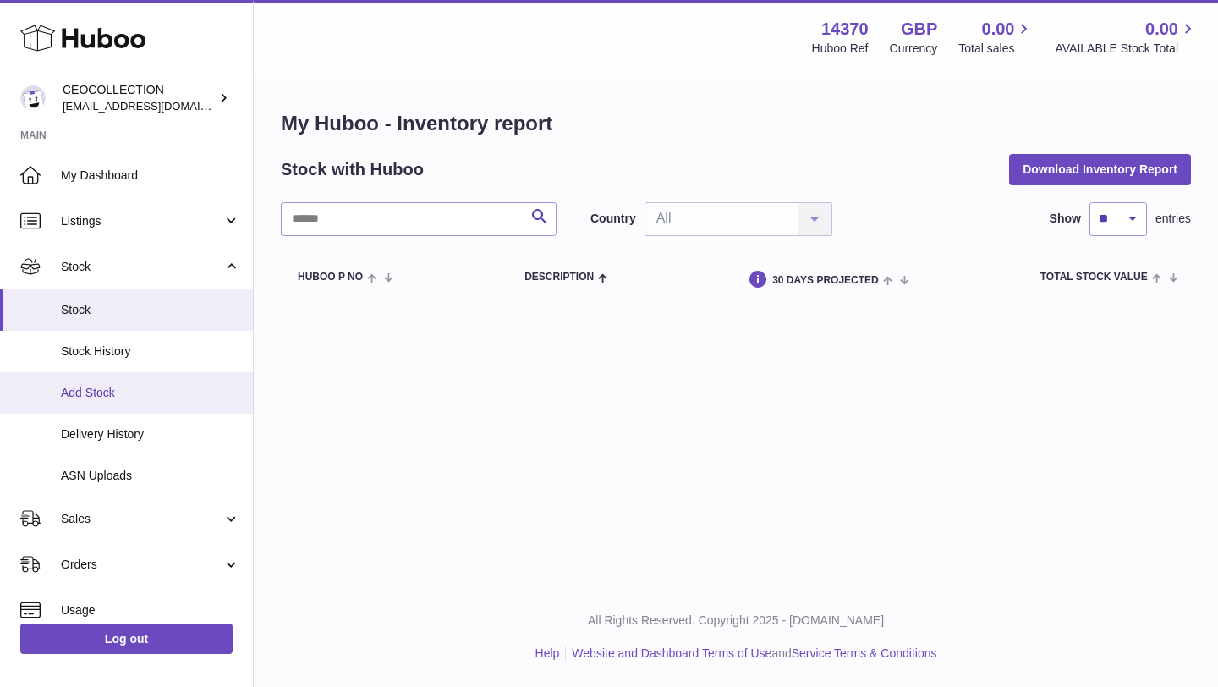
click at [125, 389] on span "Add Stock" at bounding box center [150, 393] width 179 height 16
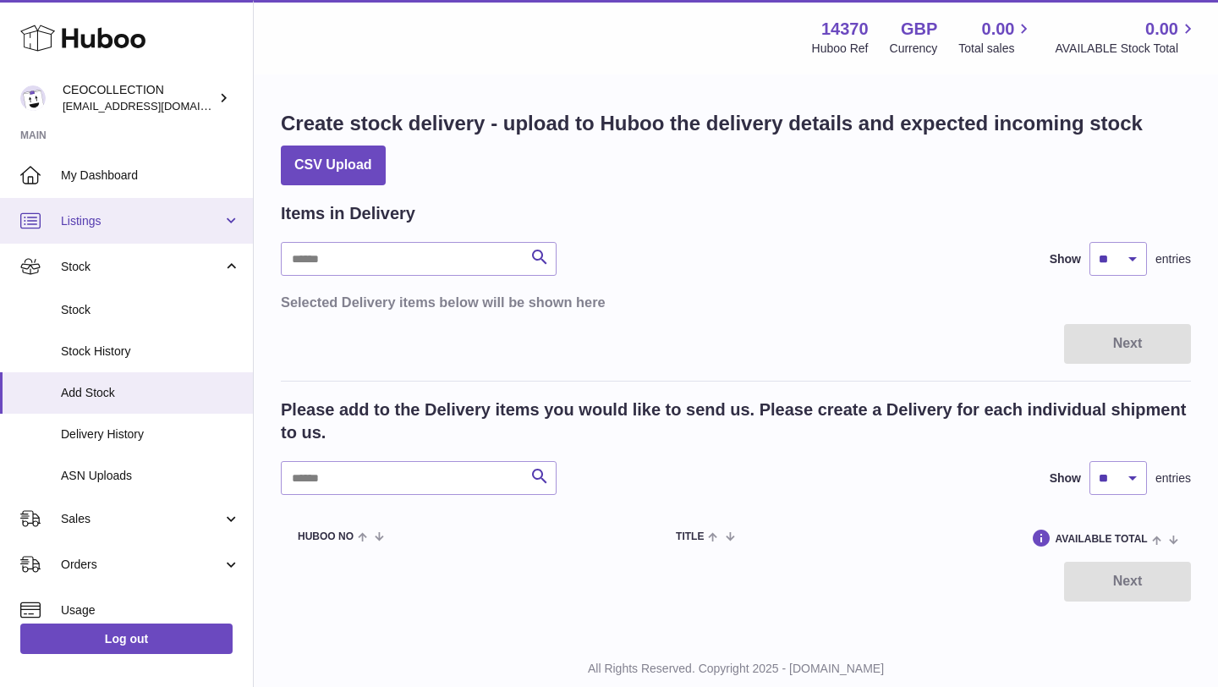
click at [158, 215] on span "Listings" at bounding box center [142, 221] width 162 height 16
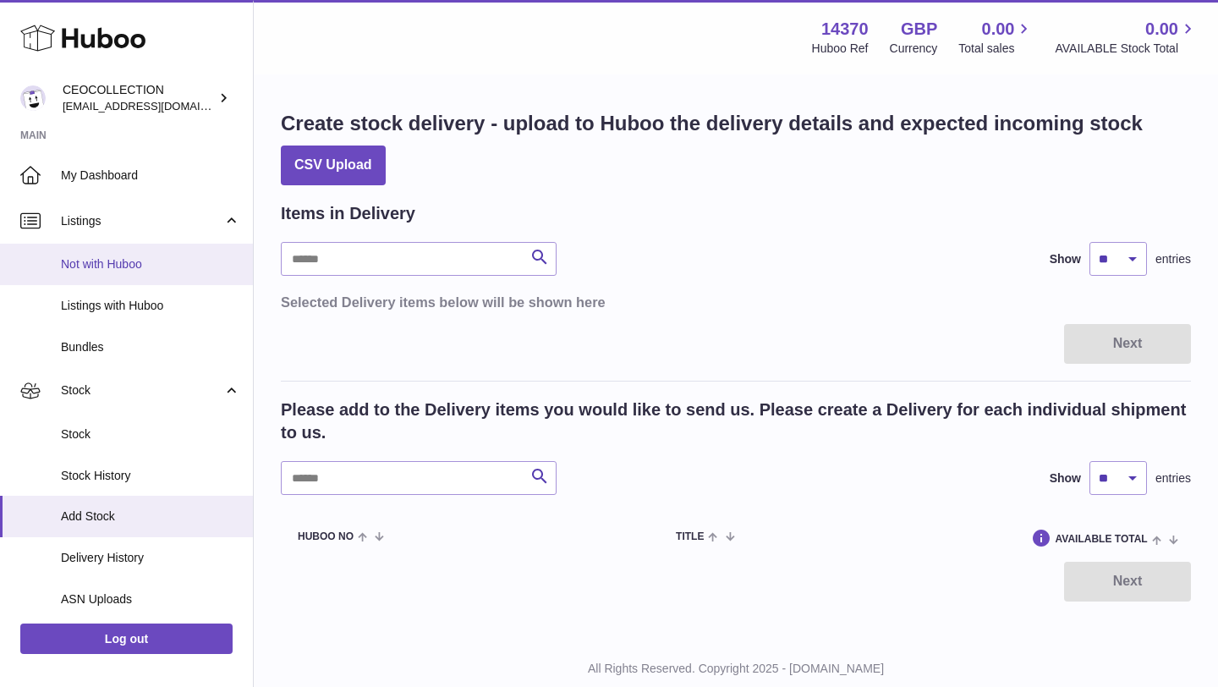
click at [121, 263] on span "Not with Huboo" at bounding box center [150, 264] width 179 height 16
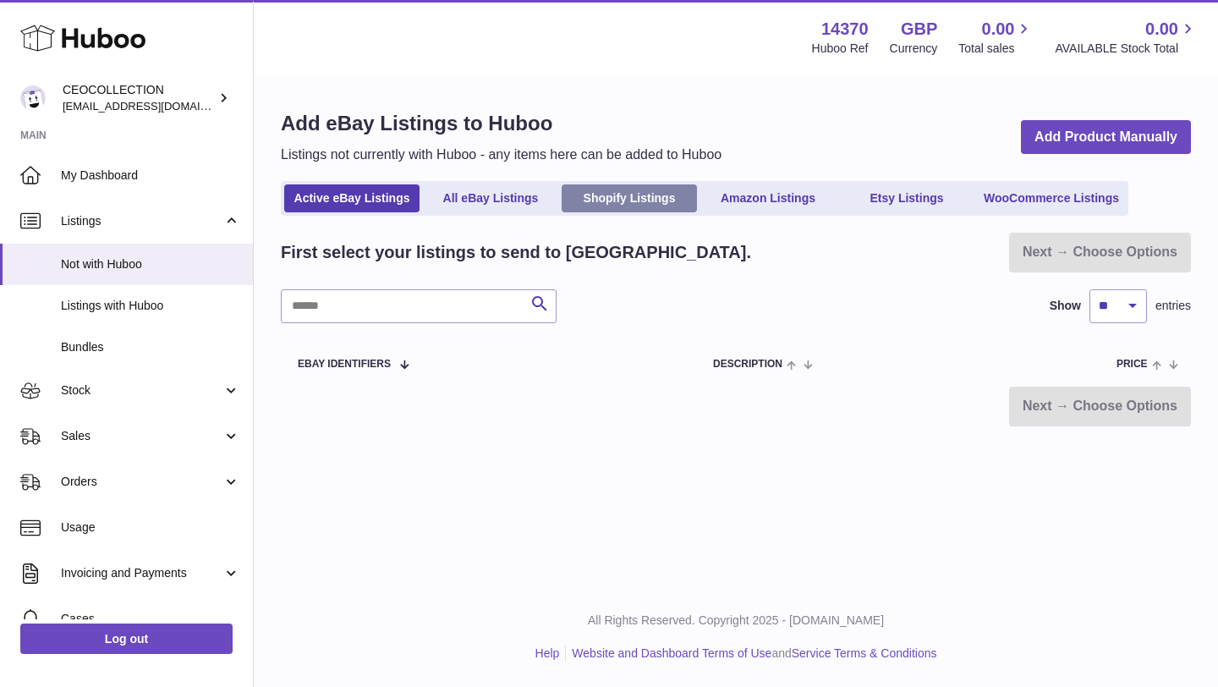
click at [625, 195] on link "Shopify Listings" at bounding box center [629, 198] width 135 height 28
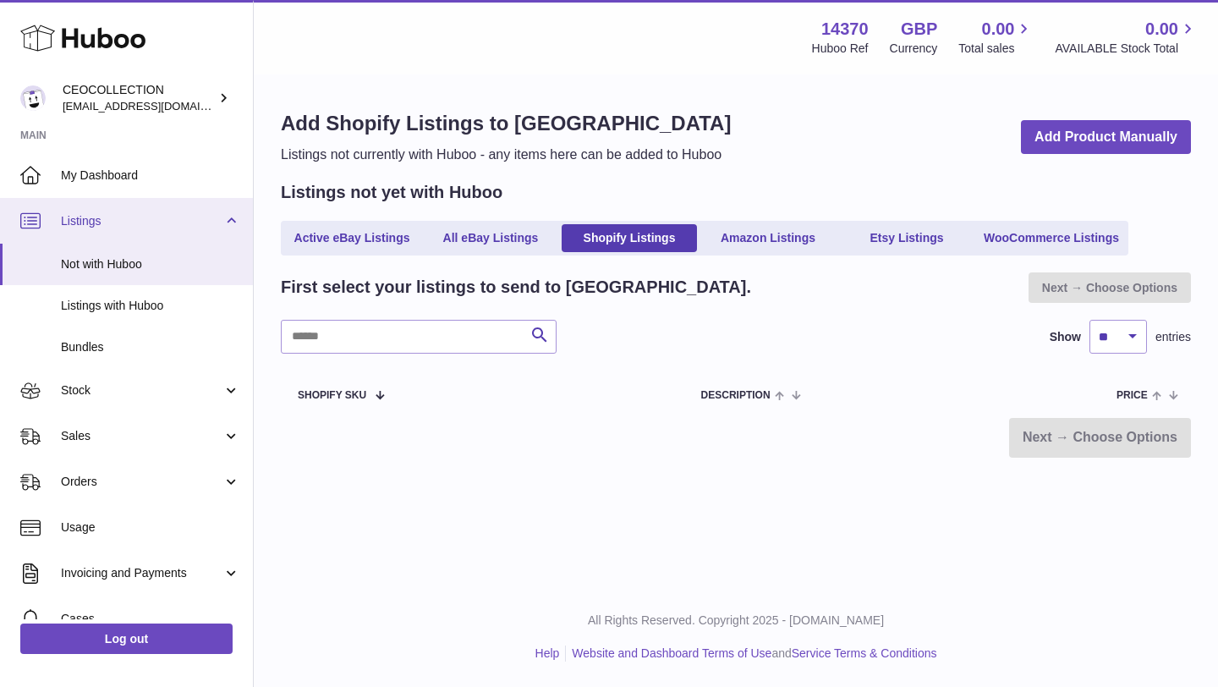
click at [189, 220] on span "Listings" at bounding box center [142, 221] width 162 height 16
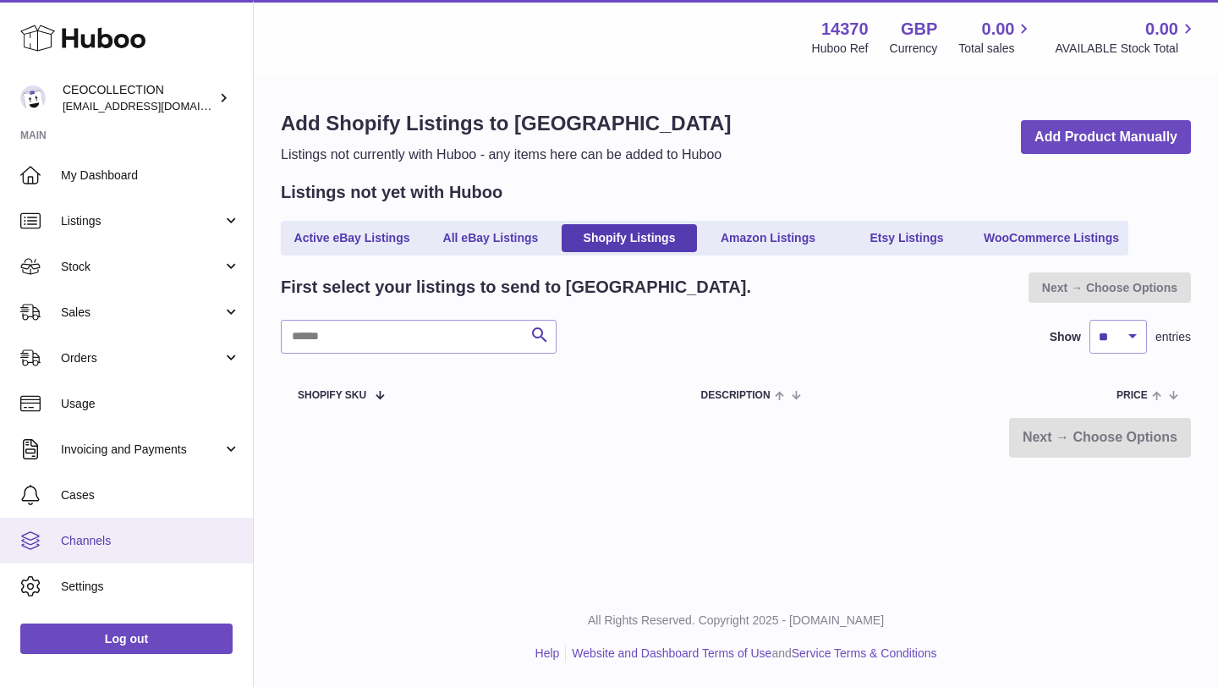
click at [79, 540] on span "Channels" at bounding box center [150, 541] width 179 height 16
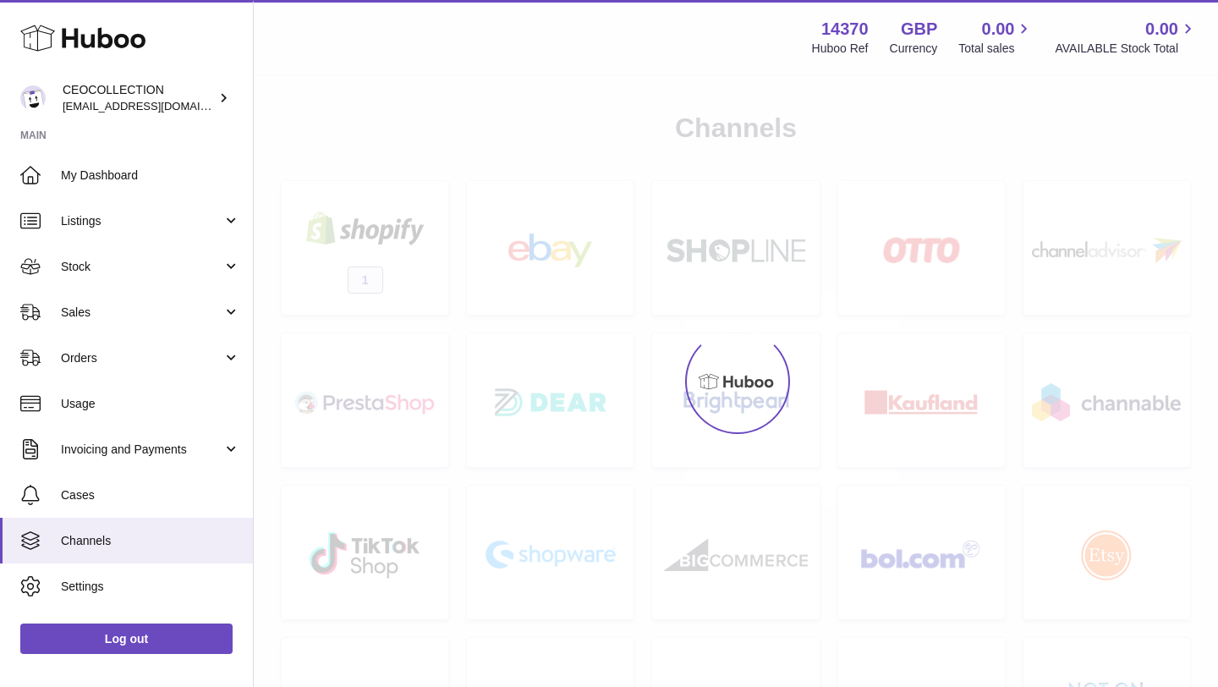
click at [143, 540] on span "Channels" at bounding box center [150, 541] width 179 height 16
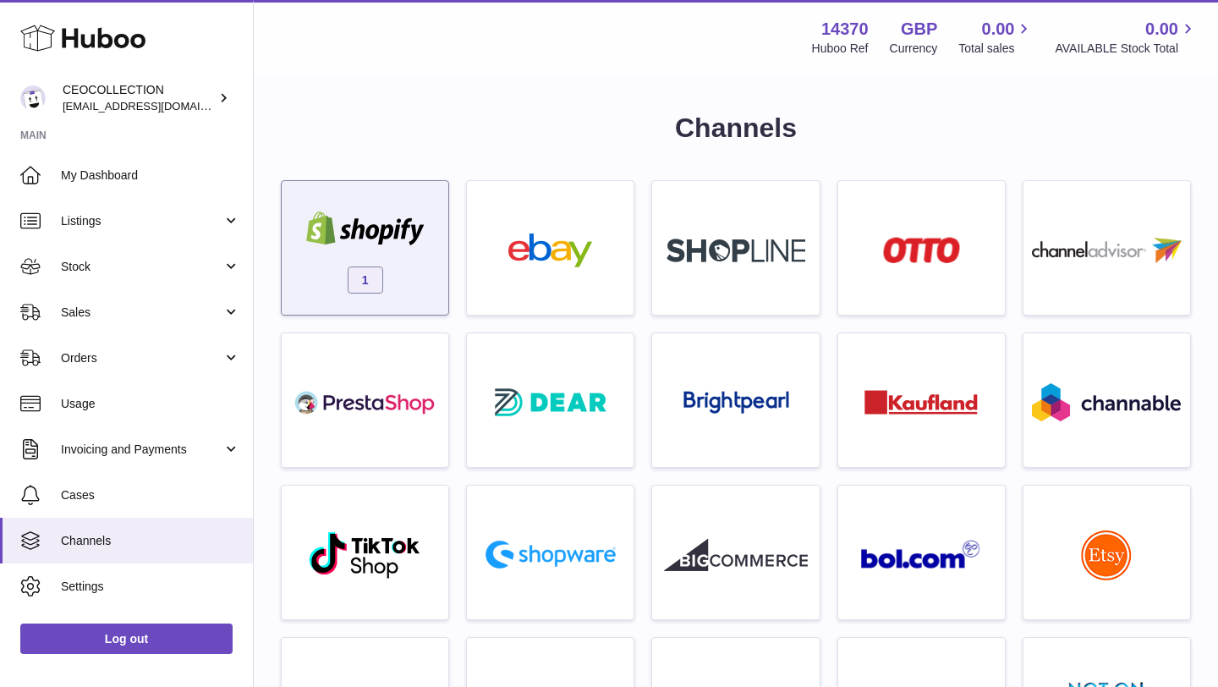
click at [409, 244] on img at bounding box center [366, 228] width 144 height 34
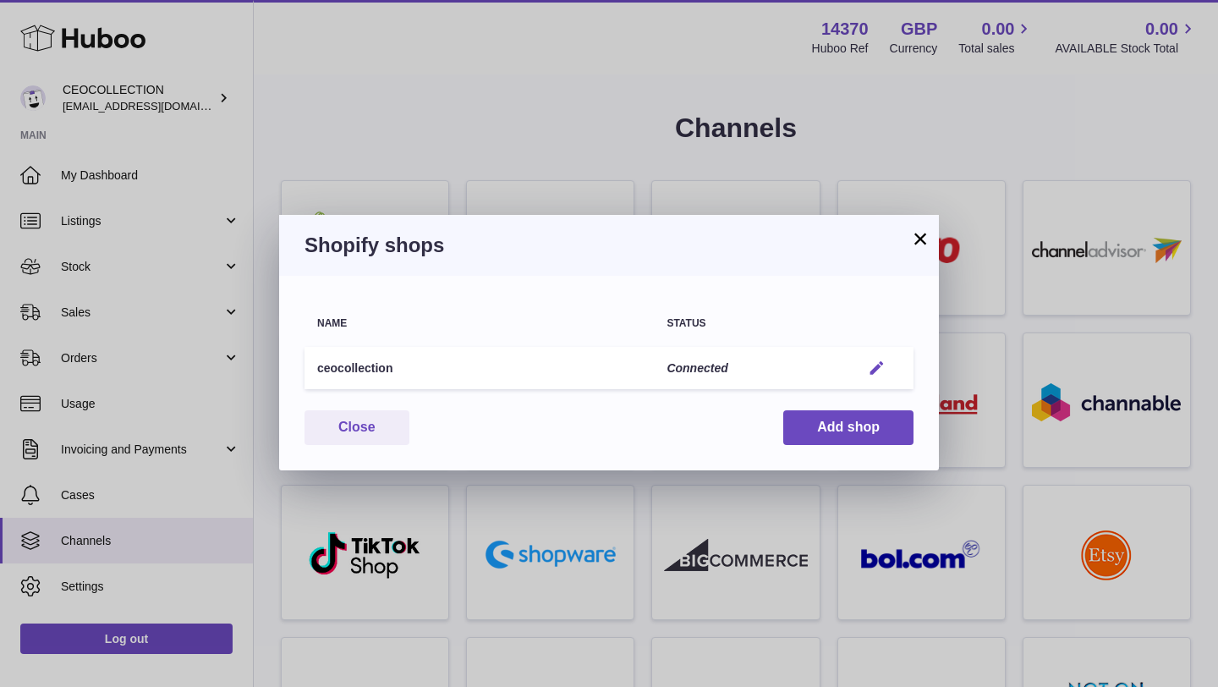
click at [882, 371] on em "button" at bounding box center [877, 368] width 18 height 18
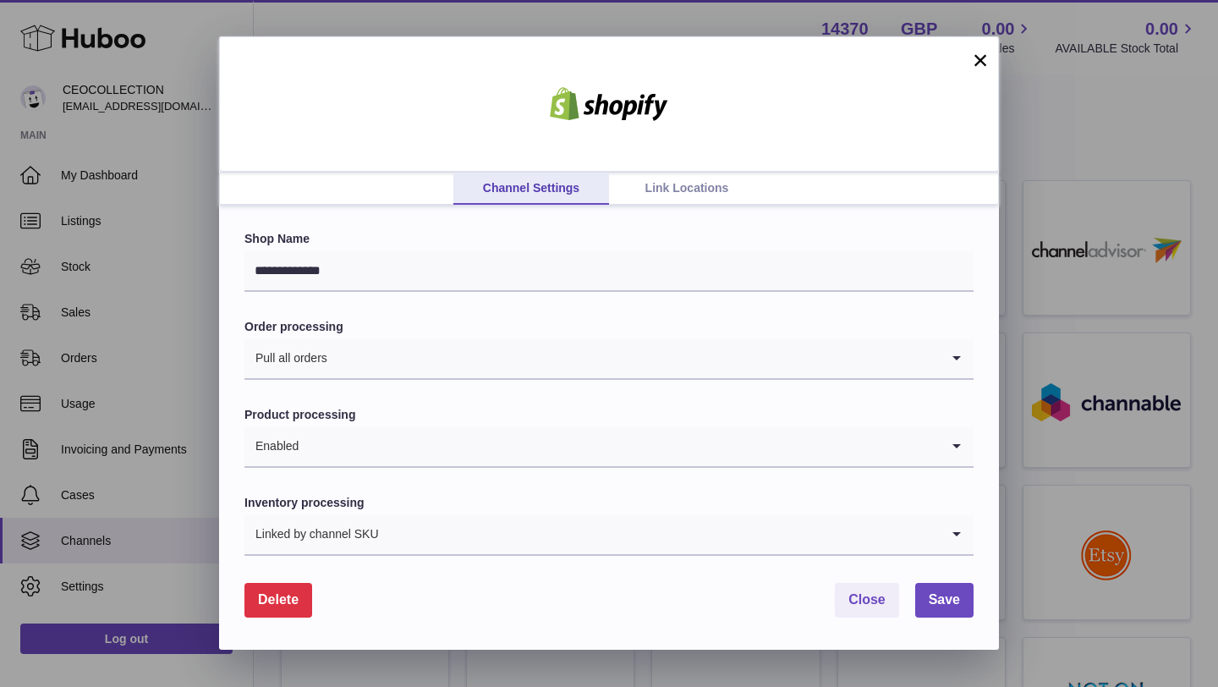
click at [400, 521] on input "Search for option" at bounding box center [660, 534] width 560 height 39
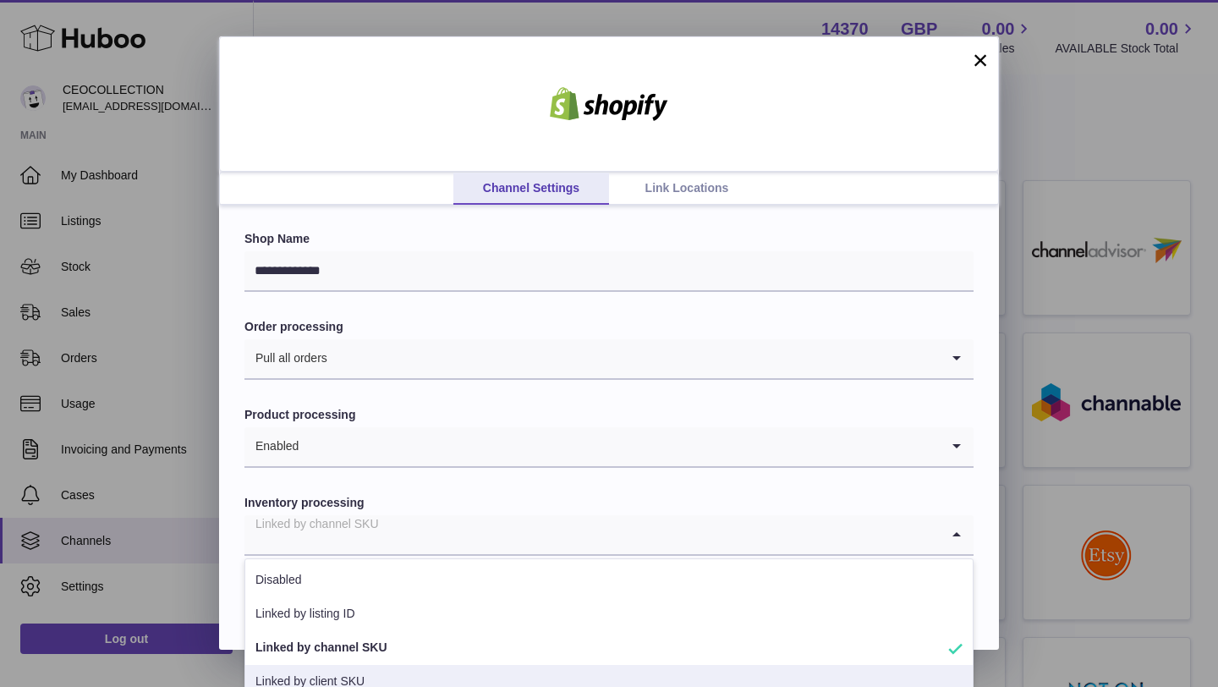
click at [350, 679] on li "Linked by client SKU" at bounding box center [608, 682] width 727 height 34
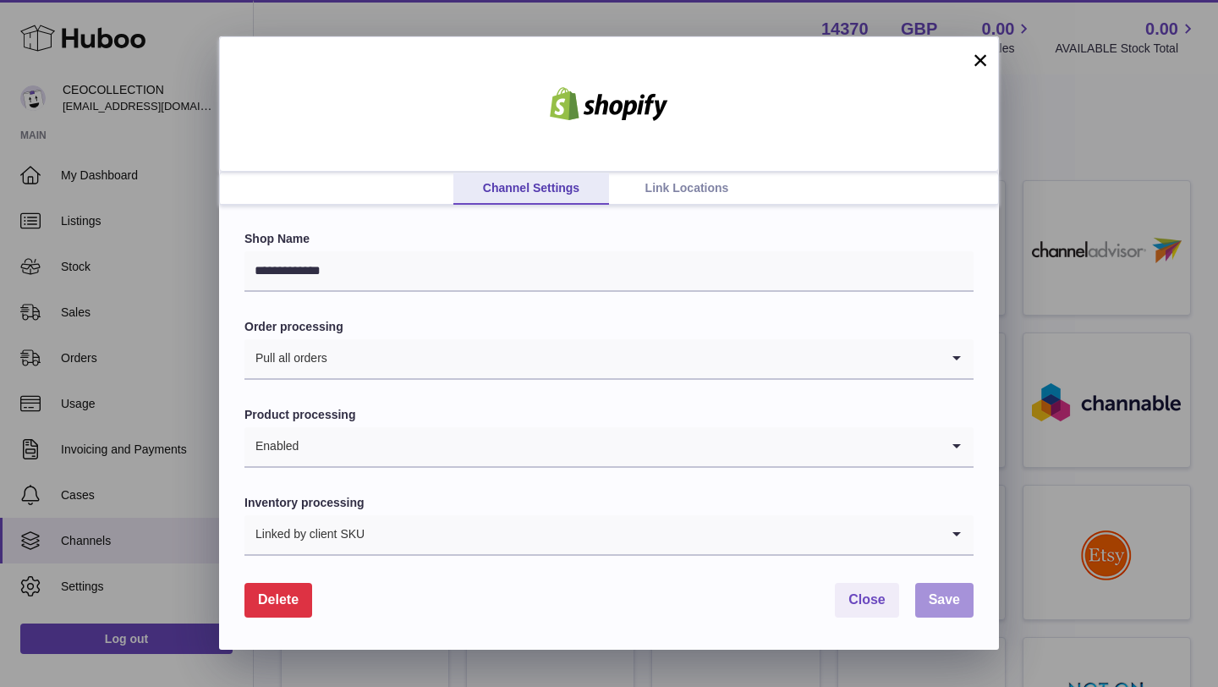
click at [954, 601] on span "Save" at bounding box center [944, 599] width 31 height 14
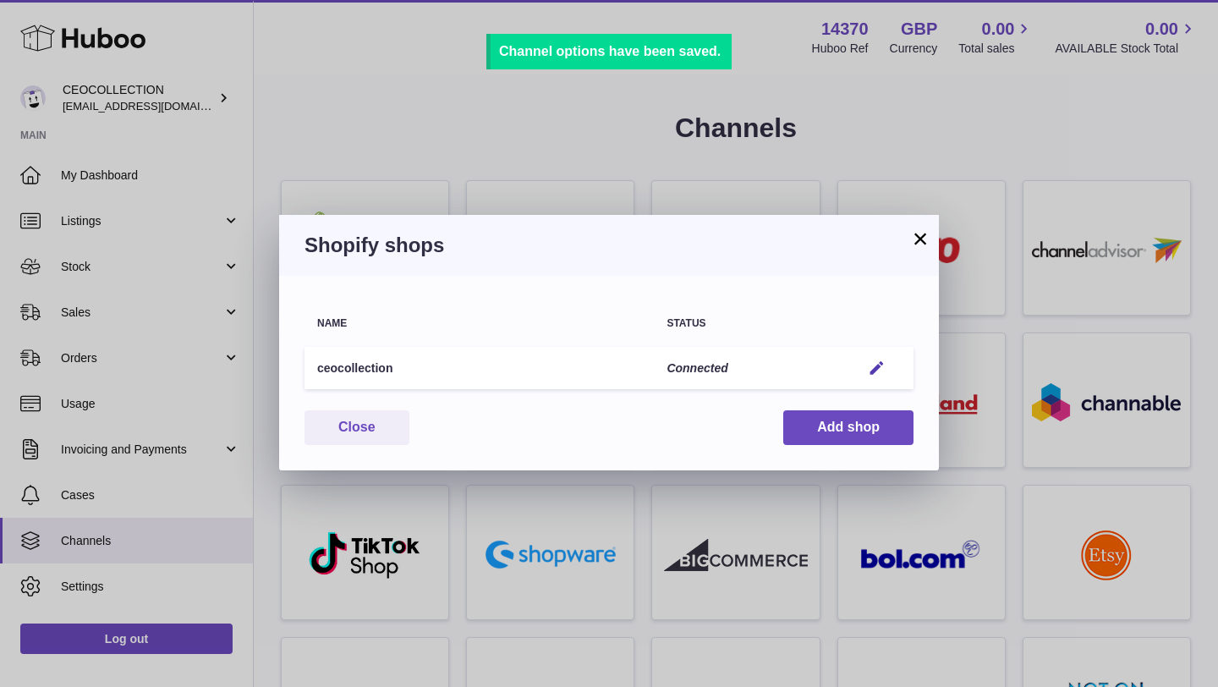
click at [928, 242] on button "×" at bounding box center [920, 238] width 20 height 20
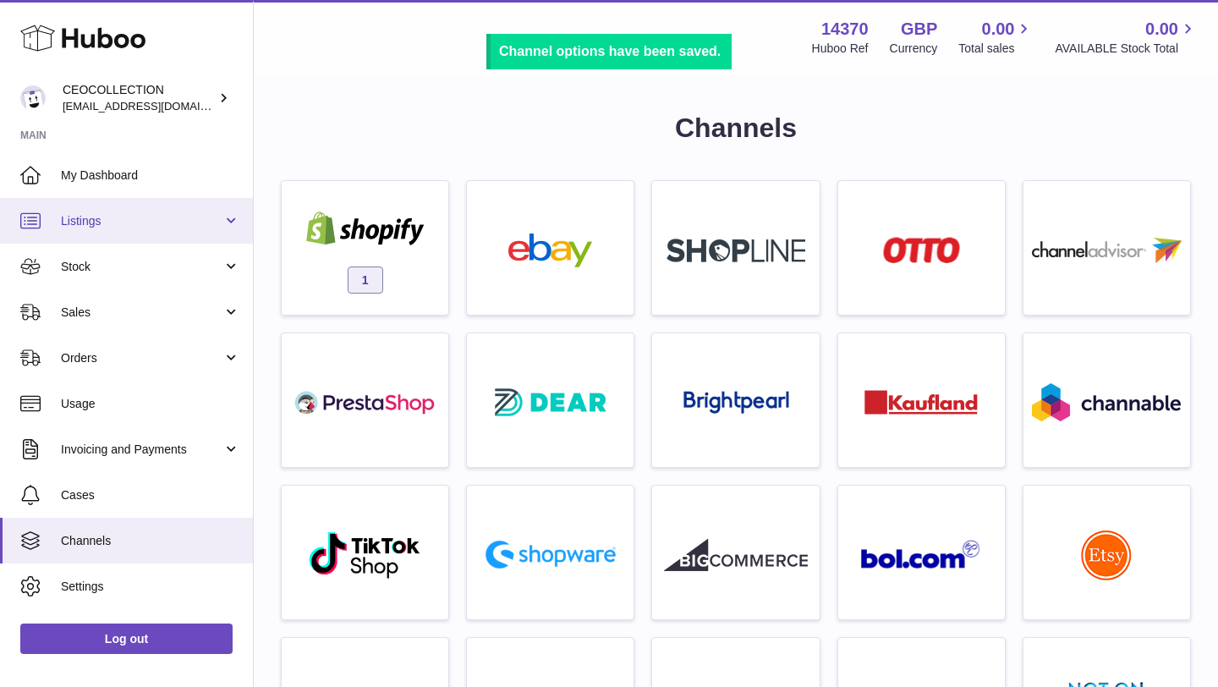
click at [106, 229] on link "Listings" at bounding box center [126, 221] width 253 height 46
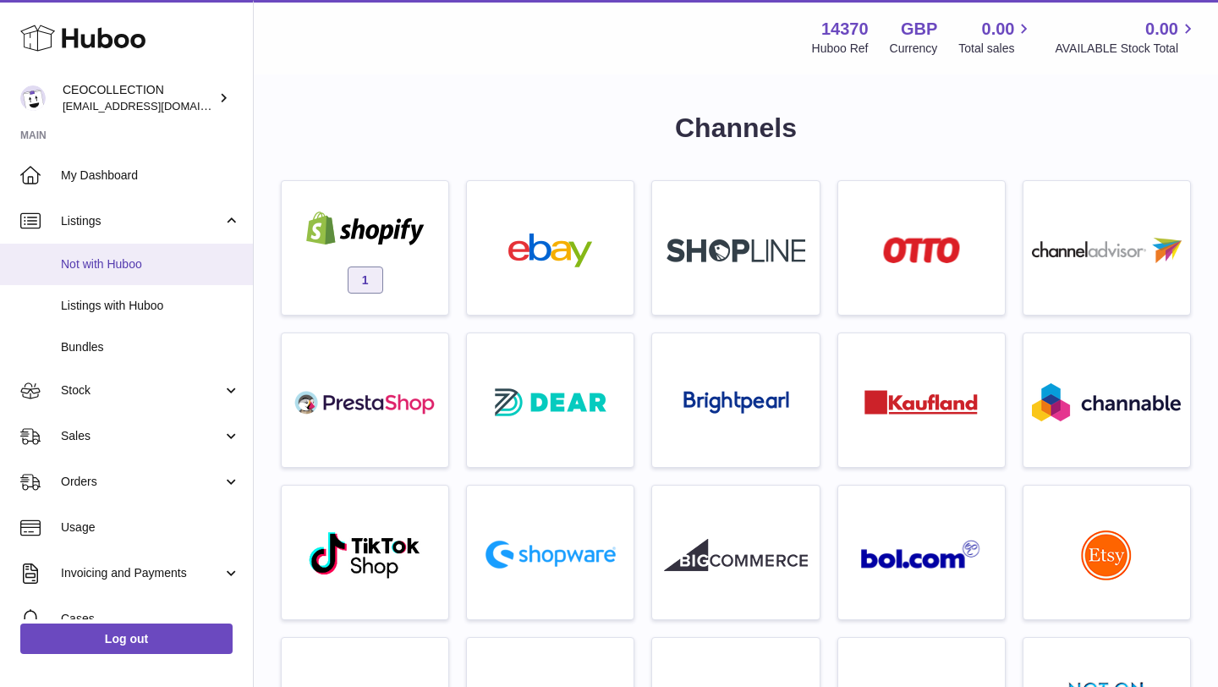
click at [106, 261] on span "Not with Huboo" at bounding box center [150, 264] width 179 height 16
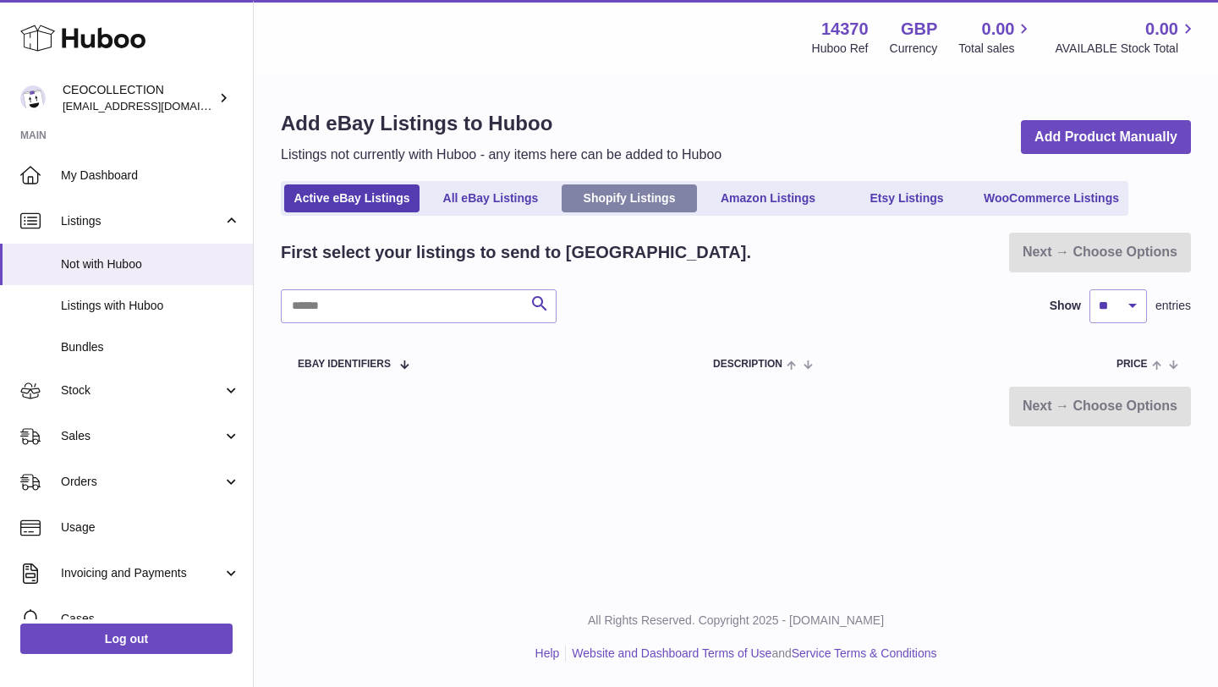
click at [657, 198] on link "Shopify Listings" at bounding box center [629, 198] width 135 height 28
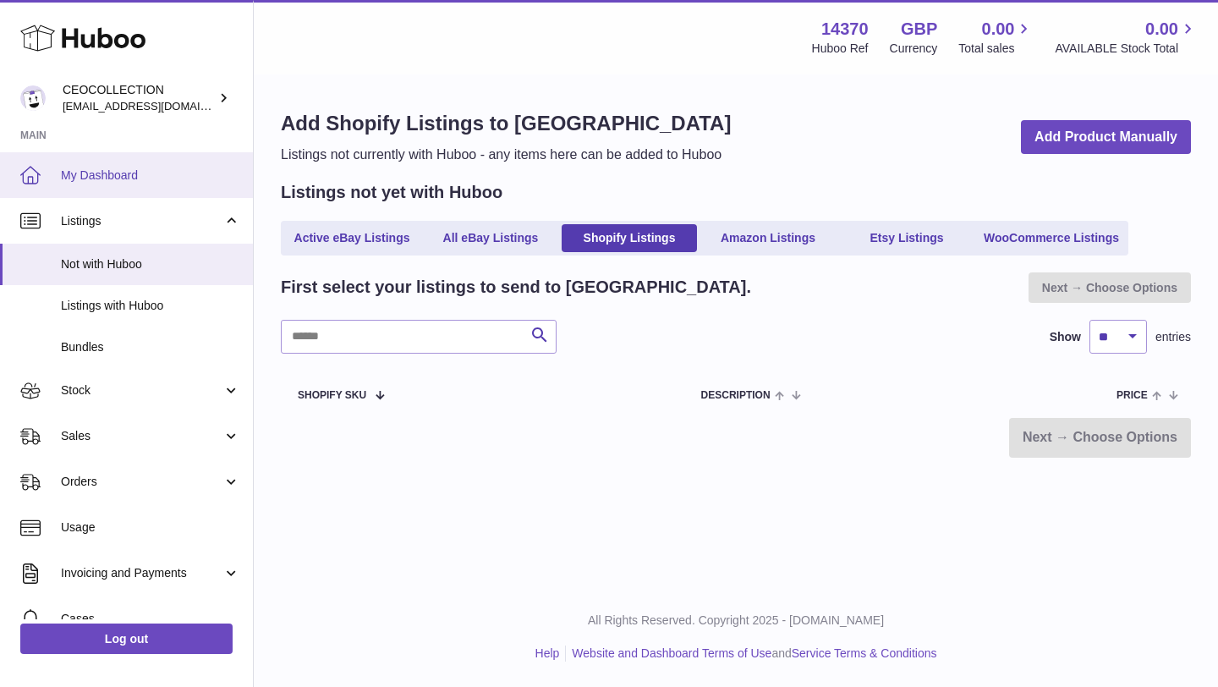
click at [115, 168] on span "My Dashboard" at bounding box center [150, 175] width 179 height 16
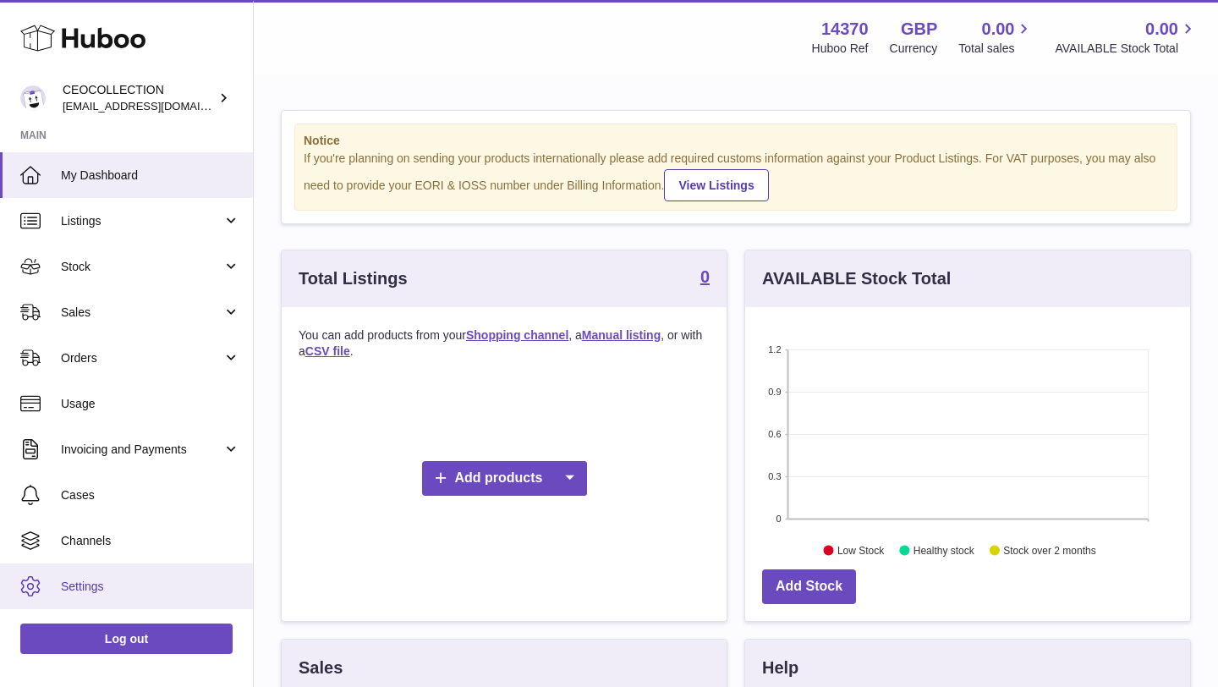
scroll to position [264, 445]
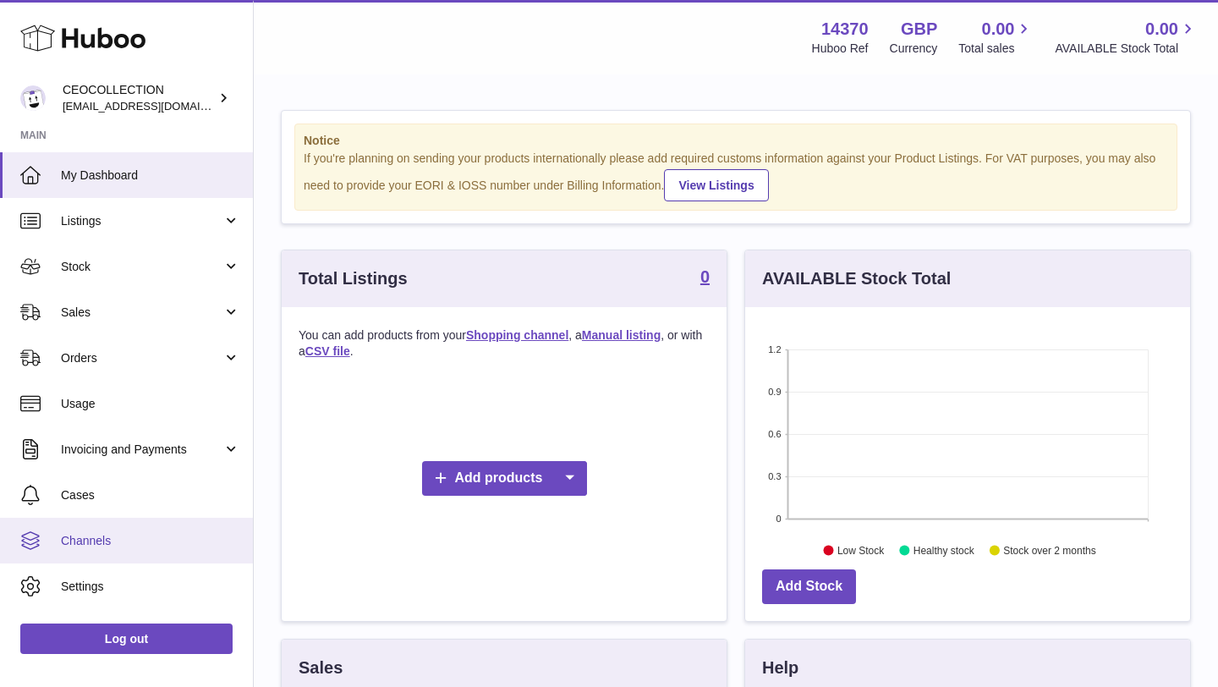
click at [115, 540] on span "Channels" at bounding box center [150, 541] width 179 height 16
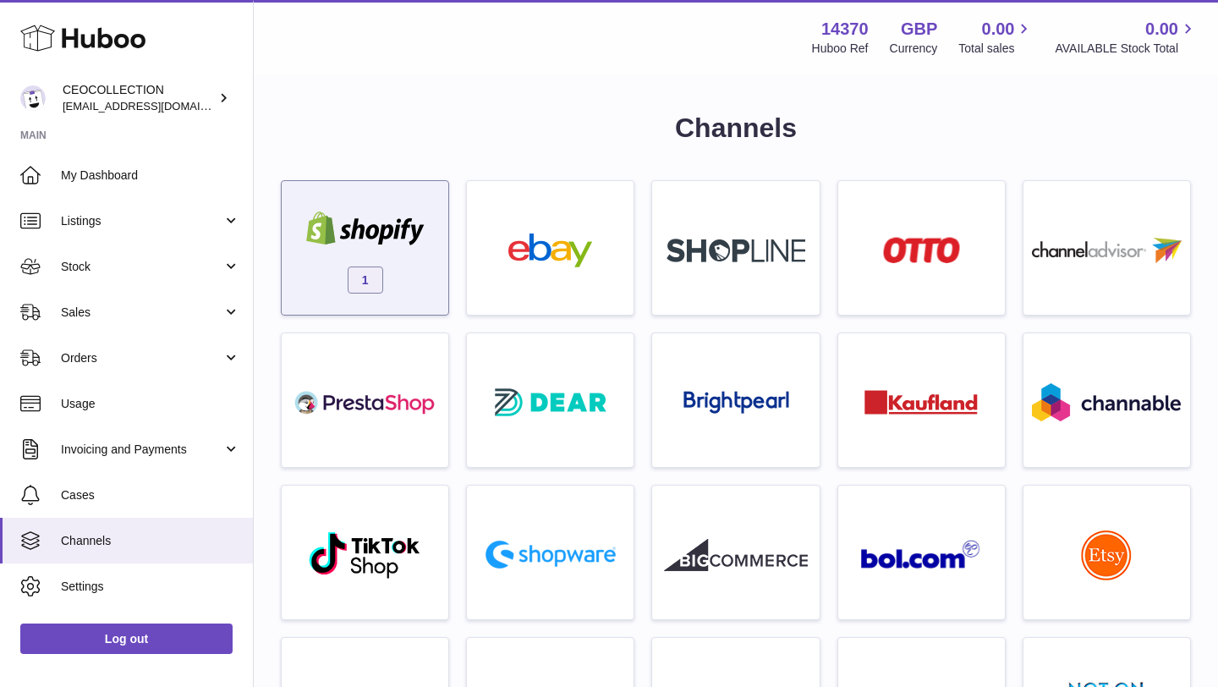
click at [397, 228] on img at bounding box center [366, 228] width 144 height 34
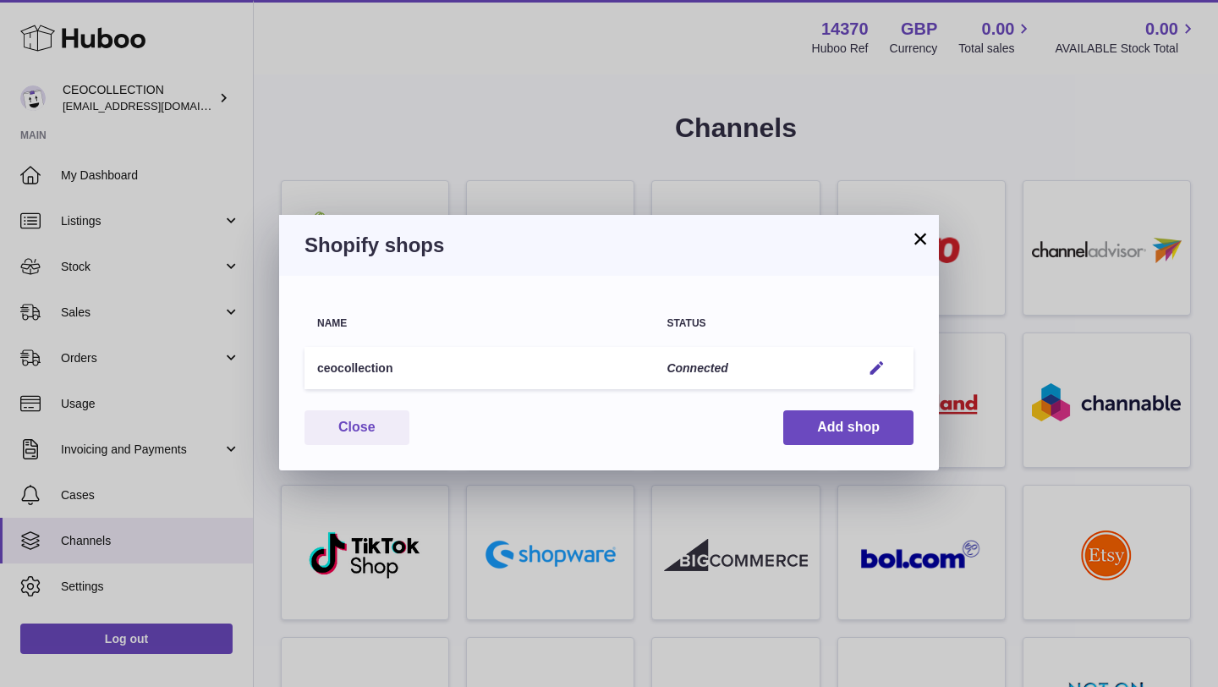
click at [893, 378] on td "Edit" at bounding box center [880, 368] width 65 height 43
click at [875, 364] on em "button" at bounding box center [877, 368] width 18 height 18
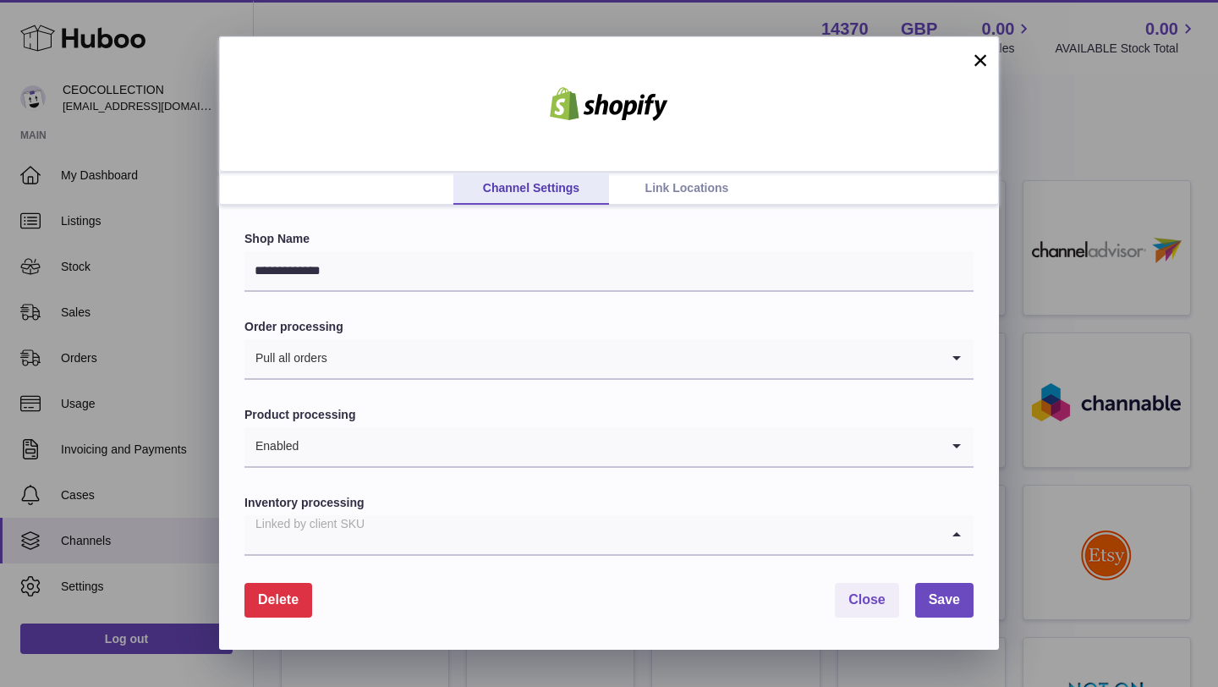
click at [348, 538] on div "Linked by client SKU" at bounding box center [591, 534] width 695 height 39
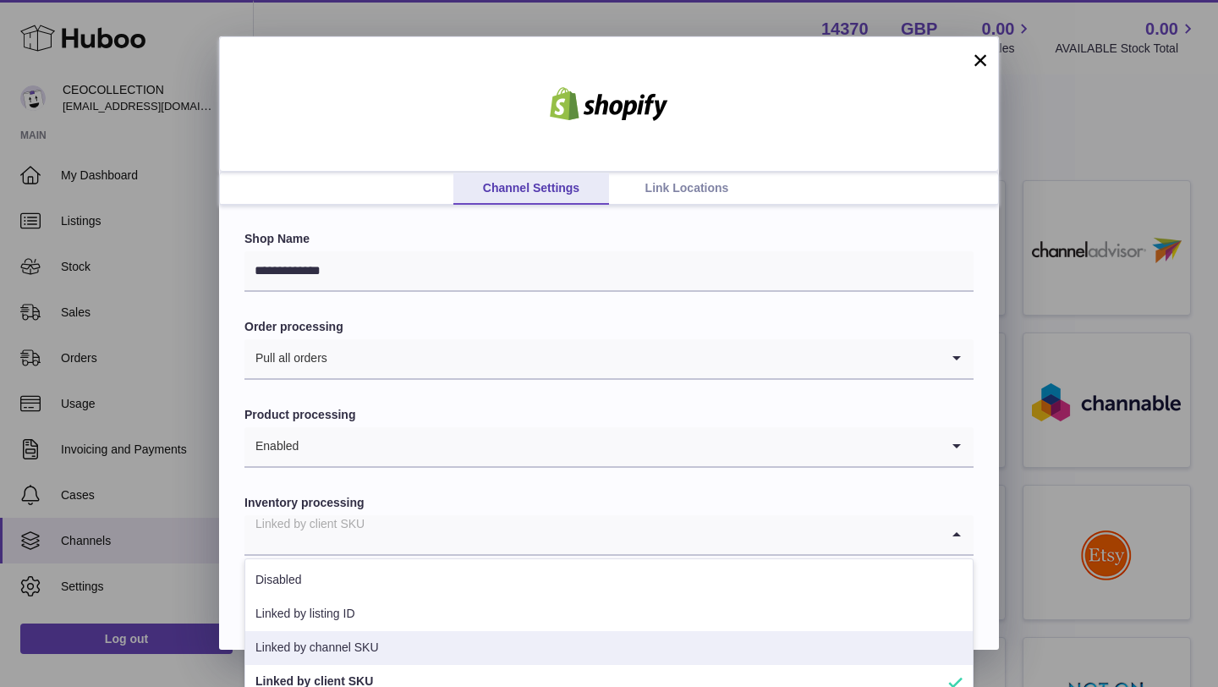
click at [335, 644] on li "Linked by channel SKU" at bounding box center [608, 648] width 727 height 34
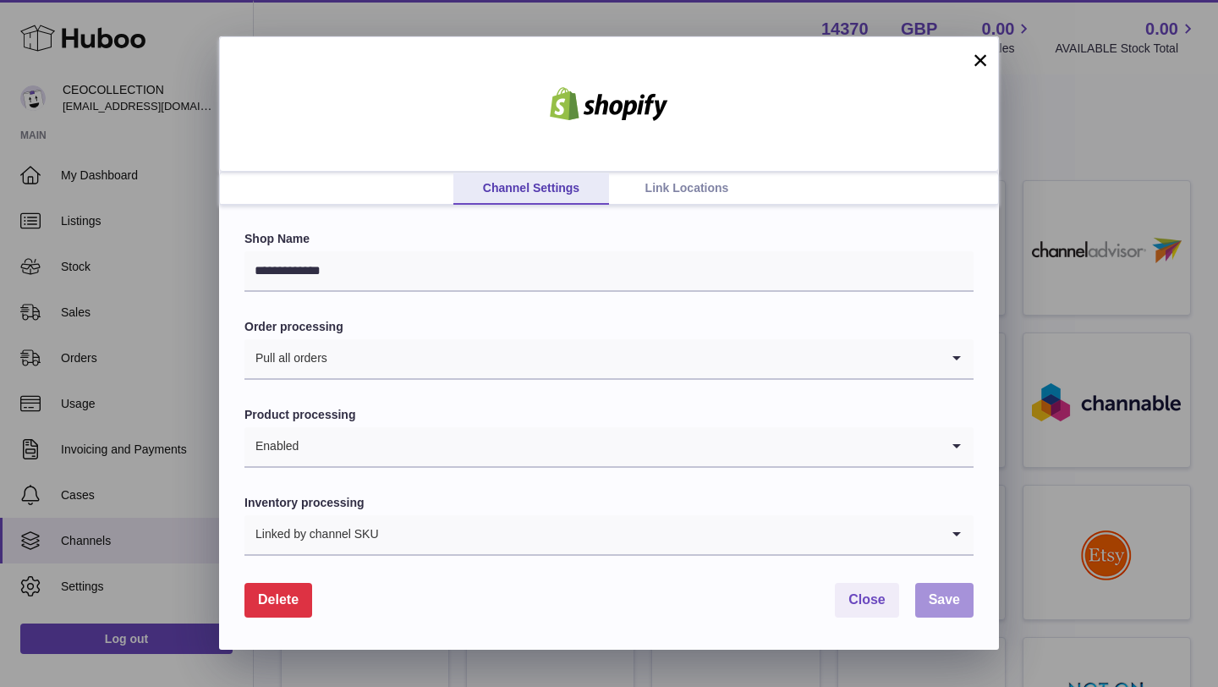
click at [952, 600] on span "Save" at bounding box center [944, 599] width 31 height 14
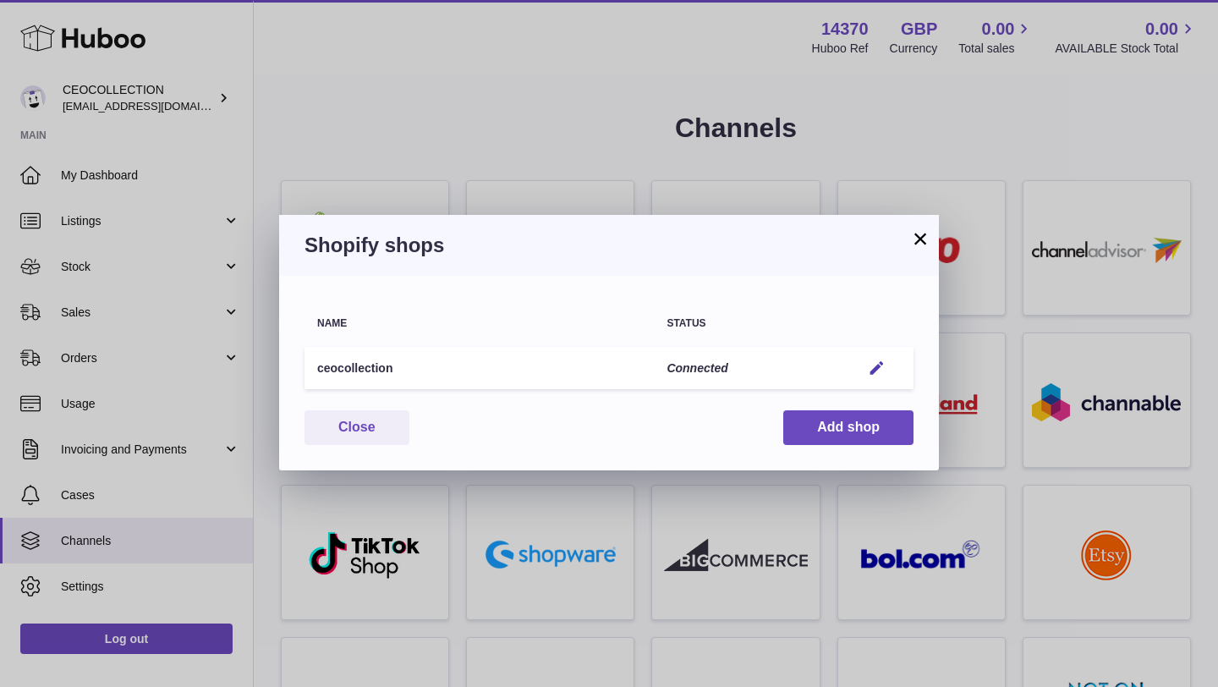
click at [931, 239] on div "Shopify shops" at bounding box center [609, 245] width 660 height 61
click at [918, 239] on button "×" at bounding box center [920, 238] width 20 height 20
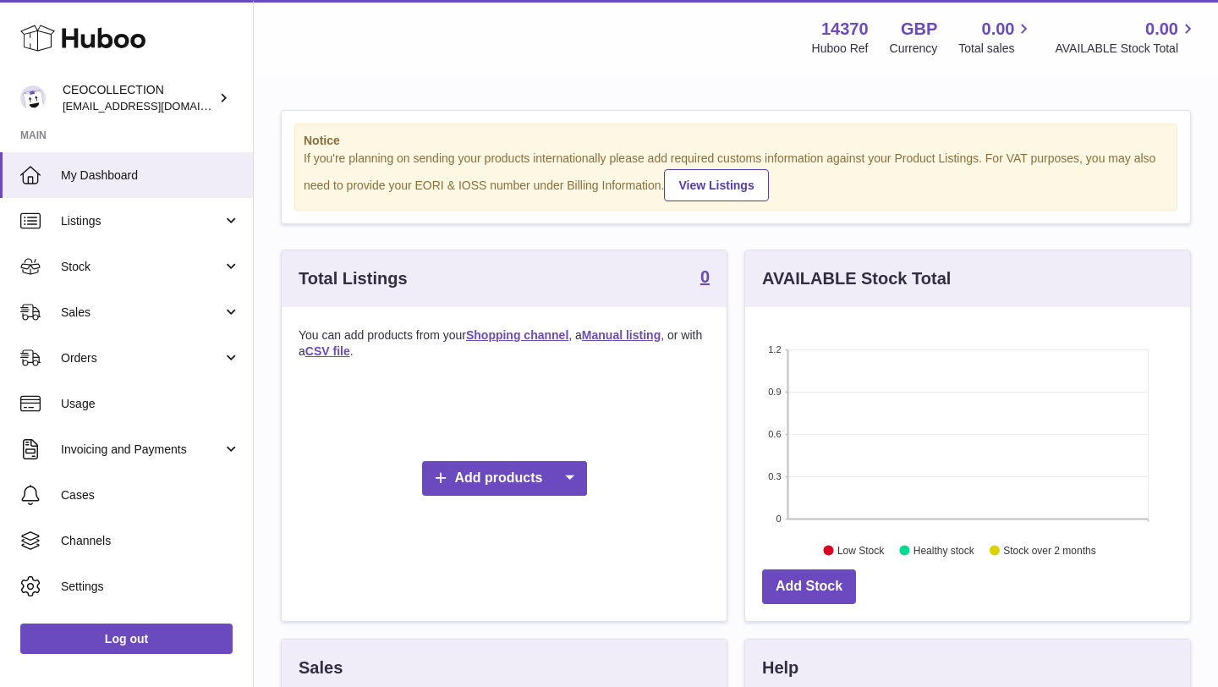
scroll to position [264, 445]
click at [212, 216] on span "Listings" at bounding box center [142, 221] width 162 height 16
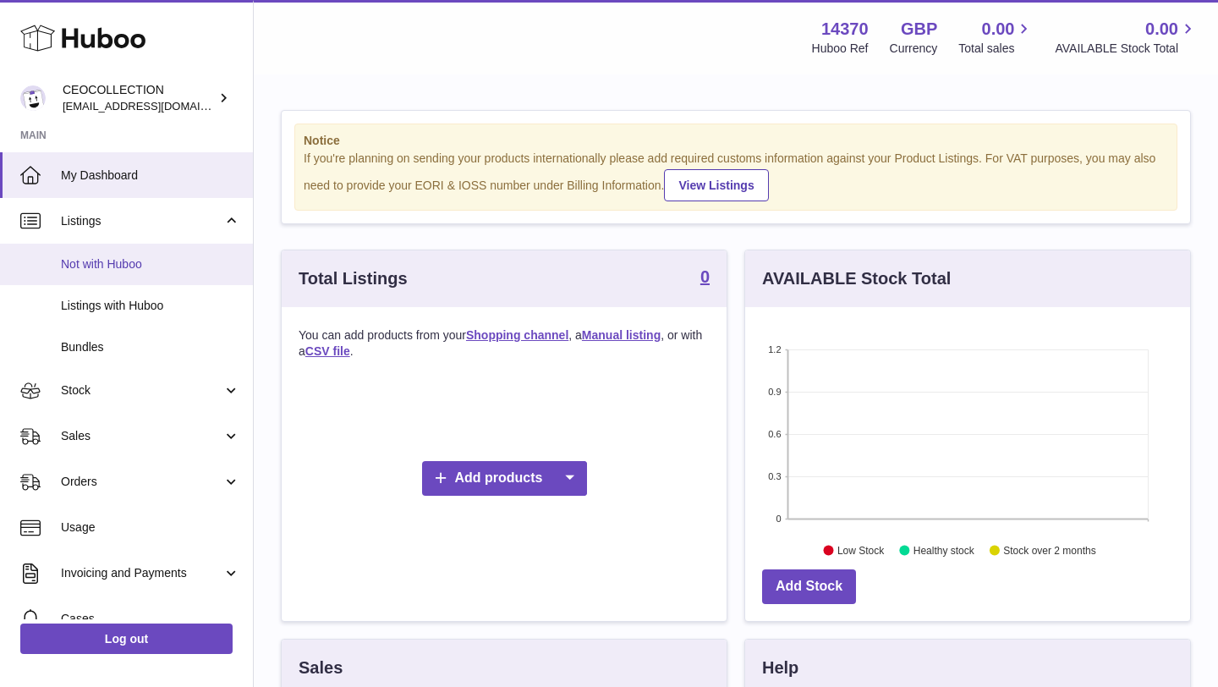
click at [103, 266] on span "Not with Huboo" at bounding box center [150, 264] width 179 height 16
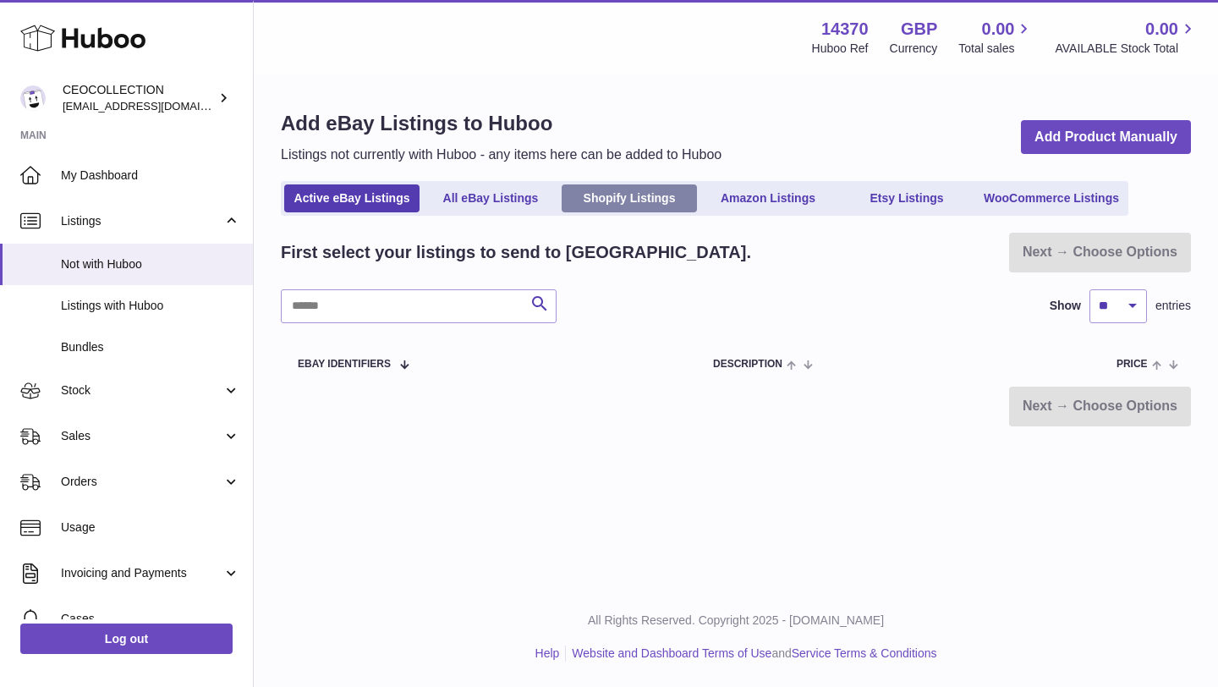
click at [644, 192] on link "Shopify Listings" at bounding box center [629, 198] width 135 height 28
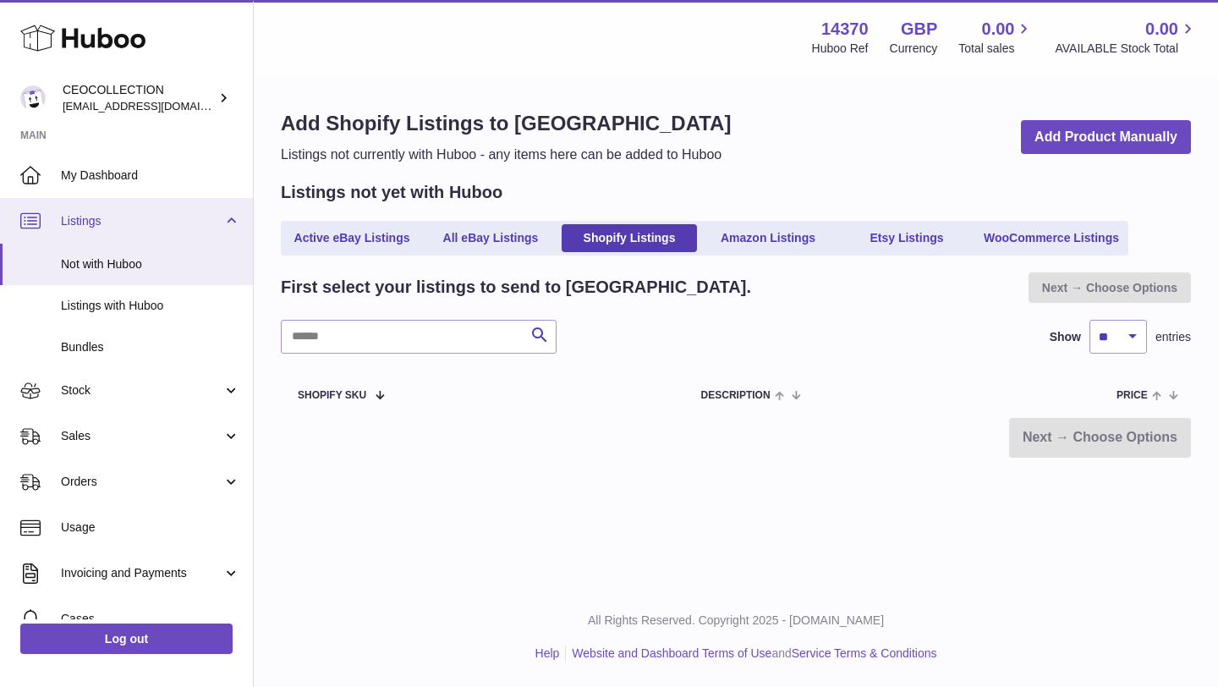
click at [136, 222] on span "Listings" at bounding box center [142, 221] width 162 height 16
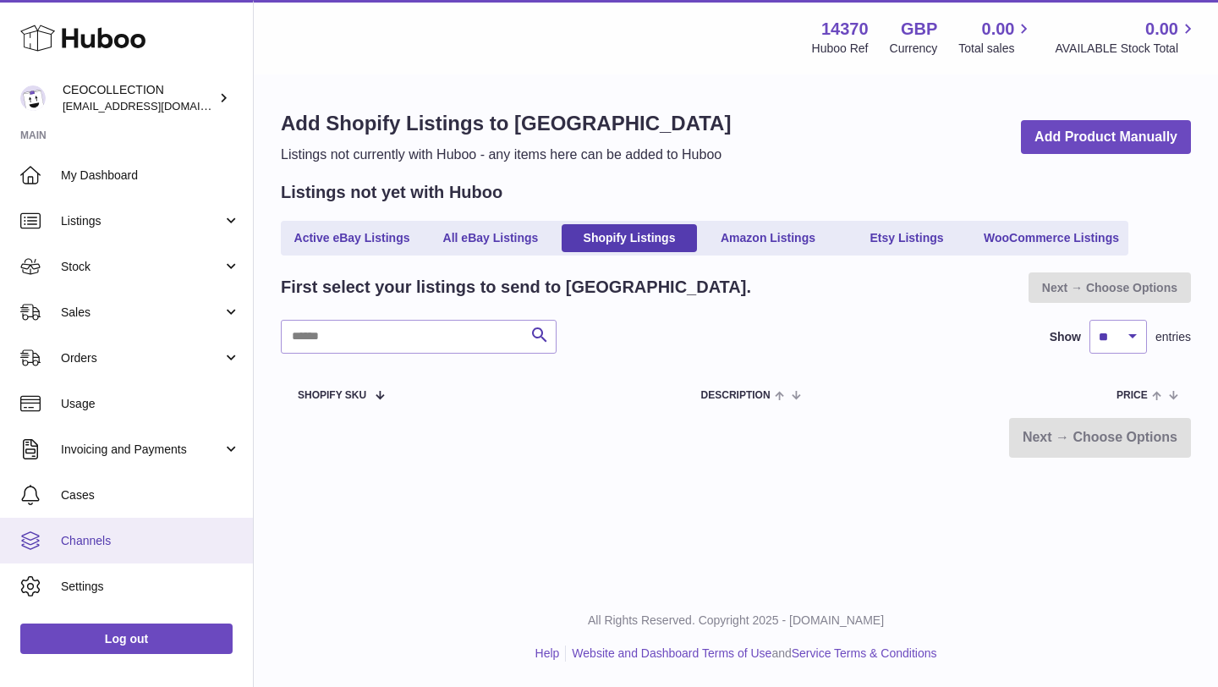
click at [86, 539] on span "Channels" at bounding box center [150, 541] width 179 height 16
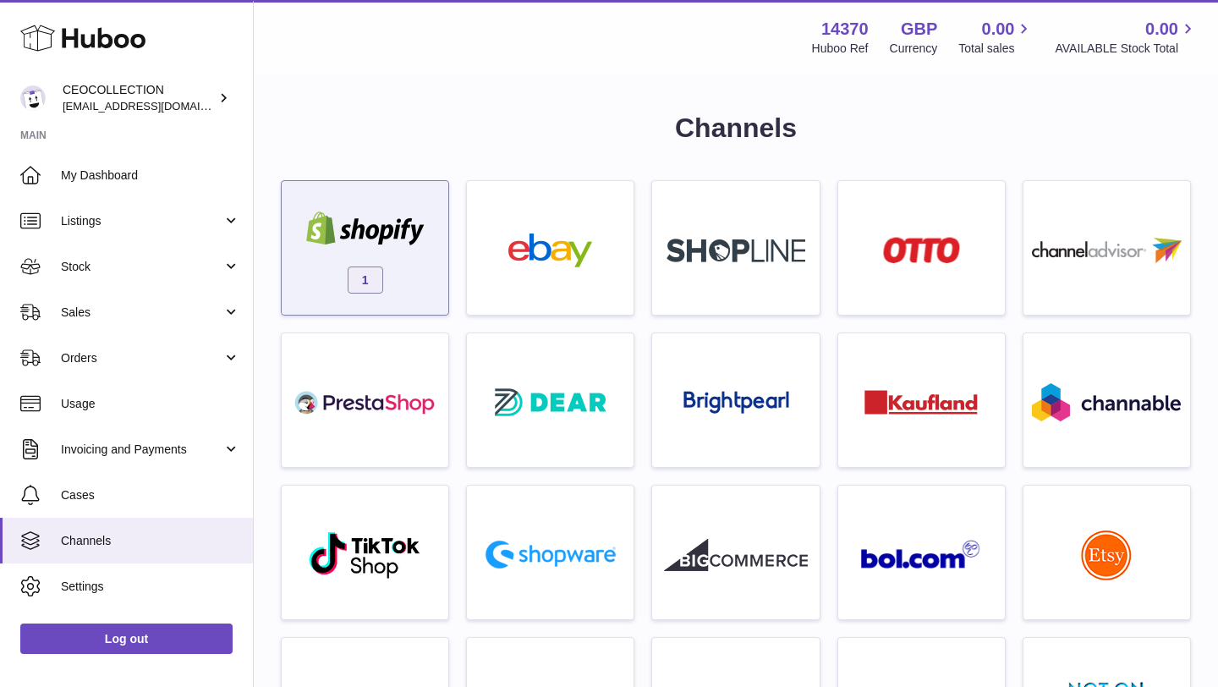
click at [359, 281] on span "1" at bounding box center [366, 279] width 36 height 27
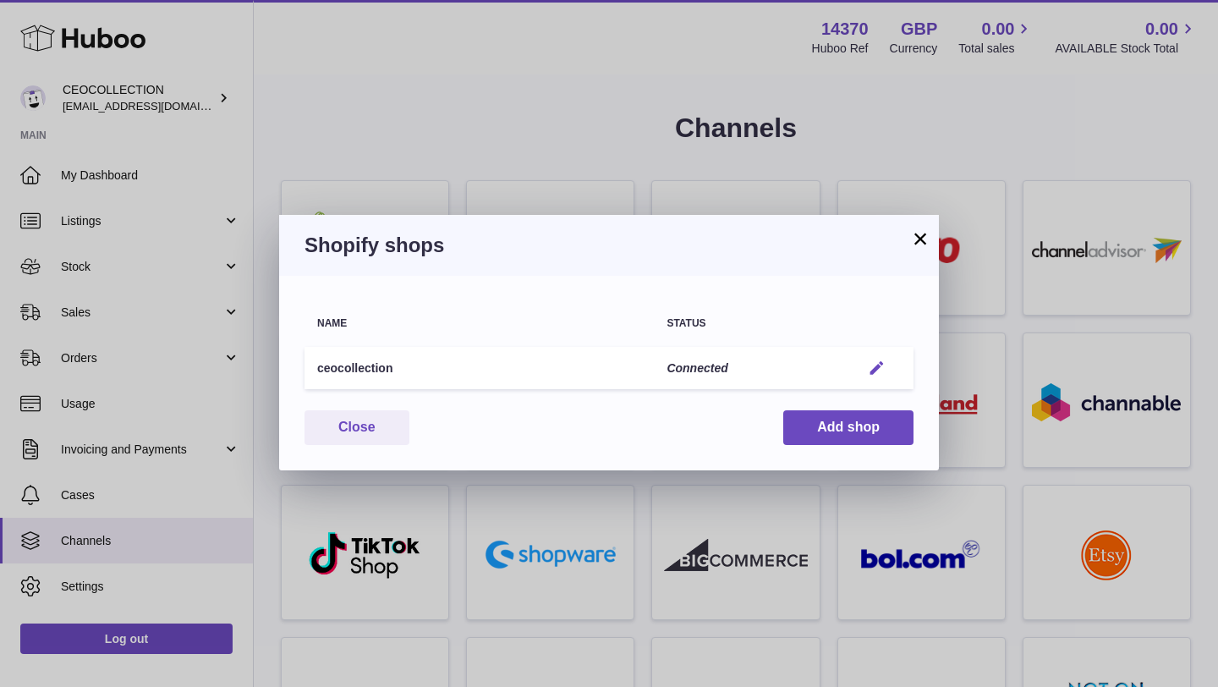
click at [870, 363] on em "button" at bounding box center [877, 368] width 18 height 18
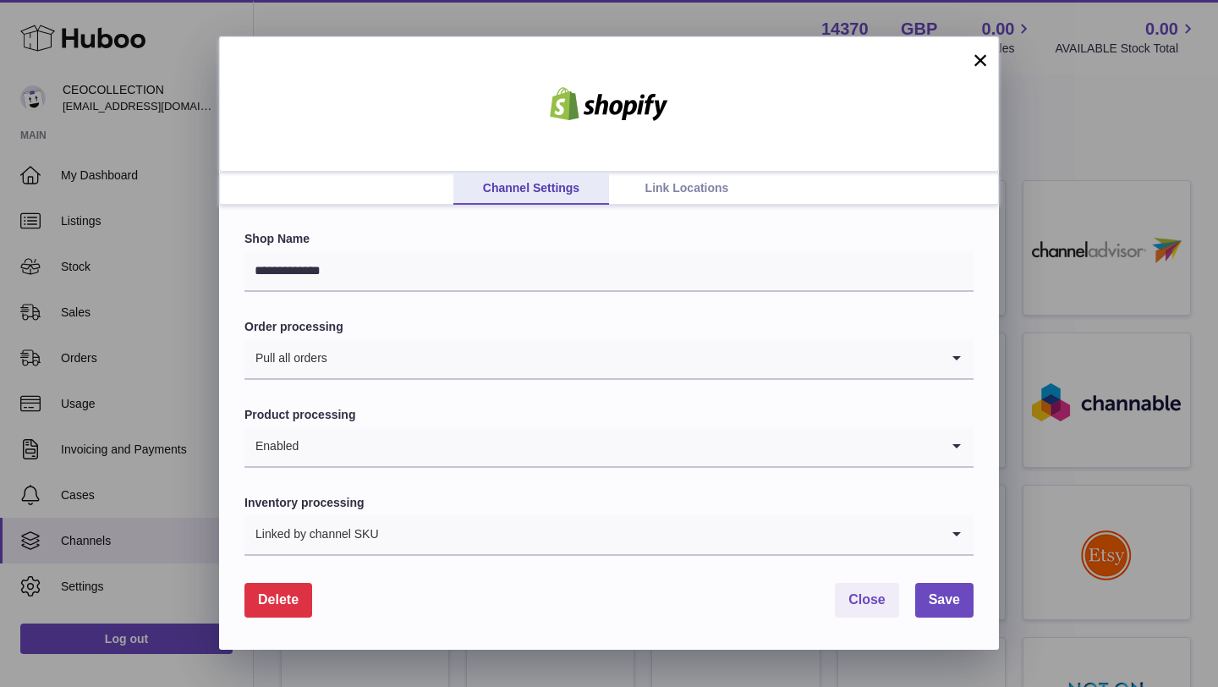
click at [685, 180] on link "Link Locations" at bounding box center [687, 189] width 156 height 32
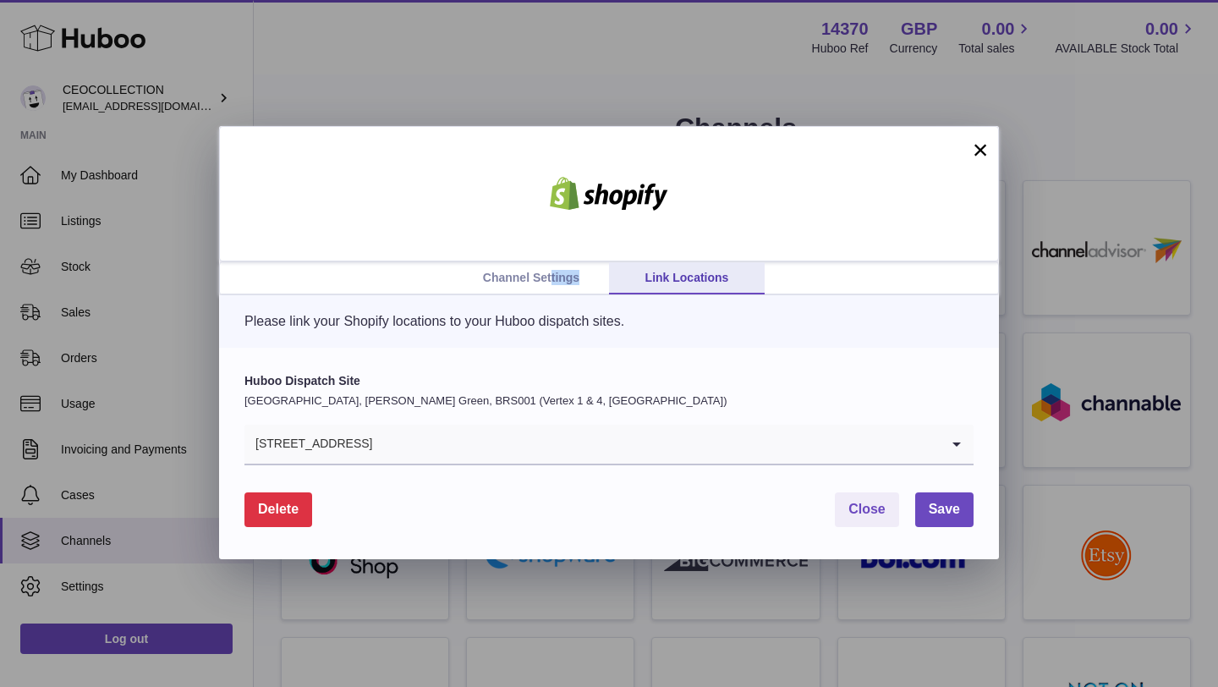
click at [550, 285] on link "Channel Settings" at bounding box center [531, 278] width 156 height 32
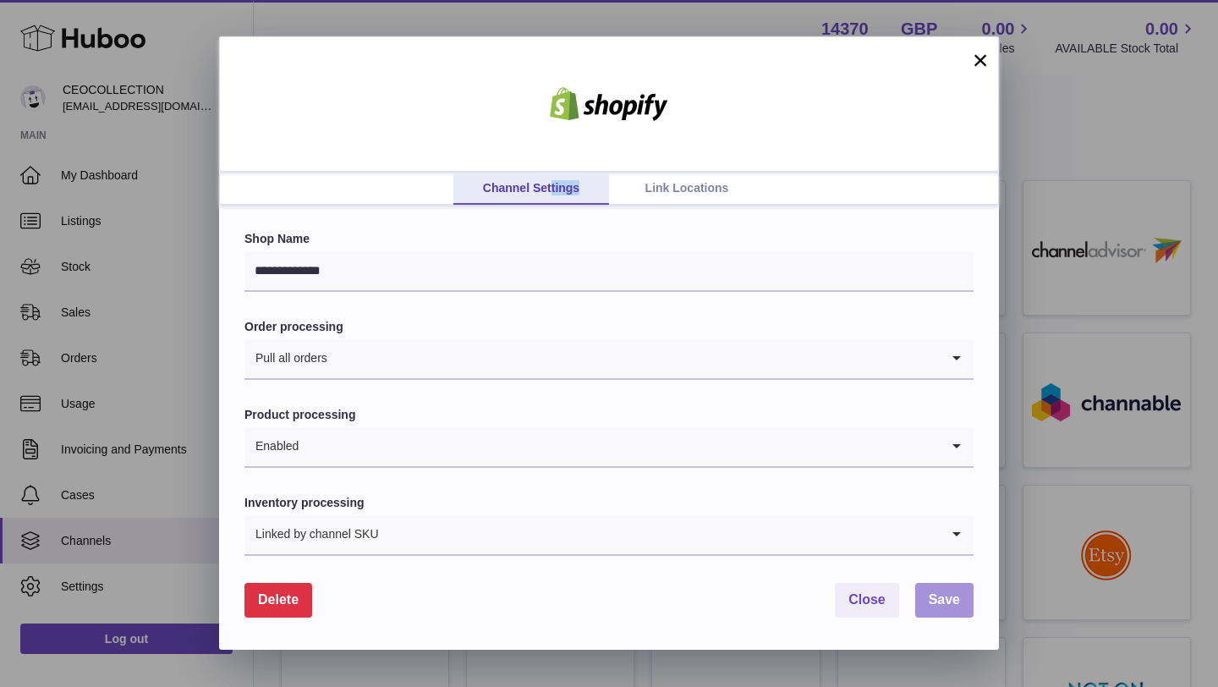
click at [933, 589] on button "Save" at bounding box center [944, 600] width 58 height 35
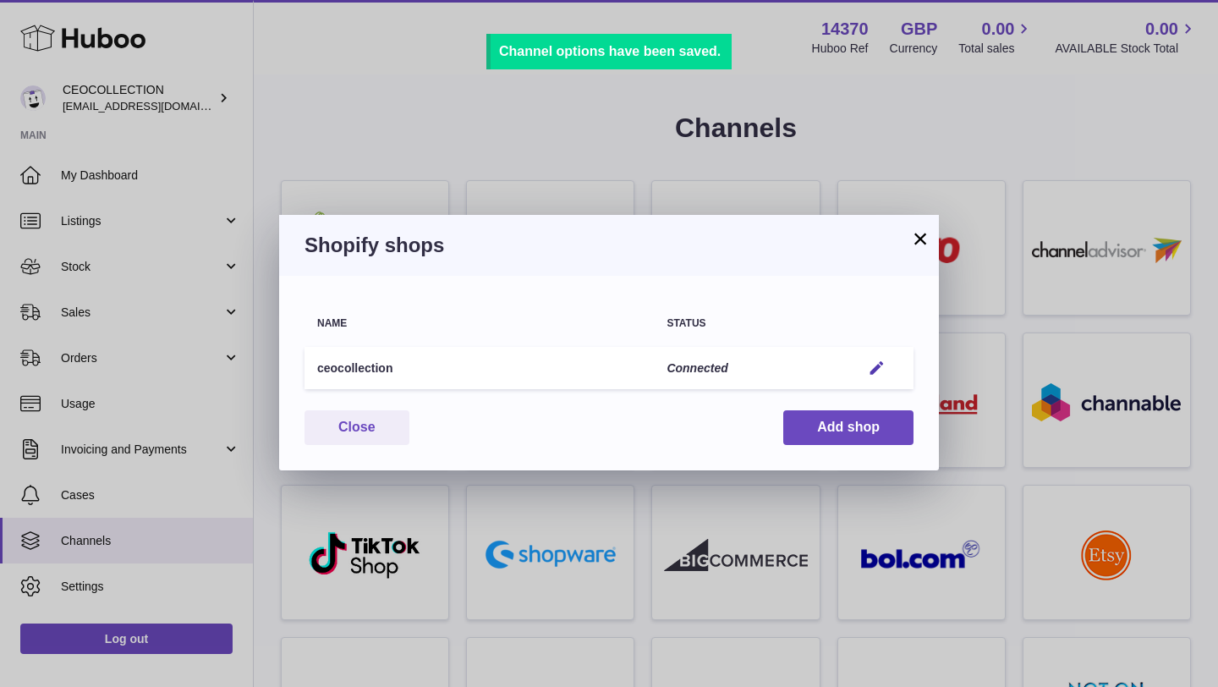
click at [913, 237] on button "×" at bounding box center [920, 238] width 20 height 20
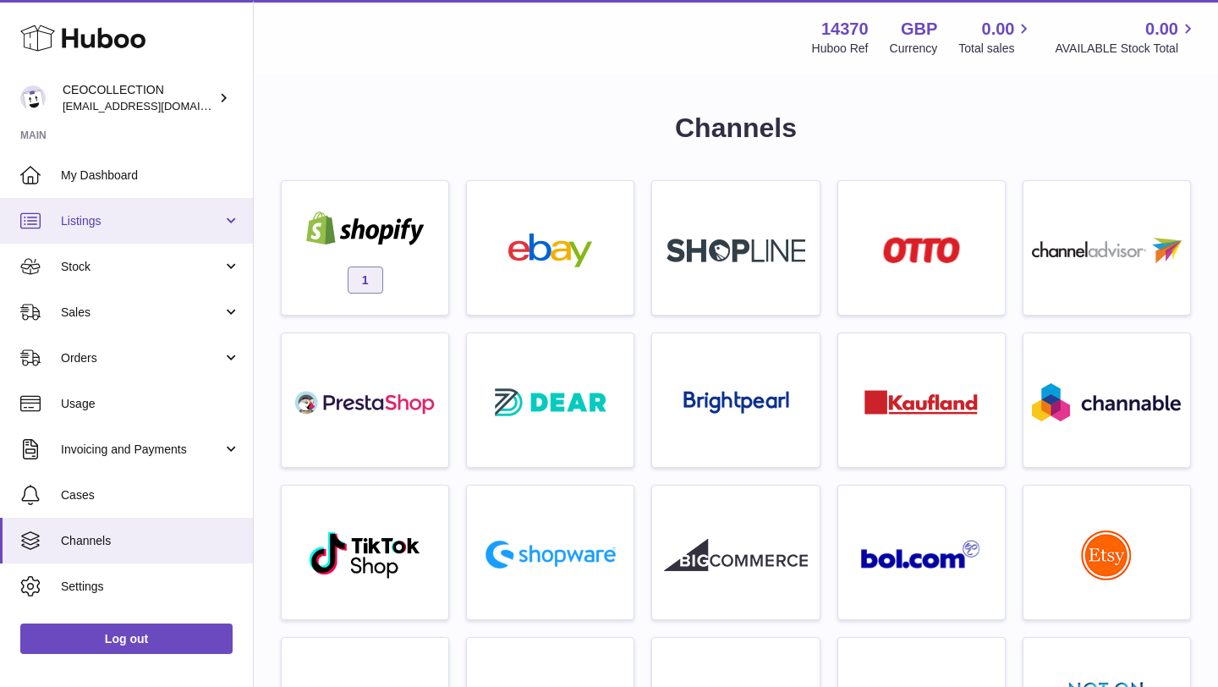
click at [178, 222] on span "Listings" at bounding box center [142, 221] width 162 height 16
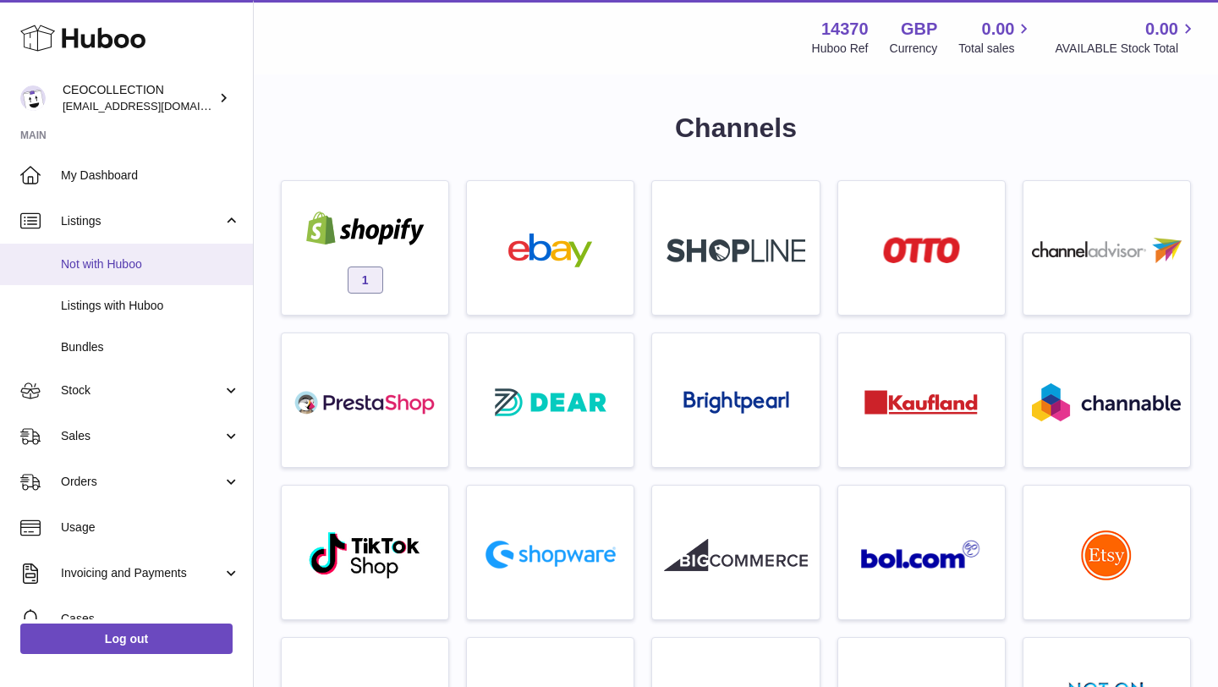
click at [109, 278] on link "Not with Huboo" at bounding box center [126, 264] width 253 height 41
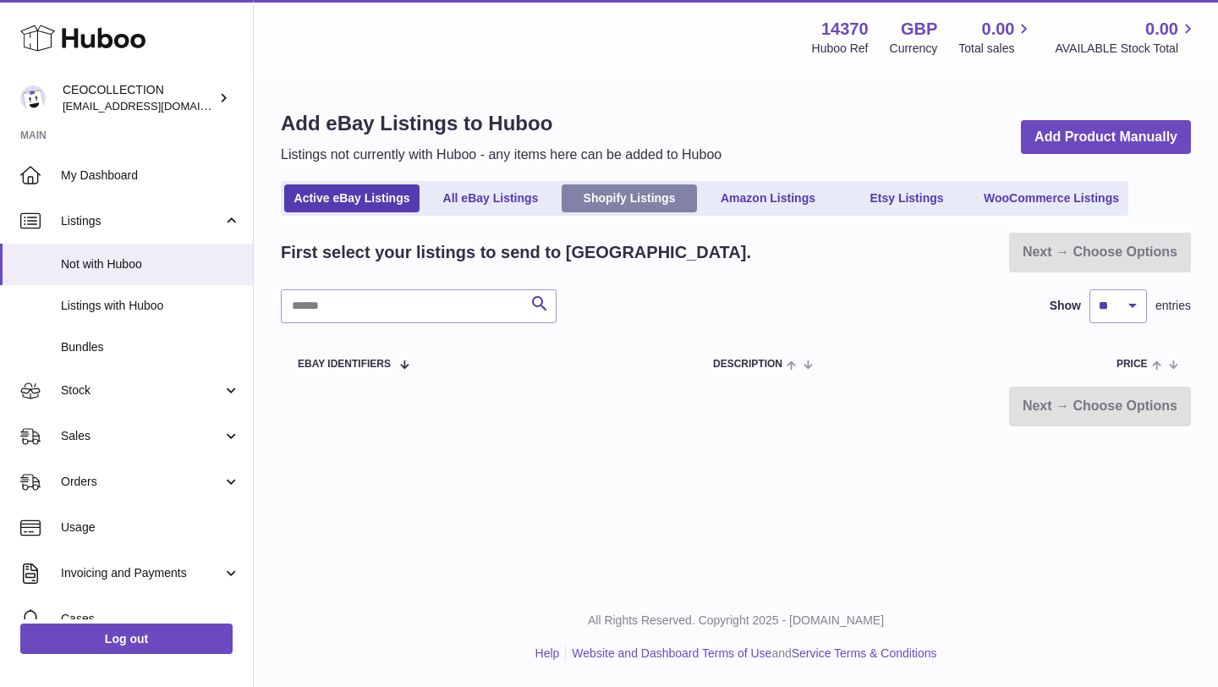
click at [610, 202] on link "Shopify Listings" at bounding box center [629, 198] width 135 height 28
